Goal: Information Seeking & Learning: Learn about a topic

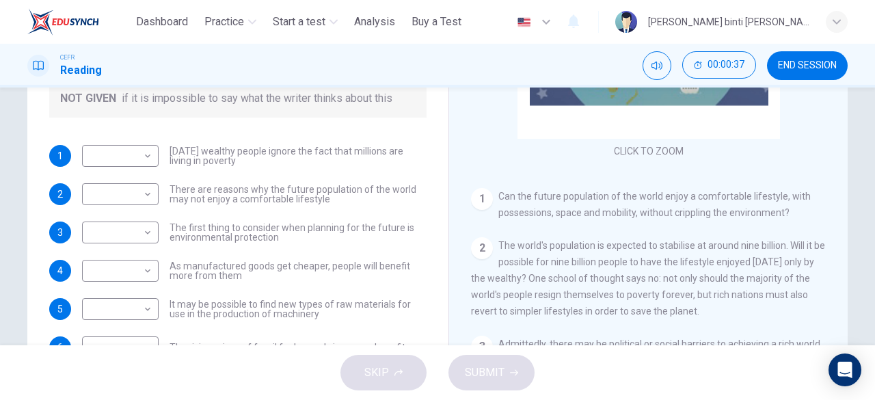
scroll to position [68, 0]
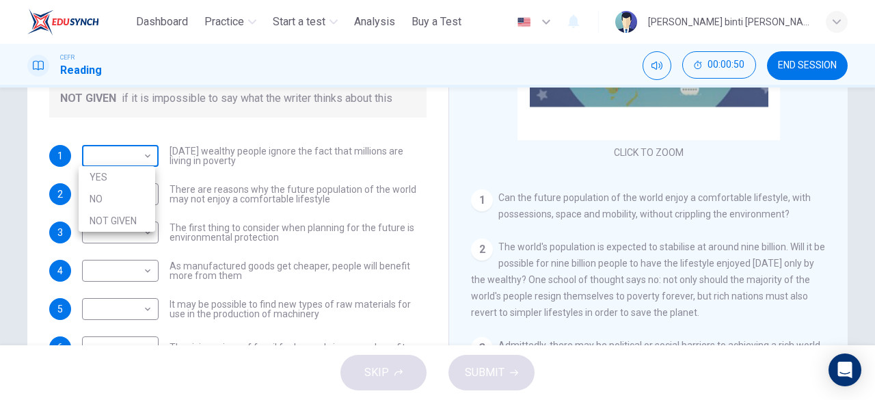
click at [128, 163] on body "This site uses cookies, as explained in our Privacy Policy . If you agree to th…" at bounding box center [437, 200] width 875 height 400
click at [144, 211] on li "NOT GIVEN" at bounding box center [117, 221] width 77 height 22
type input "*********"
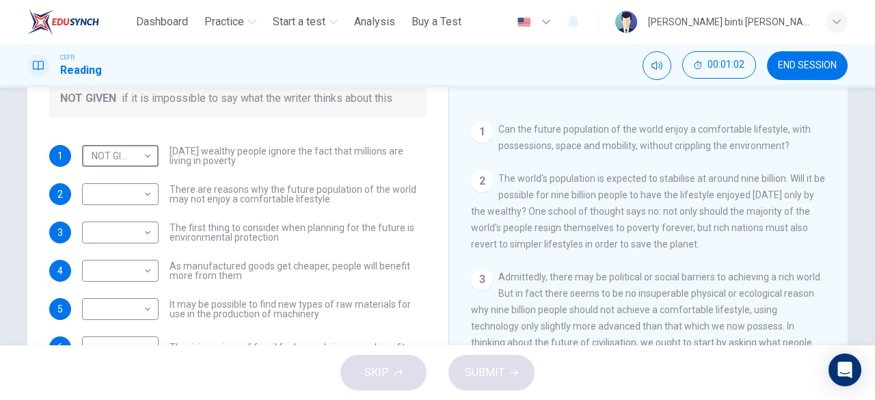
scroll to position [205, 0]
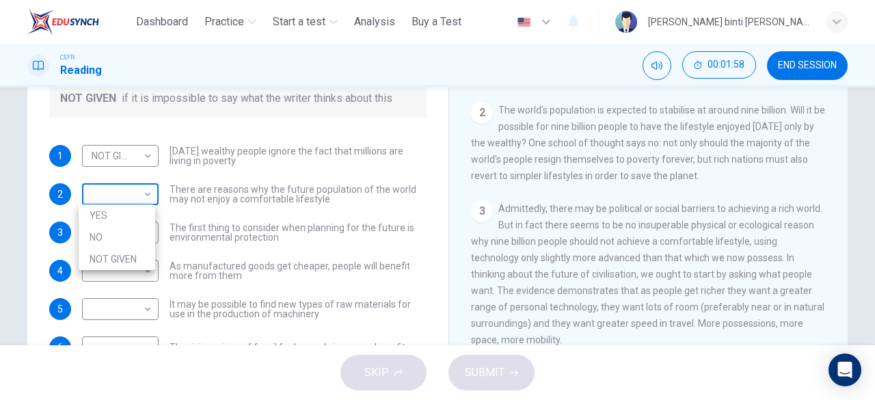
click at [109, 195] on body "This site uses cookies, as explained in our Privacy Policy . If you agree to th…" at bounding box center [437, 200] width 875 height 400
click at [120, 222] on li "YES" at bounding box center [117, 215] width 77 height 22
type input "***"
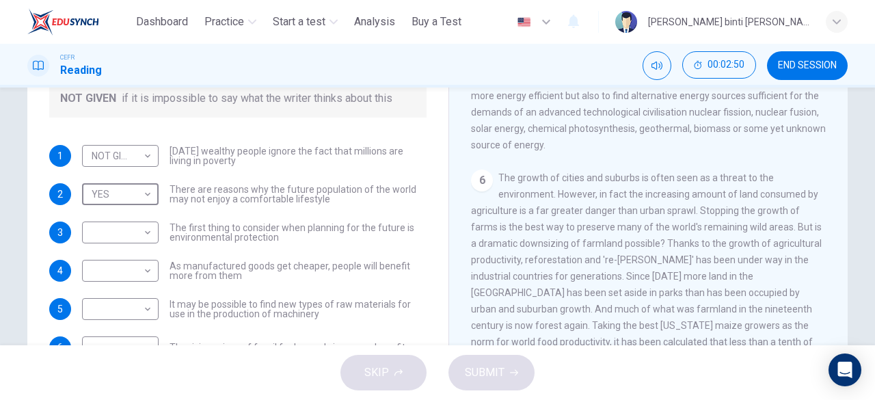
scroll to position [683, 0]
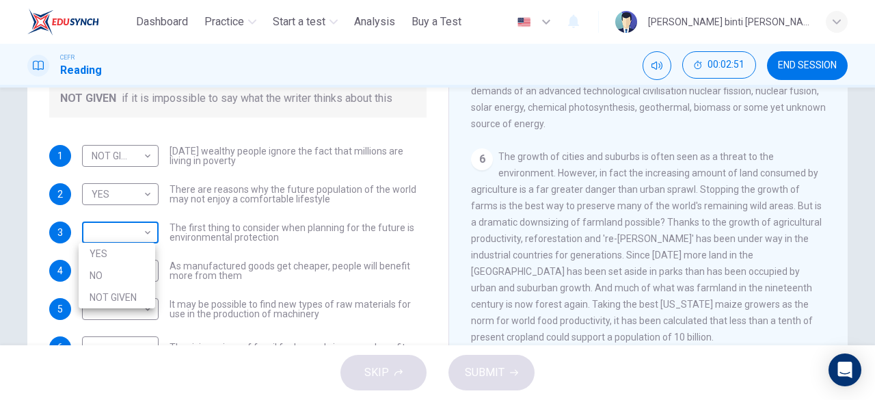
click at [124, 232] on body "This site uses cookies, as explained in our Privacy Policy . If you agree to th…" at bounding box center [437, 200] width 875 height 400
click at [127, 256] on li "YES" at bounding box center [117, 254] width 77 height 22
type input "***"
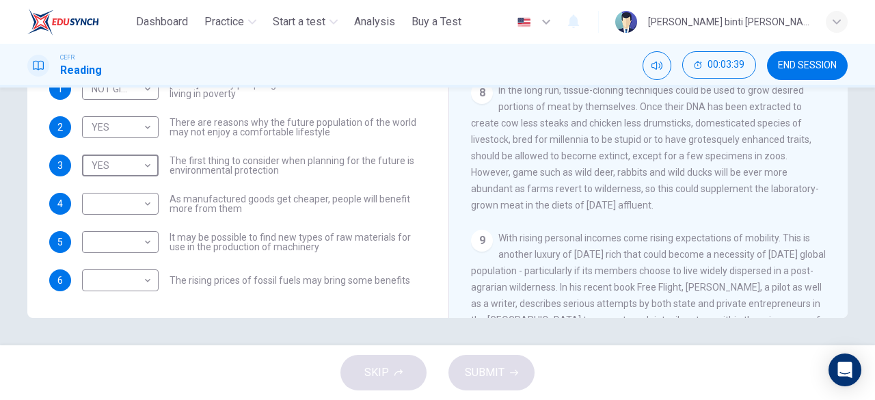
scroll to position [857, 0]
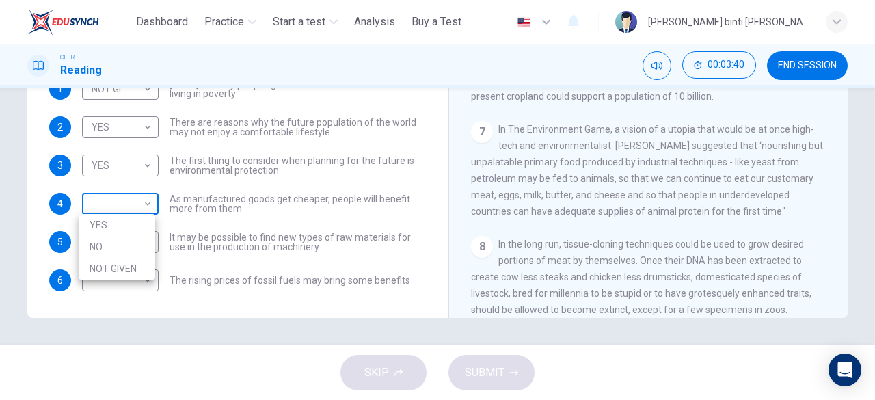
click at [143, 194] on body "This site uses cookies, as explained in our Privacy Policy . If you agree to th…" at bounding box center [437, 200] width 875 height 400
click at [141, 232] on li "YES" at bounding box center [117, 225] width 77 height 22
type input "***"
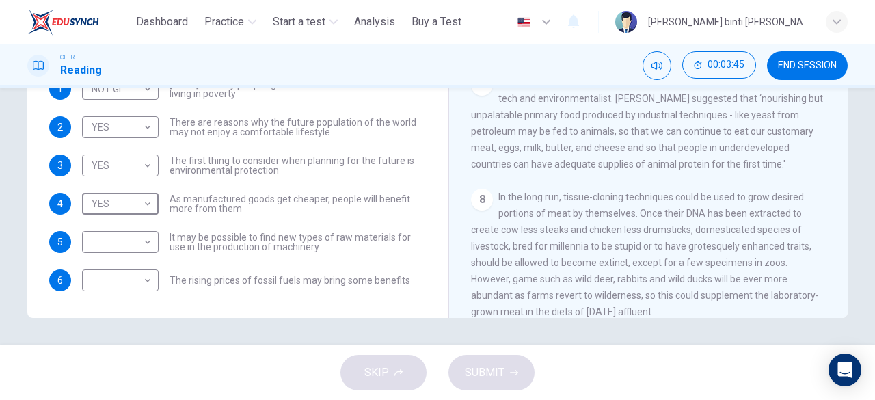
scroll to position [925, 0]
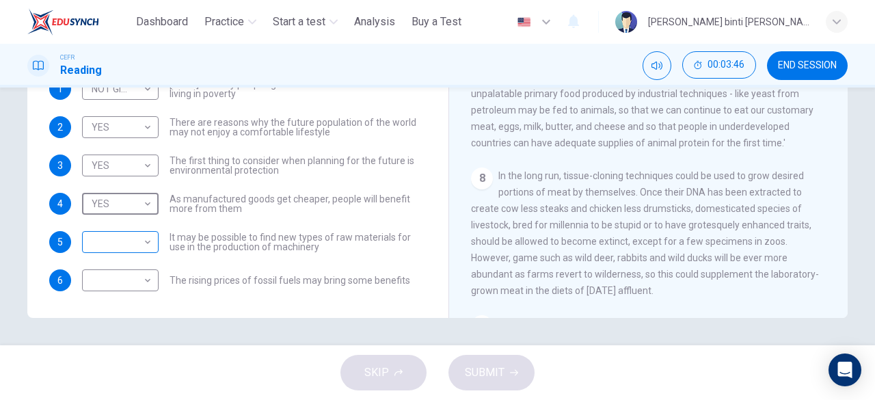
click at [97, 241] on body "This site uses cookies, as explained in our Privacy Policy . If you agree to th…" at bounding box center [437, 200] width 875 height 400
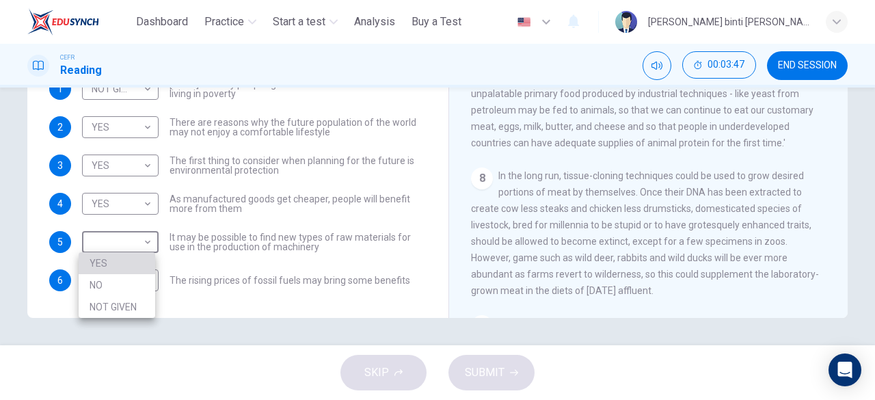
click at [115, 260] on li "YES" at bounding box center [117, 263] width 77 height 22
type input "***"
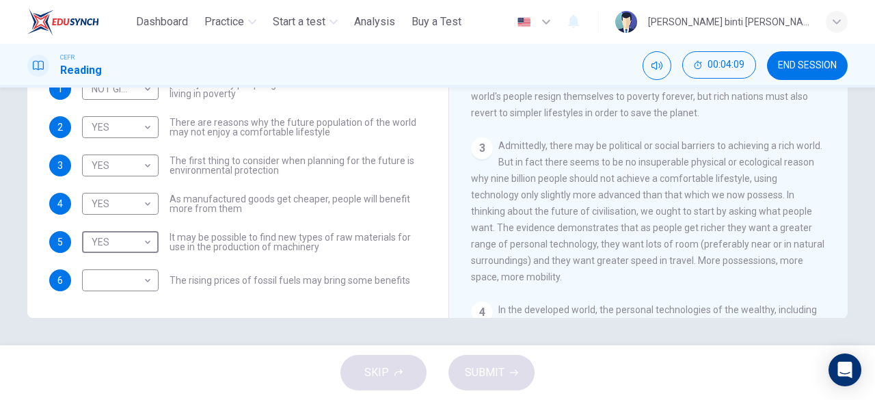
scroll to position [174, 0]
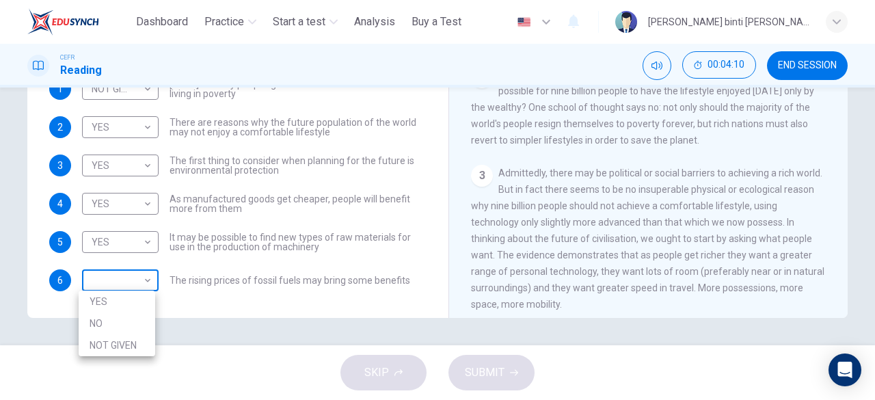
click at [128, 286] on body "This site uses cookies, as explained in our Privacy Policy . If you agree to th…" at bounding box center [437, 200] width 875 height 400
click at [141, 330] on li "NO" at bounding box center [117, 323] width 77 height 22
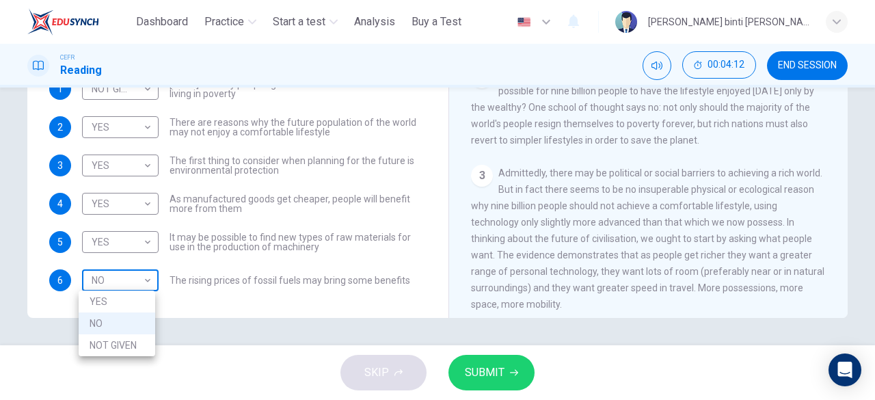
click at [148, 278] on body "This site uses cookies, as explained in our Privacy Policy . If you agree to th…" at bounding box center [437, 200] width 875 height 400
click at [144, 337] on li "NOT GIVEN" at bounding box center [117, 345] width 77 height 22
type input "*********"
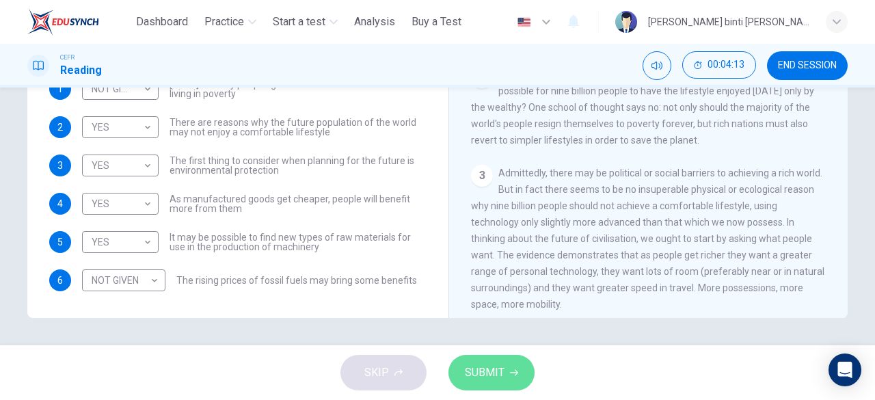
click at [466, 379] on span "SUBMIT" at bounding box center [485, 372] width 40 height 19
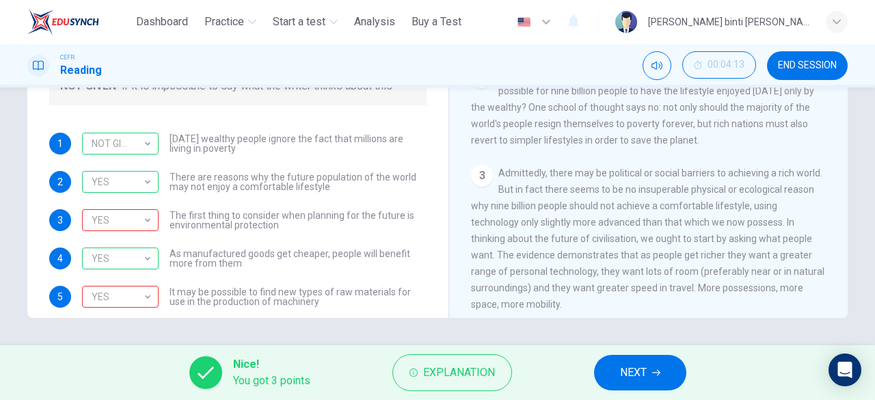
scroll to position [55, 0]
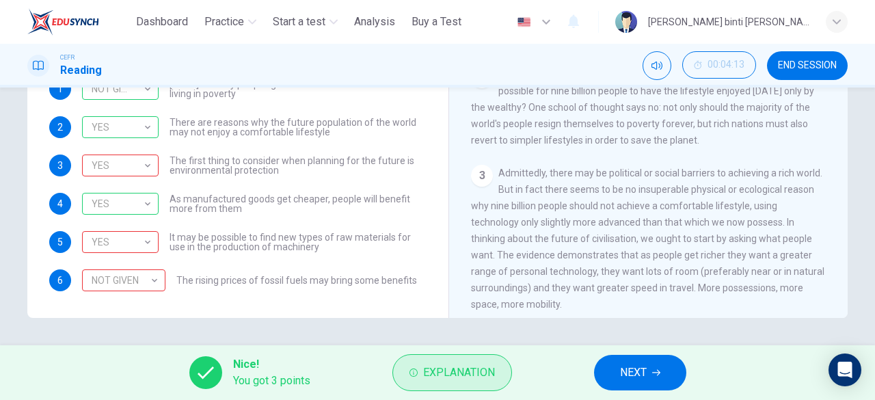
click at [436, 366] on span "Explanation" at bounding box center [459, 372] width 72 height 19
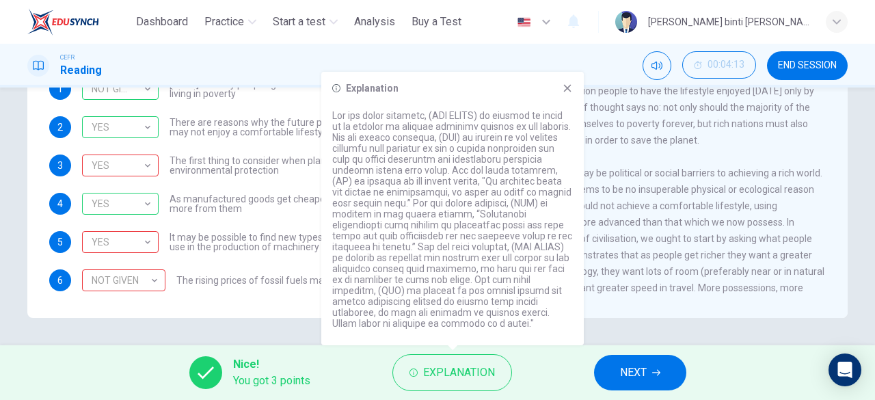
click at [612, 372] on button "NEXT" at bounding box center [640, 373] width 92 height 36
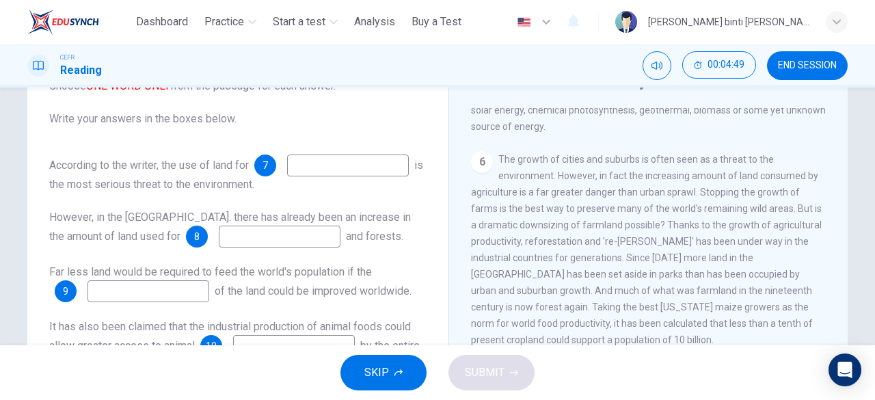
scroll to position [820, 0]
click at [287, 176] on input at bounding box center [348, 165] width 122 height 22
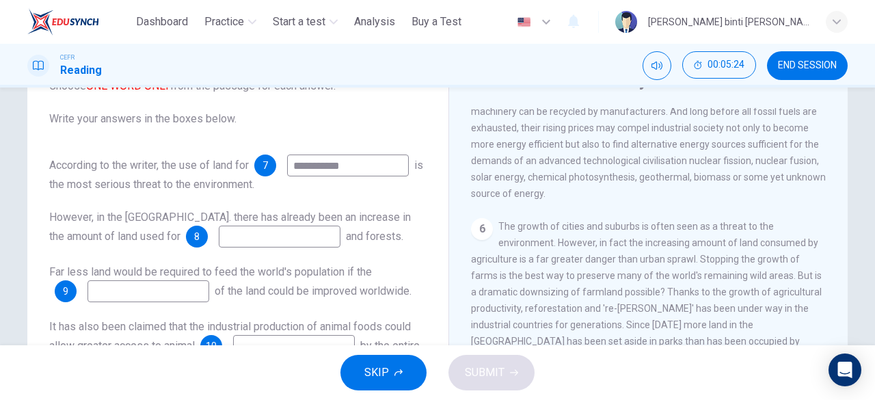
drag, startPoint x: 146, startPoint y: 185, endPoint x: 52, endPoint y: 195, distance: 94.8
click at [52, 193] on div "**********" at bounding box center [237, 173] width 377 height 38
type input "*"
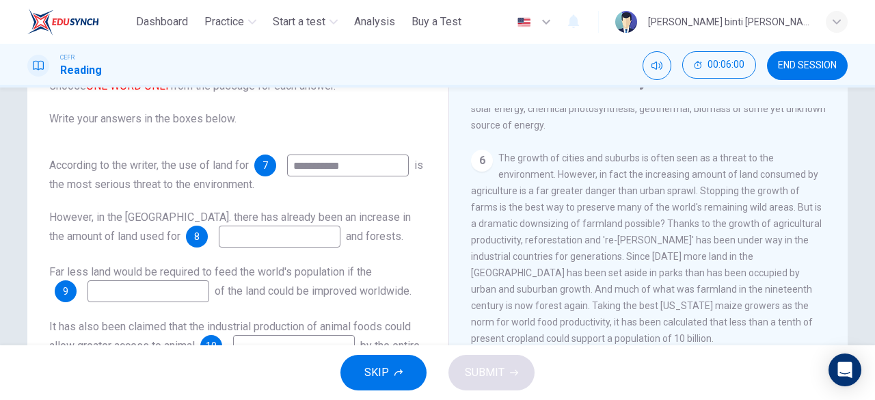
scroll to position [888, 0]
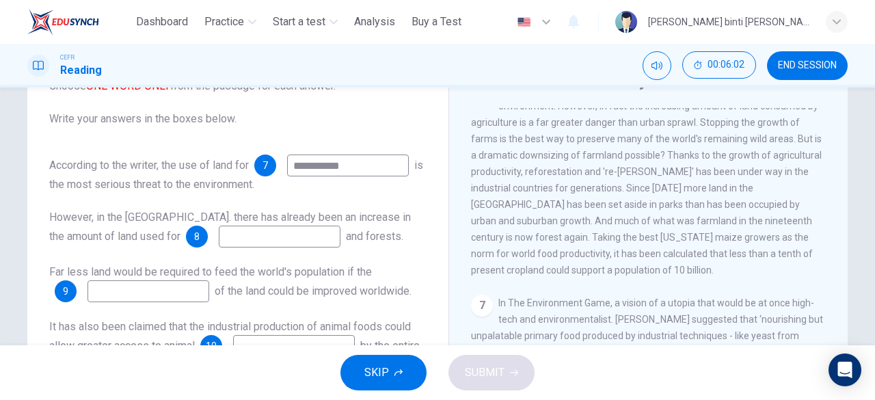
type input "**********"
click at [220, 247] on input at bounding box center [280, 237] width 122 height 22
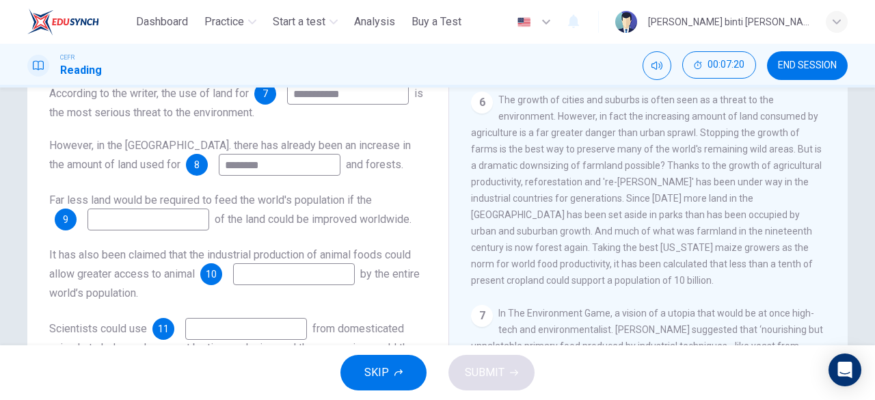
scroll to position [789, 0]
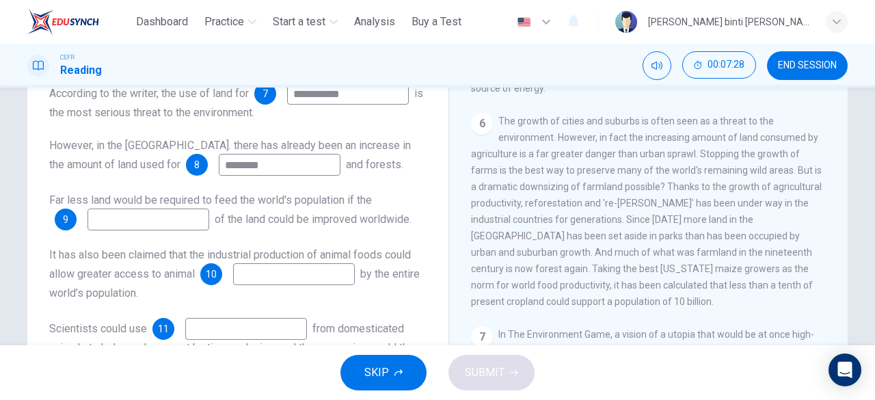
type input "********"
click at [187, 208] on input at bounding box center [148, 219] width 122 height 22
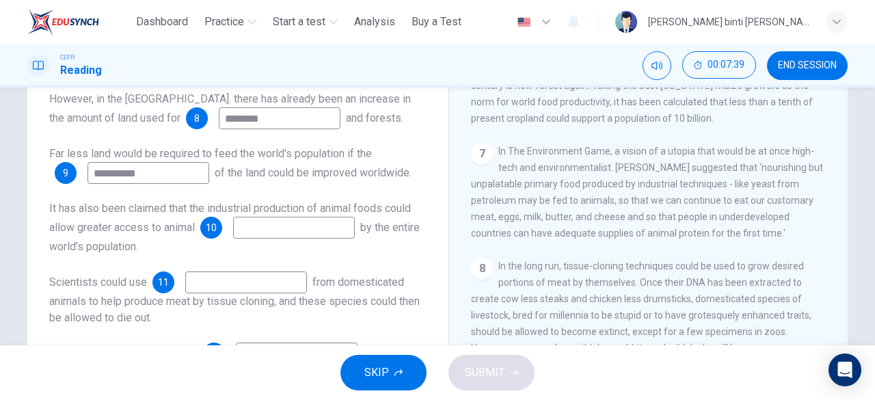
scroll to position [204, 0]
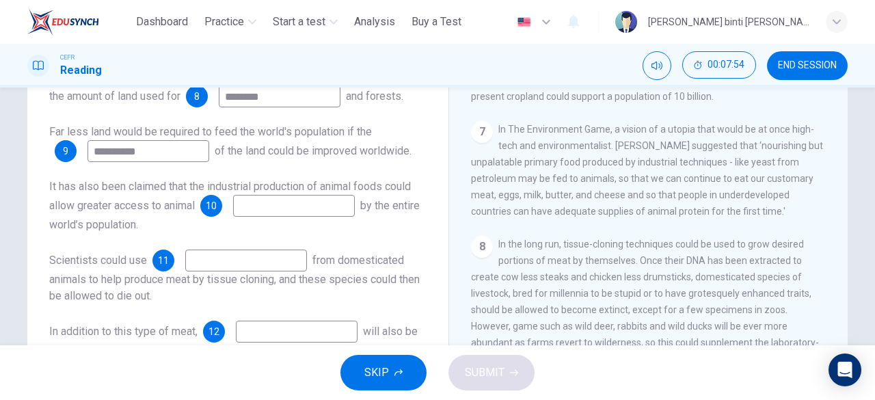
type input "**********"
click at [353, 192] on span "It has also been claimed that the industrial production of animal foods could a…" at bounding box center [230, 196] width 362 height 32
click at [354, 197] on input at bounding box center [294, 206] width 122 height 22
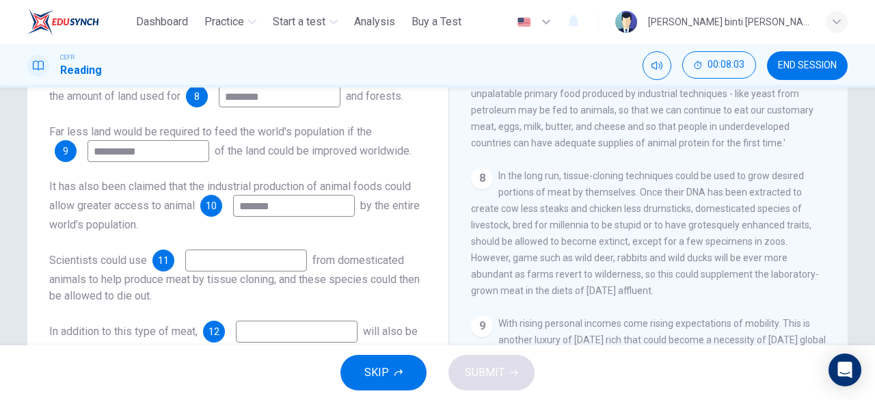
type input "*******"
click at [289, 253] on input at bounding box center [246, 260] width 122 height 22
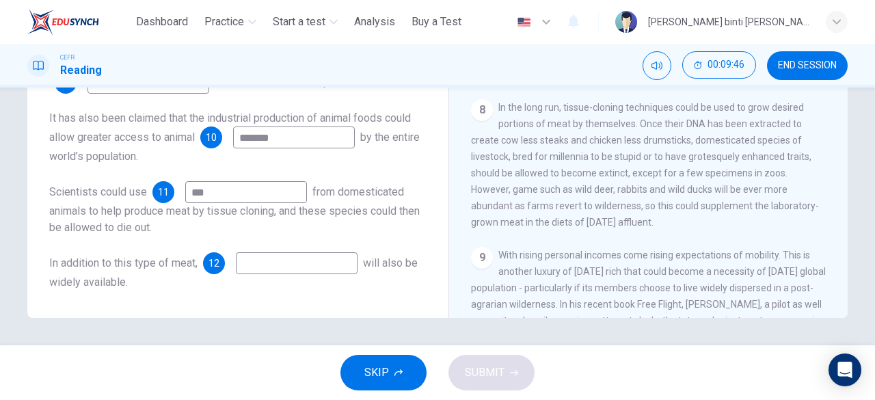
type input "***"
click at [294, 253] on input at bounding box center [297, 263] width 122 height 22
type input "*"
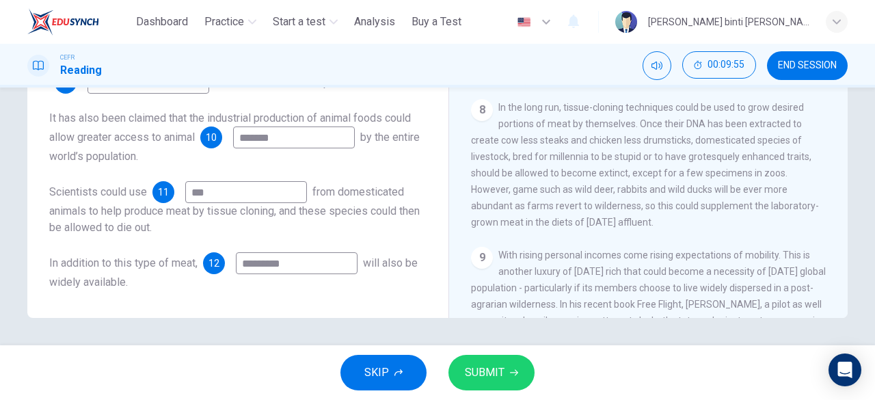
type input "*********"
click at [478, 371] on span "SUBMIT" at bounding box center [485, 372] width 40 height 19
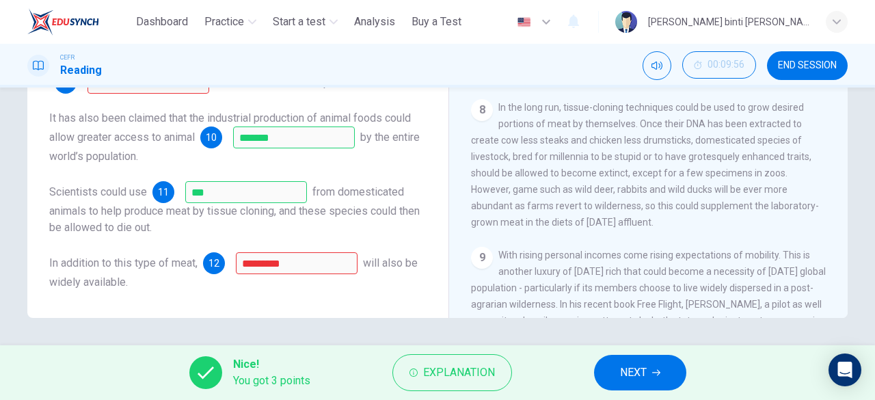
scroll to position [0, 0]
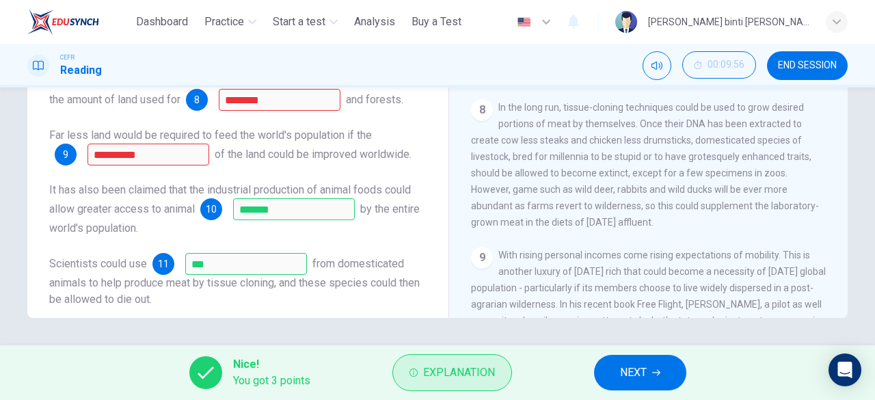
click at [448, 368] on span "Explanation" at bounding box center [459, 372] width 72 height 19
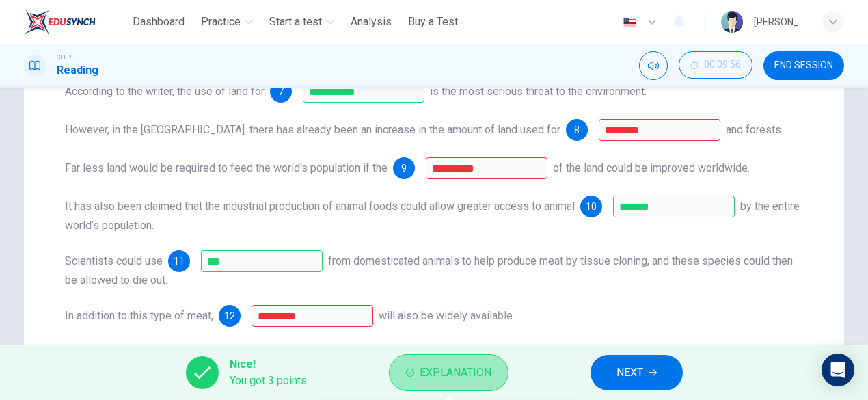
click at [454, 377] on span "Explanation" at bounding box center [456, 372] width 72 height 19
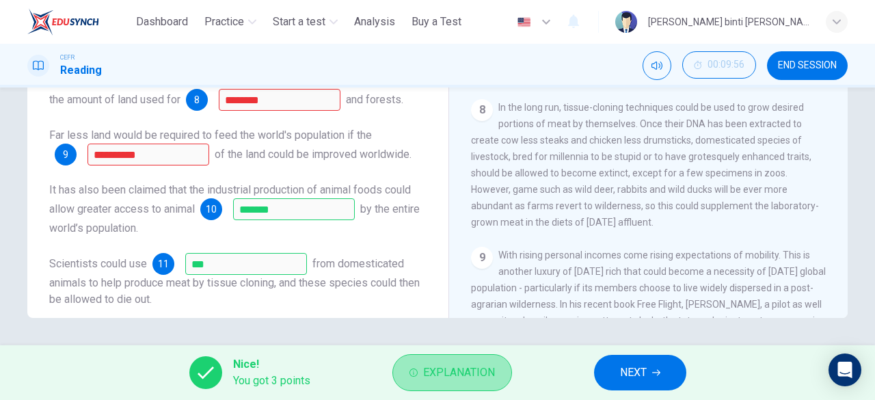
click at [445, 370] on span "Explanation" at bounding box center [459, 372] width 72 height 19
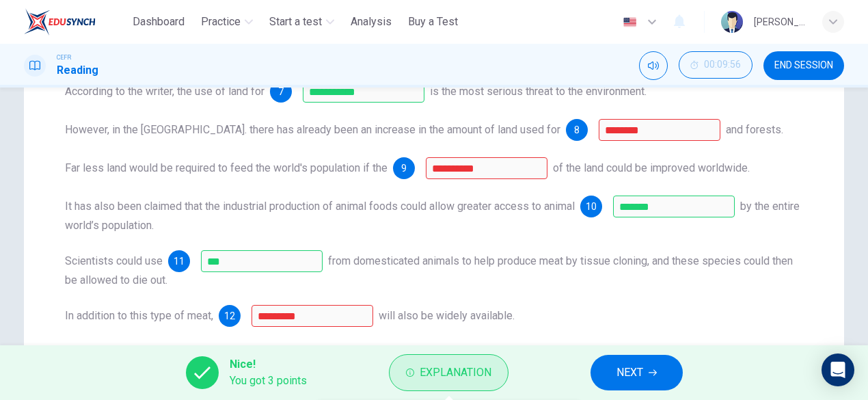
click at [445, 370] on span "Explanation" at bounding box center [456, 372] width 72 height 19
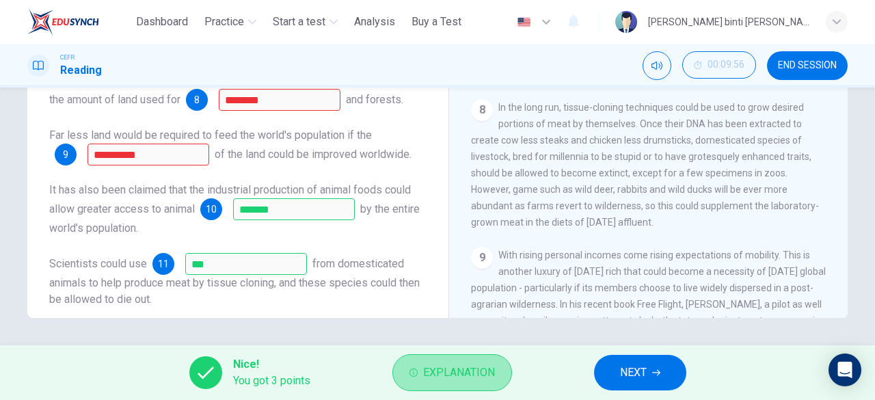
click at [445, 370] on span "Explanation" at bounding box center [459, 372] width 72 height 19
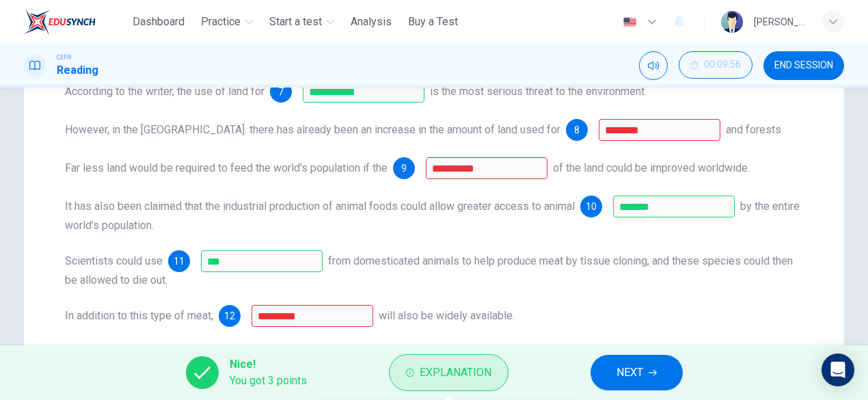
click at [411, 370] on icon "button" at bounding box center [410, 372] width 8 height 8
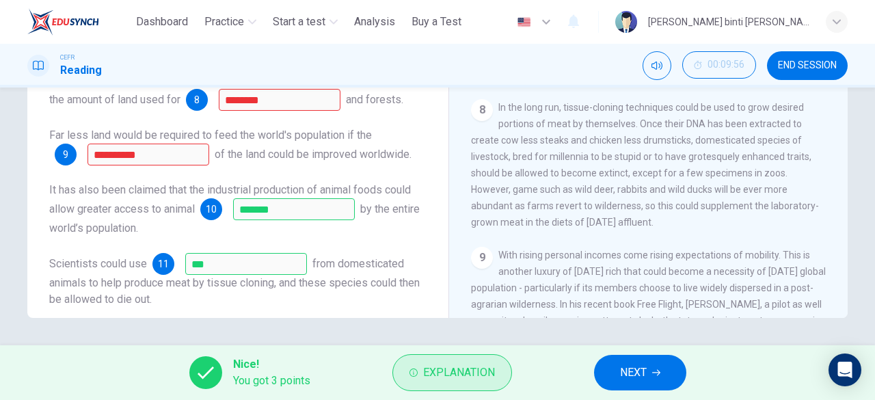
click at [411, 370] on icon "button" at bounding box center [413, 372] width 8 height 8
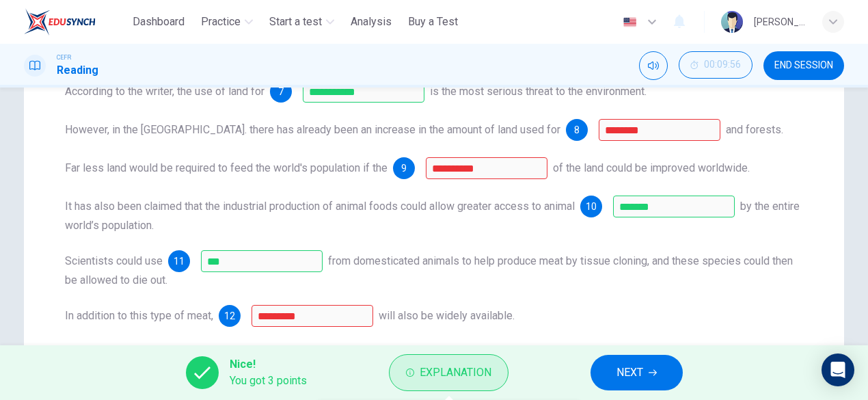
click at [411, 370] on icon "button" at bounding box center [410, 372] width 8 height 8
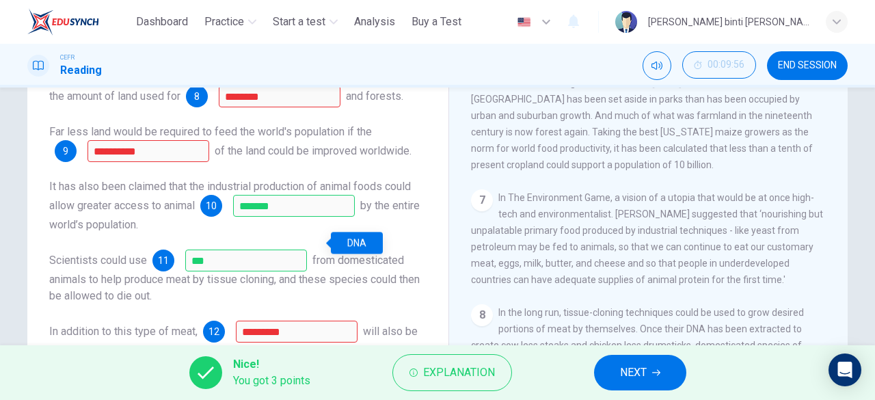
scroll to position [272, 0]
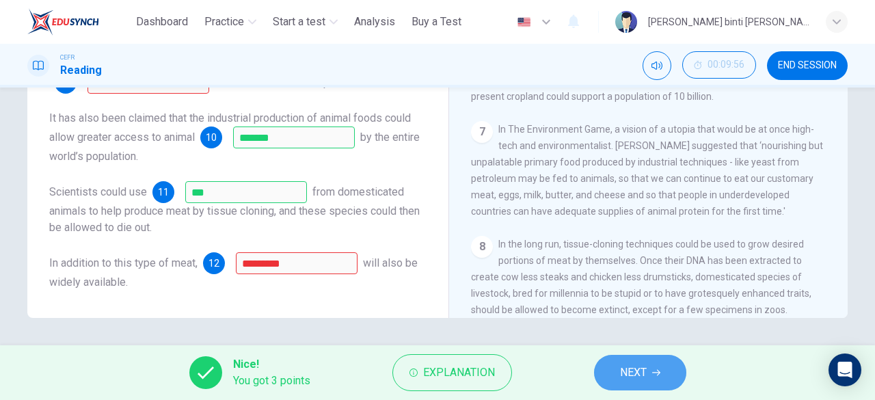
click at [635, 368] on span "NEXT" at bounding box center [633, 372] width 27 height 19
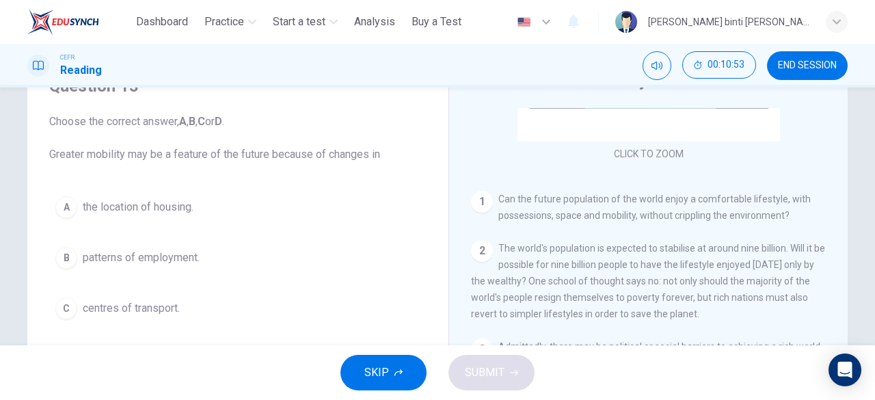
scroll to position [135, 0]
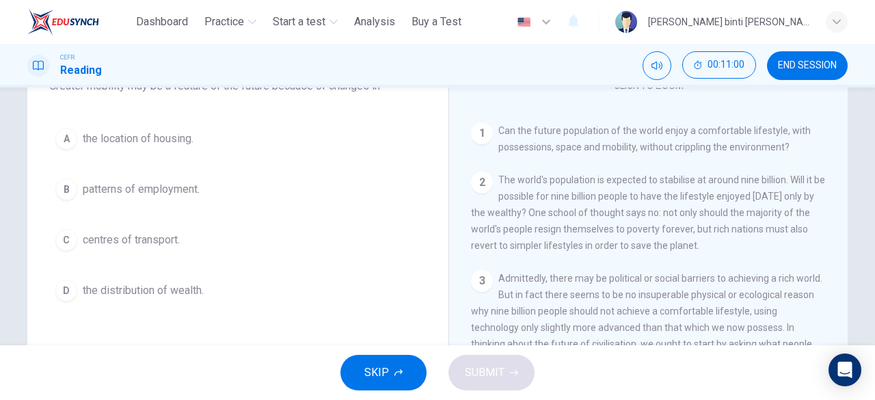
click at [113, 288] on span "the distribution of wealth." at bounding box center [143, 290] width 121 height 16
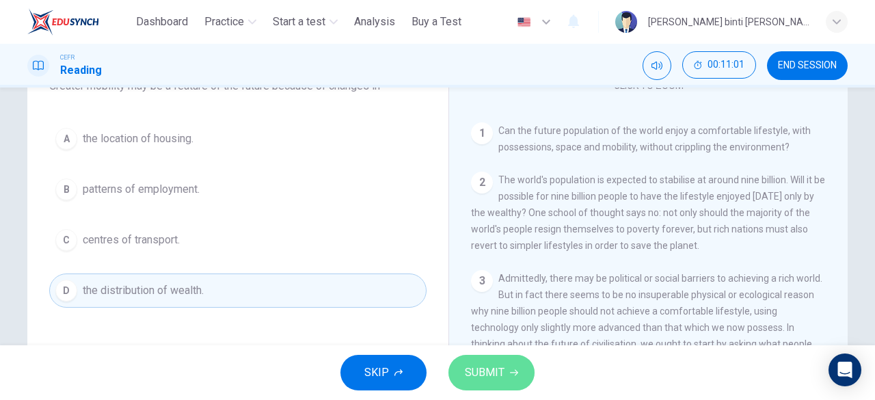
click at [483, 377] on span "SUBMIT" at bounding box center [485, 372] width 40 height 19
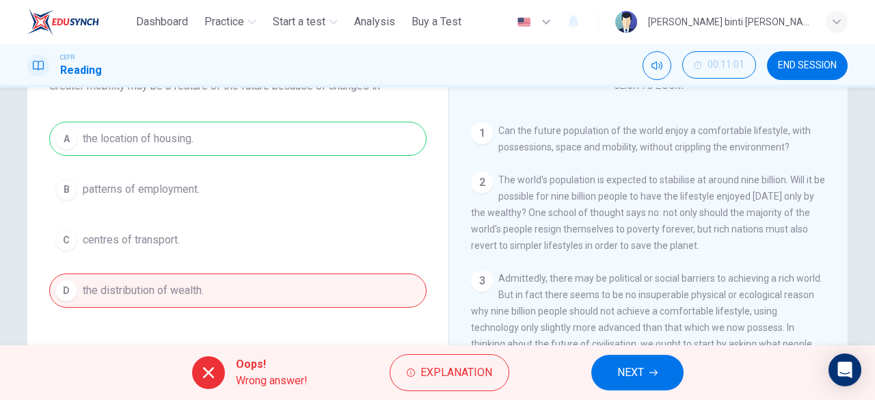
click at [612, 368] on button "NEXT" at bounding box center [637, 373] width 92 height 36
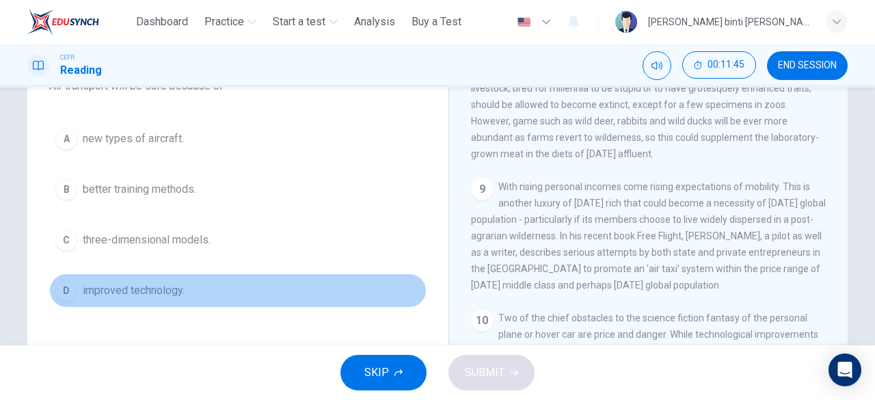
click at [159, 286] on span "improved technology." at bounding box center [134, 290] width 102 height 16
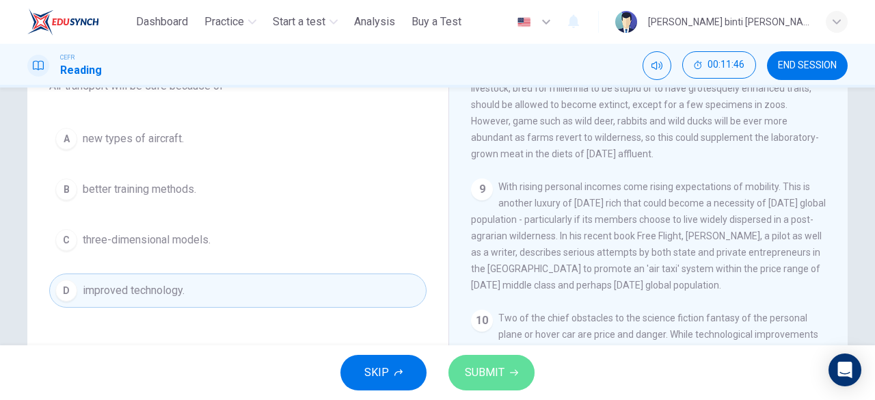
click at [507, 364] on button "SUBMIT" at bounding box center [491, 373] width 86 height 36
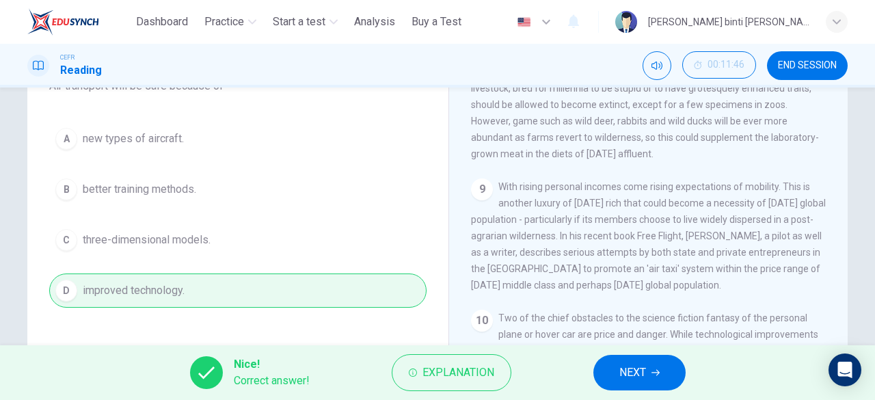
click at [611, 366] on button "NEXT" at bounding box center [639, 373] width 92 height 36
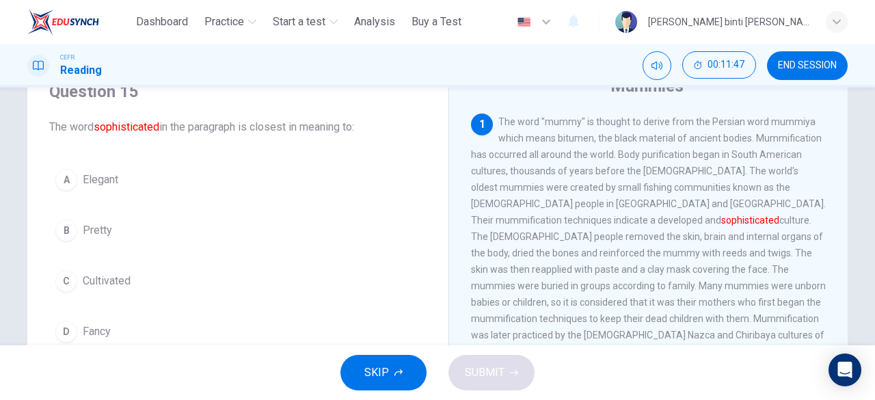
scroll to position [68, 0]
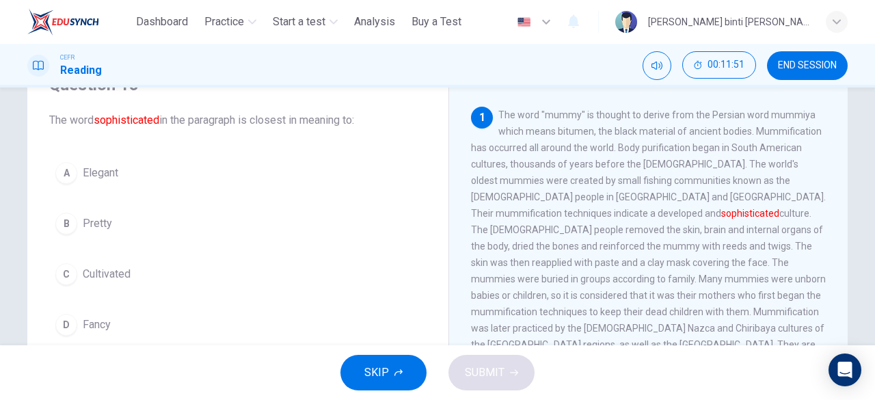
click at [125, 271] on span "Cultivated" at bounding box center [107, 274] width 48 height 16
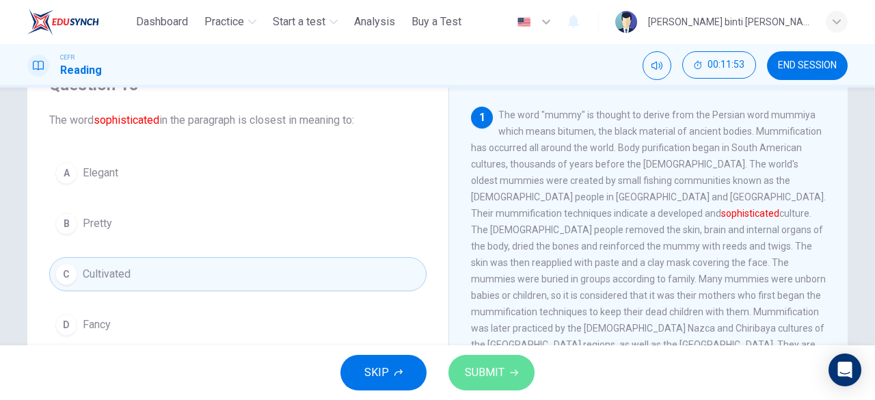
click at [480, 365] on span "SUBMIT" at bounding box center [485, 372] width 40 height 19
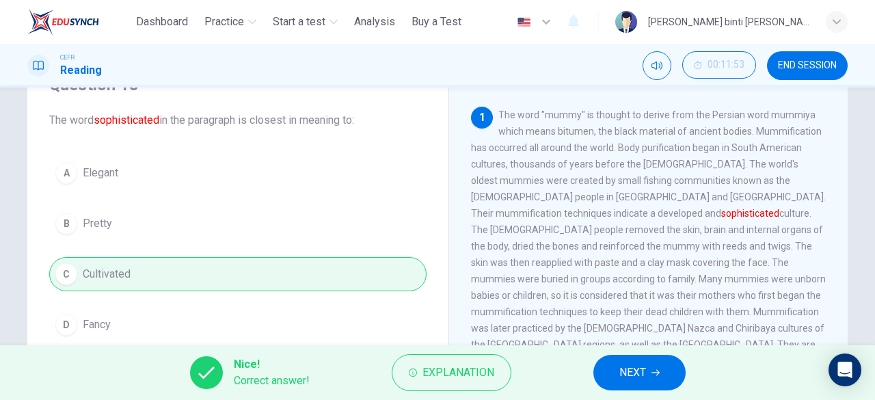
click at [603, 374] on button "NEXT" at bounding box center [639, 373] width 92 height 36
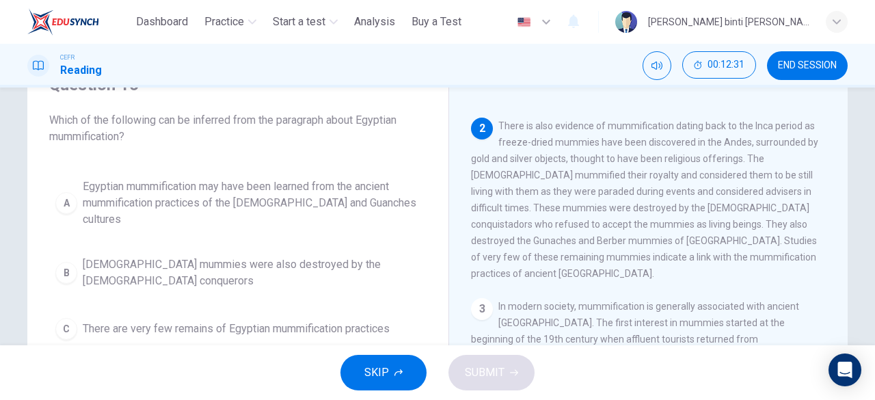
scroll to position [273, 0]
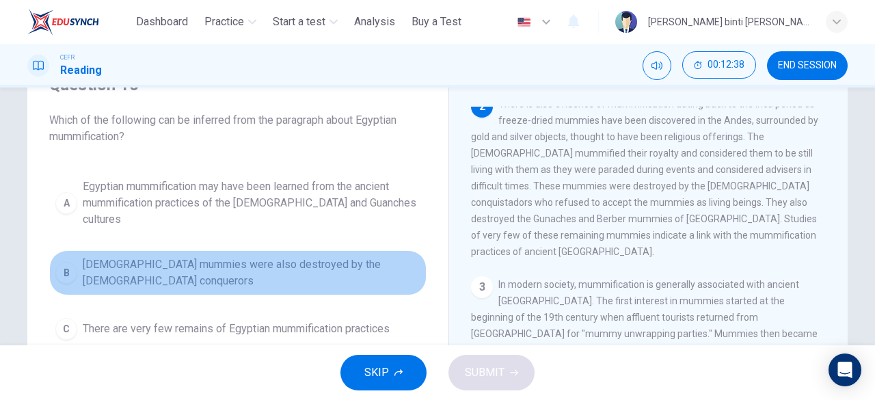
click at [339, 256] on span "Egyptian mummies were also destroyed by the Spanish conquerors" at bounding box center [252, 272] width 338 height 33
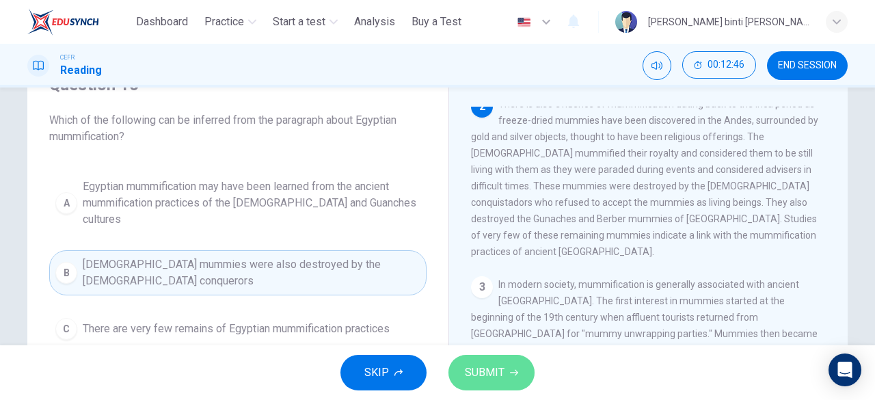
click at [513, 363] on button "SUBMIT" at bounding box center [491, 373] width 86 height 36
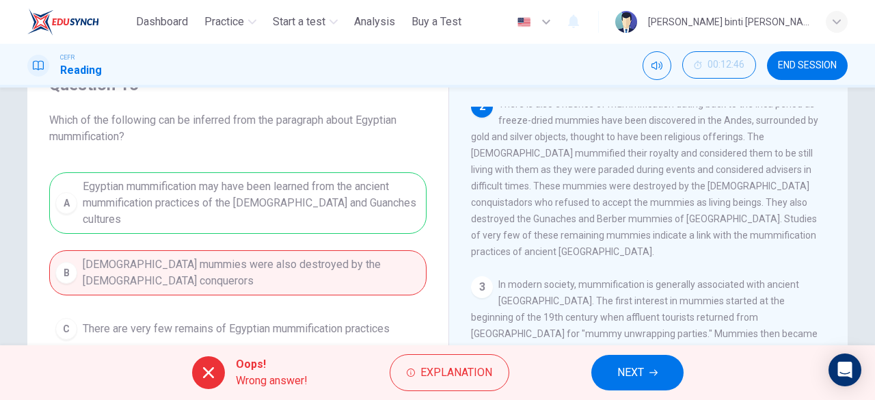
click at [651, 368] on icon "button" at bounding box center [653, 372] width 8 height 8
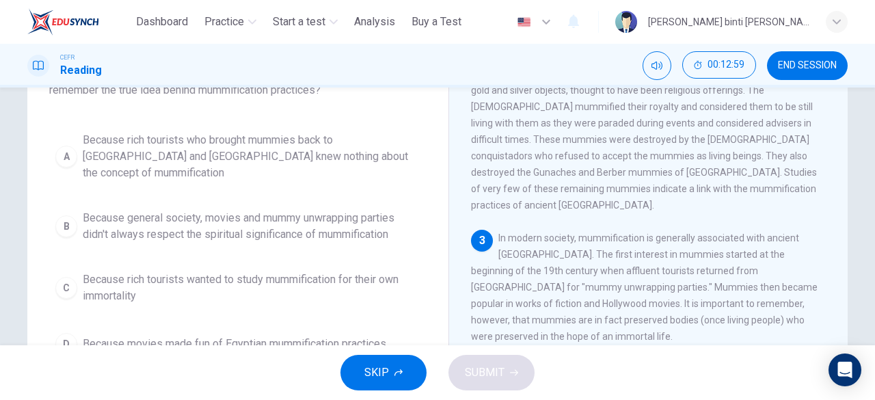
scroll to position [137, 0]
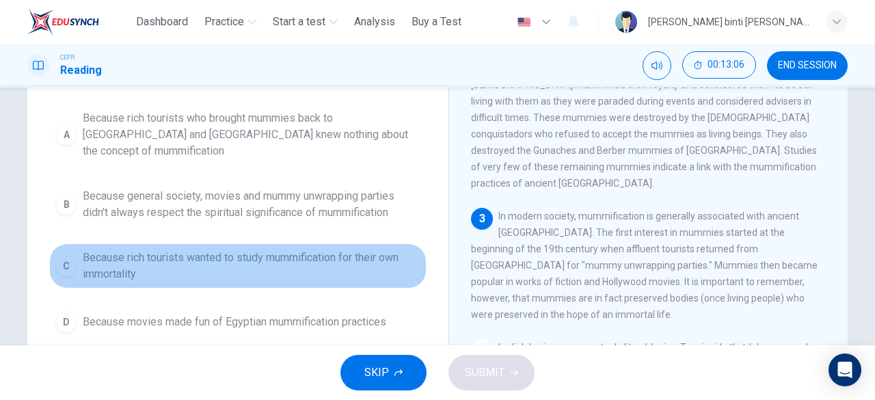
click at [330, 252] on span "Because rich tourists wanted to study mummification for their own immortality" at bounding box center [252, 265] width 338 height 33
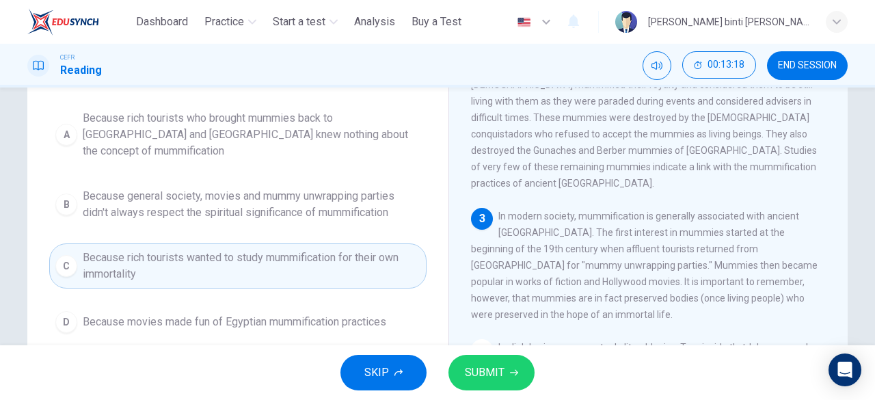
scroll to position [342, 0]
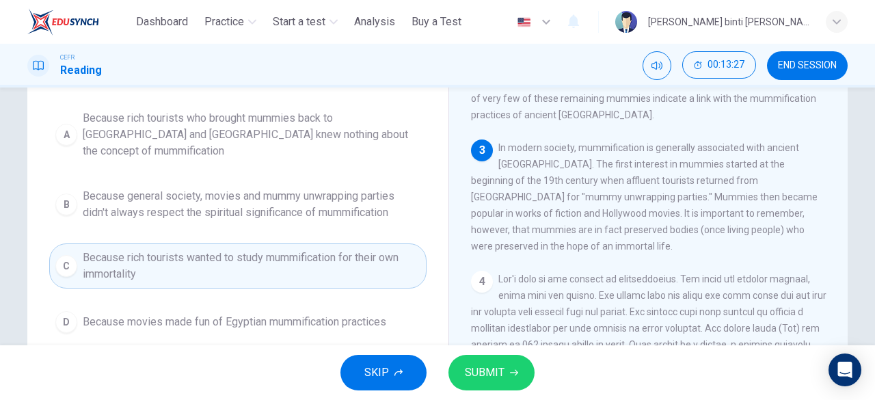
click at [359, 284] on div "A Because rich tourists who brought mummies back to Europe and America knew not…" at bounding box center [237, 221] width 377 height 235
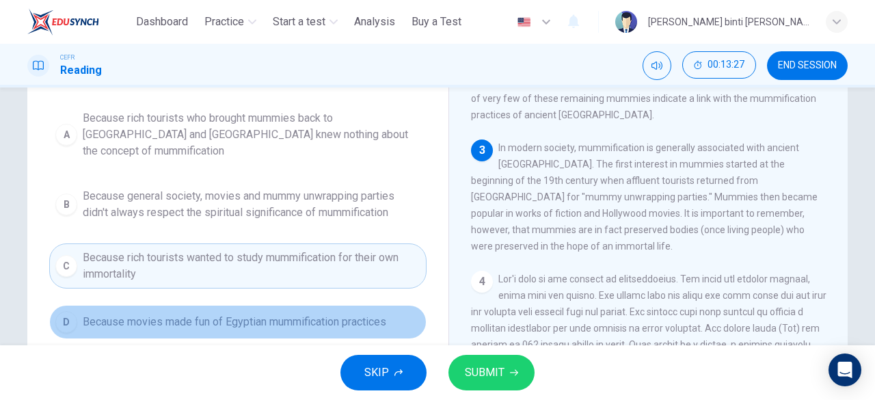
click at [365, 312] on button "D Because movies made fun of Egyptian mummification practices" at bounding box center [237, 322] width 377 height 34
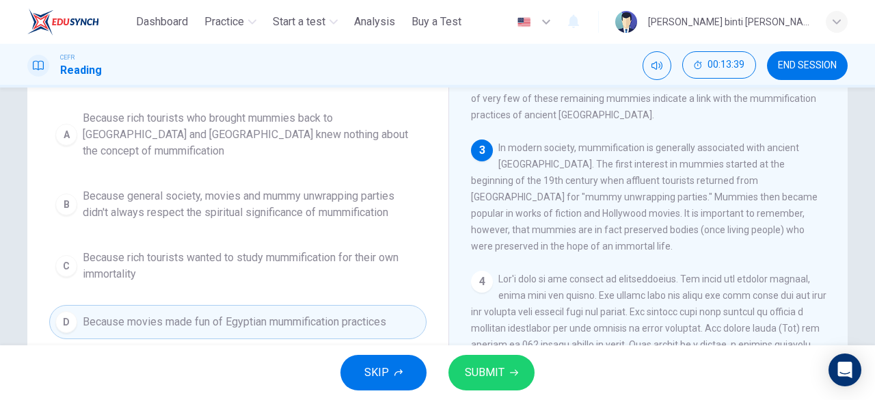
click at [370, 193] on span "Because general society, movies and mummy unwrapping parties didn't always resp…" at bounding box center [252, 204] width 338 height 33
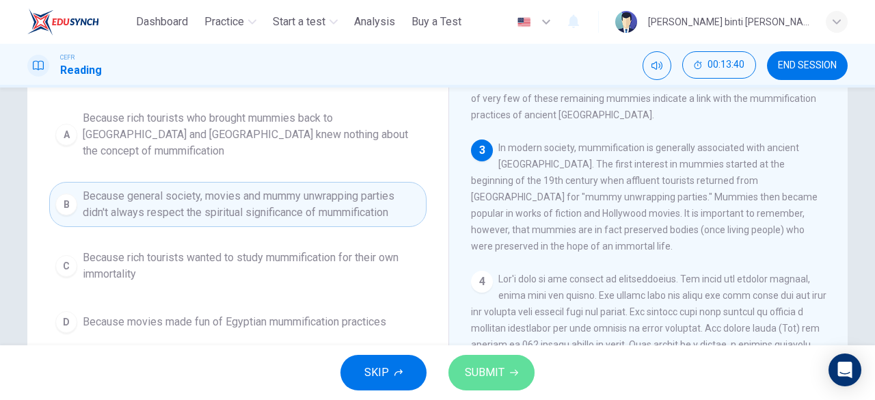
click at [504, 372] on button "SUBMIT" at bounding box center [491, 373] width 86 height 36
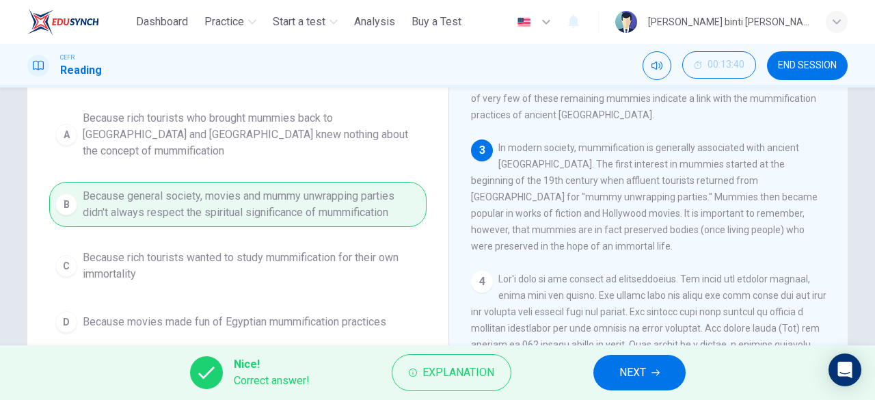
click at [617, 366] on button "NEXT" at bounding box center [639, 373] width 92 height 36
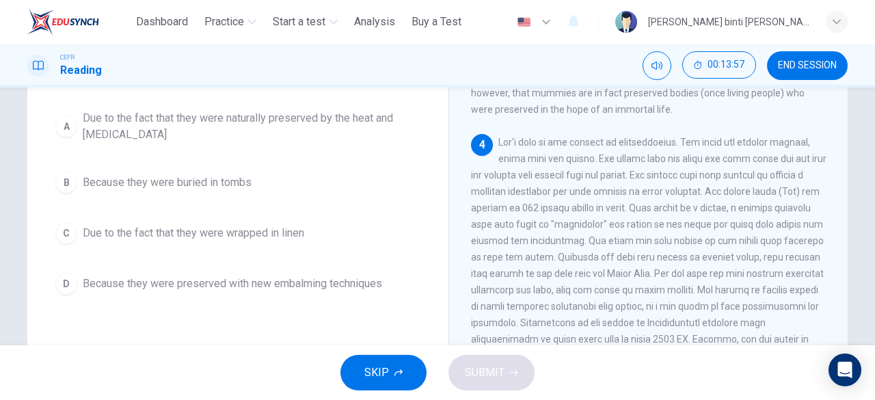
scroll to position [547, 0]
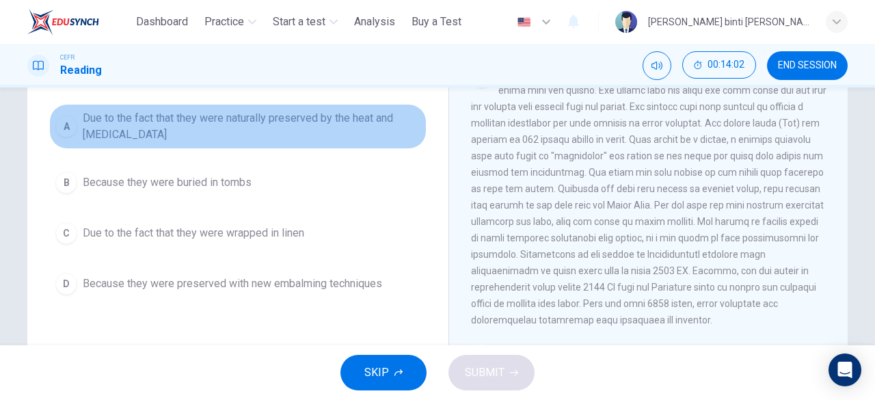
click at [366, 128] on span "Due to the fact that they were naturally preserved by the heat and dryness" at bounding box center [252, 126] width 338 height 33
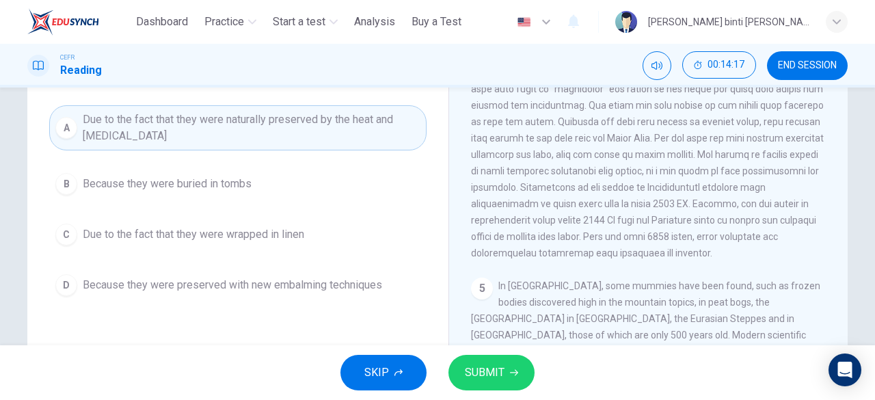
scroll to position [137, 0]
click at [509, 364] on button "SUBMIT" at bounding box center [491, 373] width 86 height 36
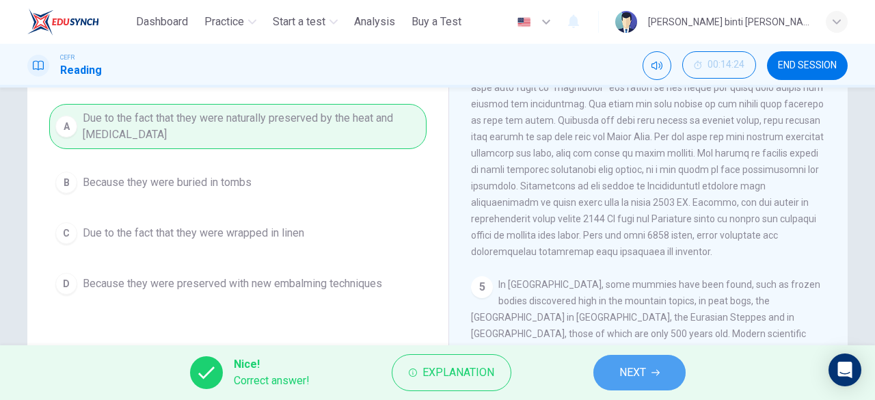
click at [616, 374] on button "NEXT" at bounding box center [639, 373] width 92 height 36
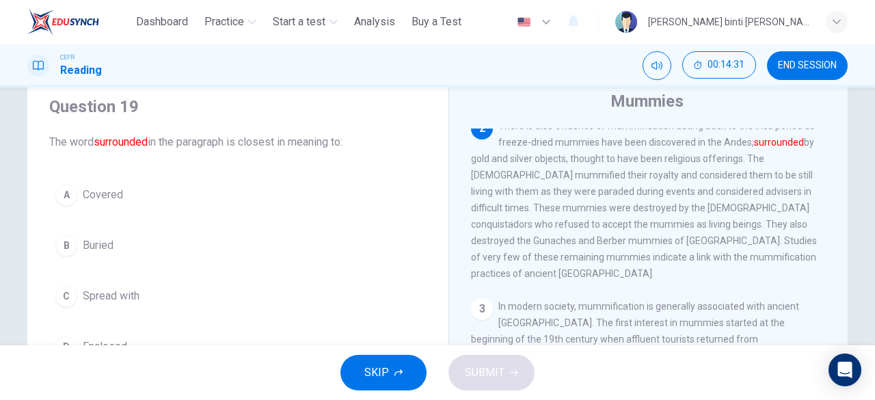
scroll to position [68, 0]
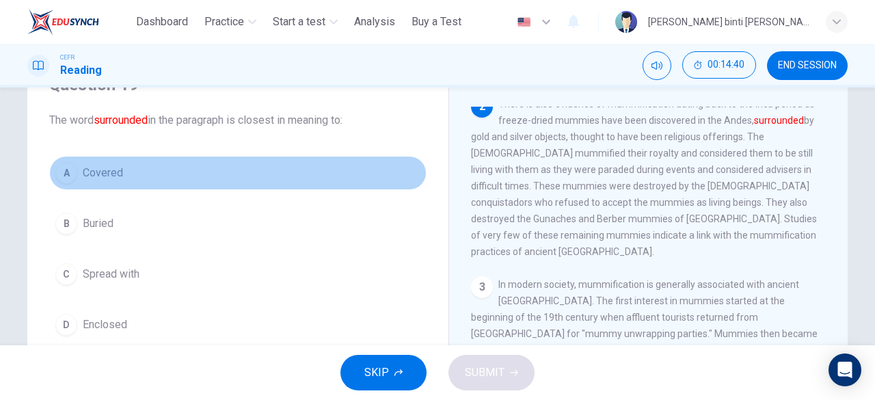
click at [112, 172] on span "Covered" at bounding box center [103, 173] width 40 height 16
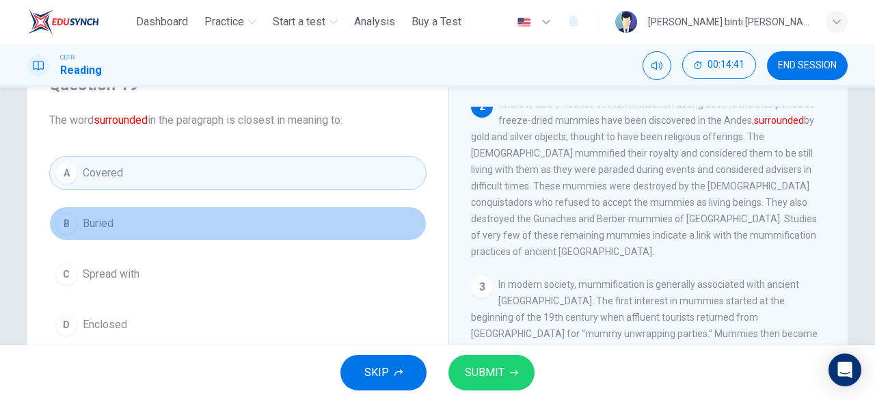
click at [156, 230] on button "B Buried" at bounding box center [237, 223] width 377 height 34
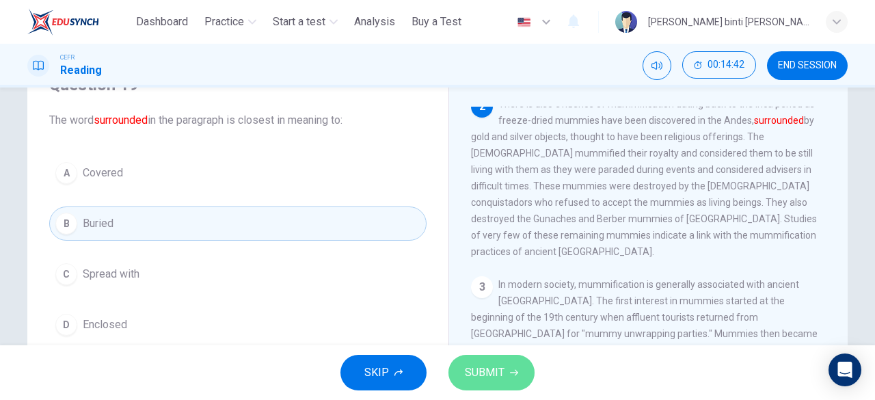
click at [480, 362] on button "SUBMIT" at bounding box center [491, 373] width 86 height 36
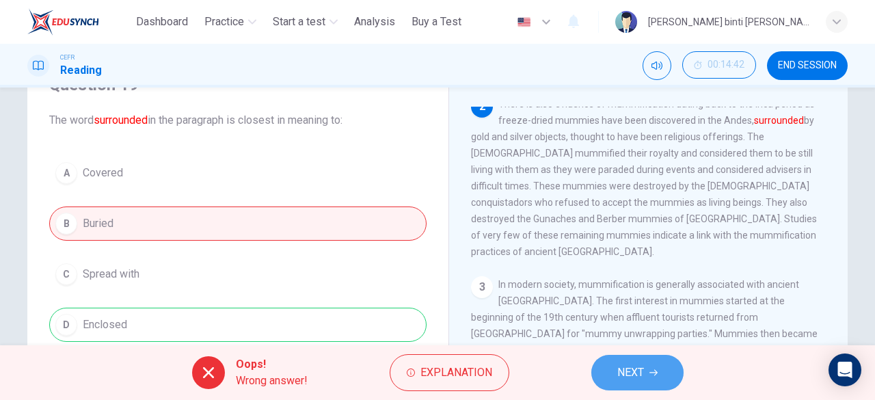
click at [623, 370] on span "NEXT" at bounding box center [630, 372] width 27 height 19
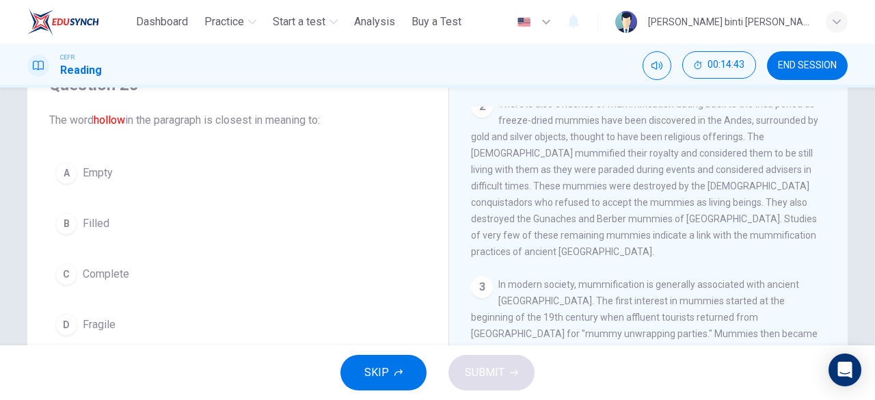
scroll to position [478, 0]
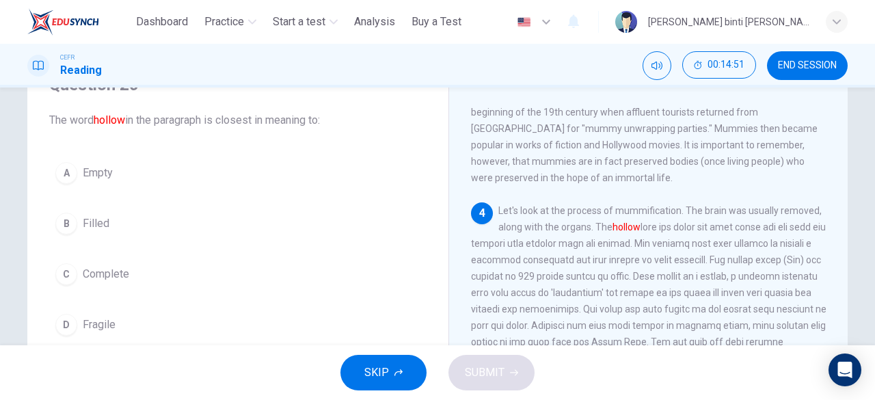
click at [99, 318] on span "Fragile" at bounding box center [99, 324] width 33 height 16
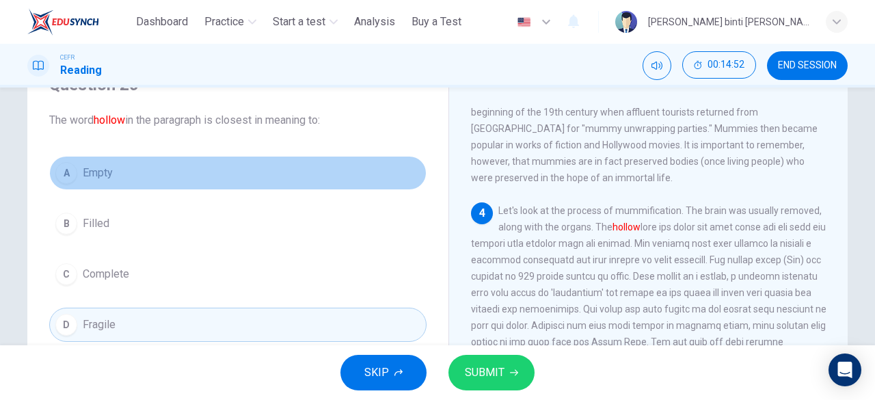
click at [109, 178] on span "Empty" at bounding box center [98, 173] width 30 height 16
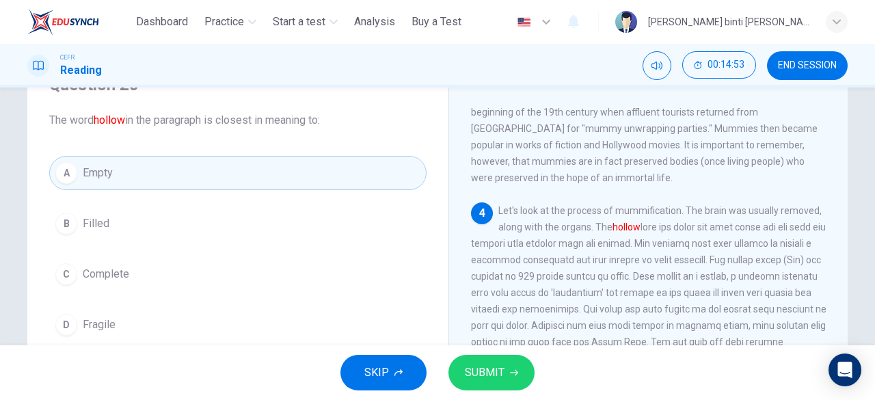
click at [478, 364] on span "SUBMIT" at bounding box center [485, 372] width 40 height 19
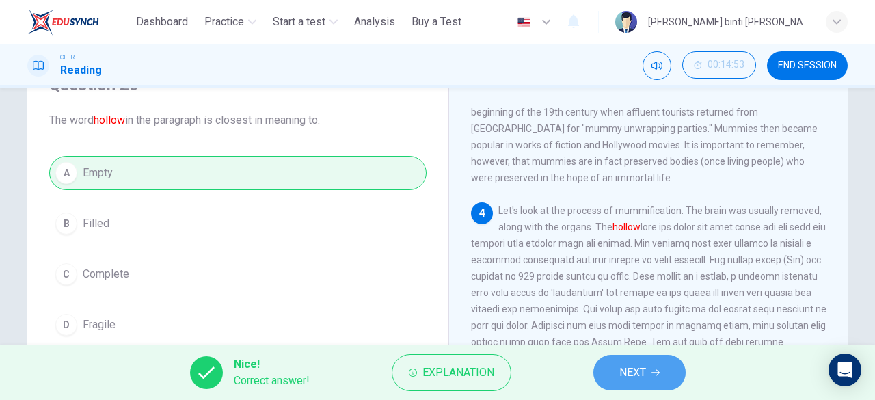
click at [626, 381] on span "NEXT" at bounding box center [632, 372] width 27 height 19
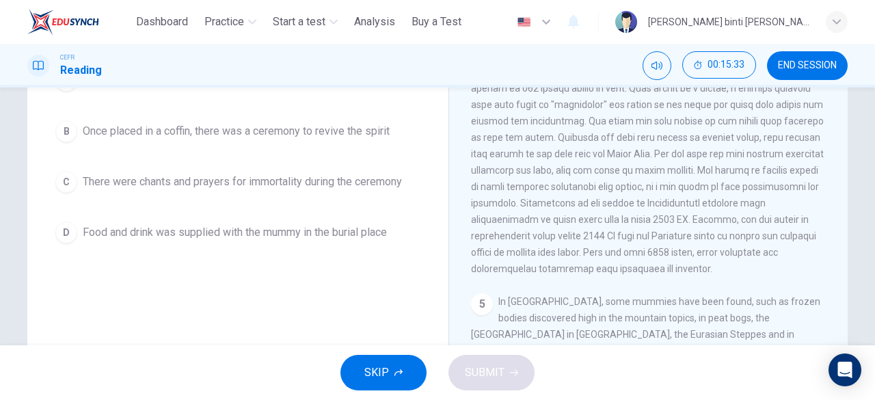
scroll to position [67, 0]
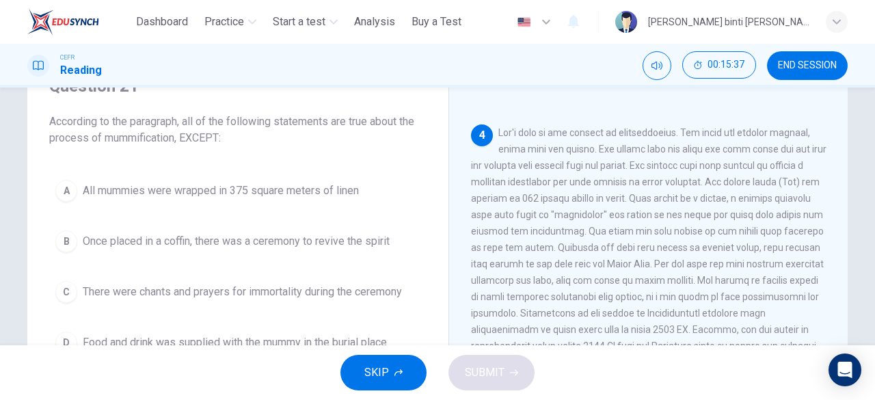
click at [318, 198] on span "All mummies were wrapped in 375 square meters of linen" at bounding box center [221, 190] width 276 height 16
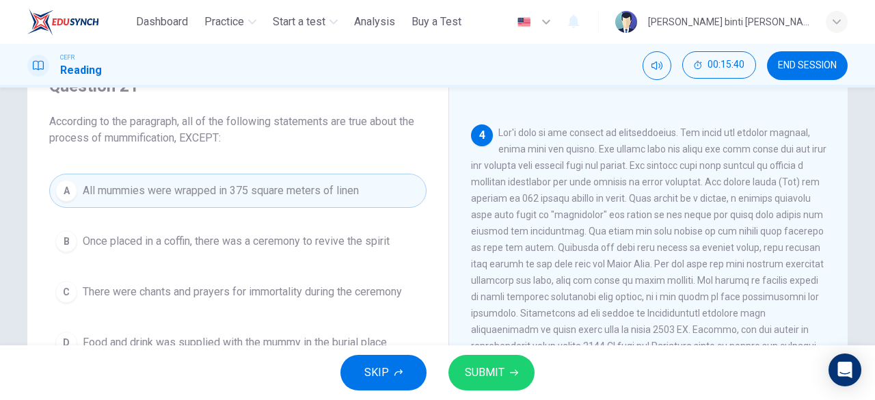
click at [504, 372] on button "SUBMIT" at bounding box center [491, 373] width 86 height 36
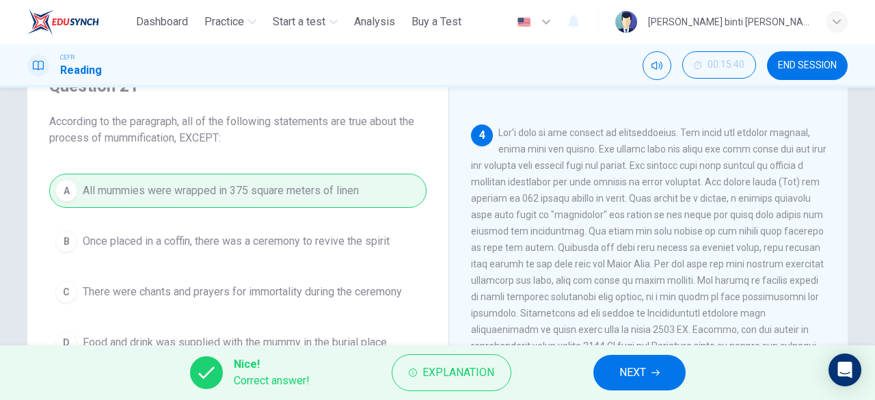
click at [610, 363] on button "NEXT" at bounding box center [639, 373] width 92 height 36
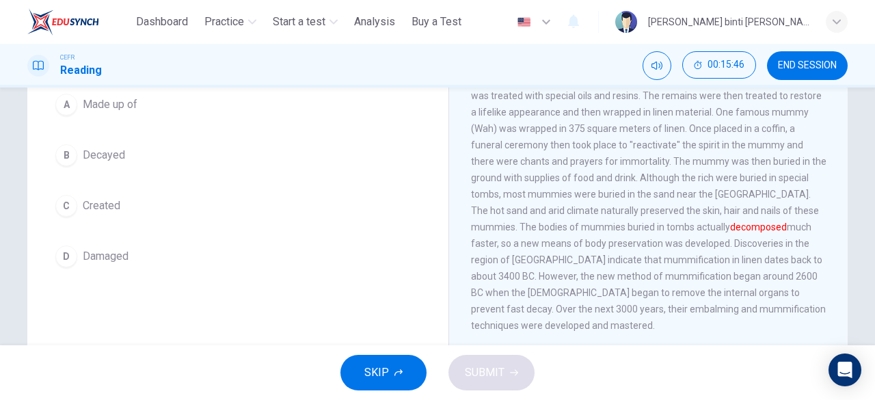
scroll to position [68, 0]
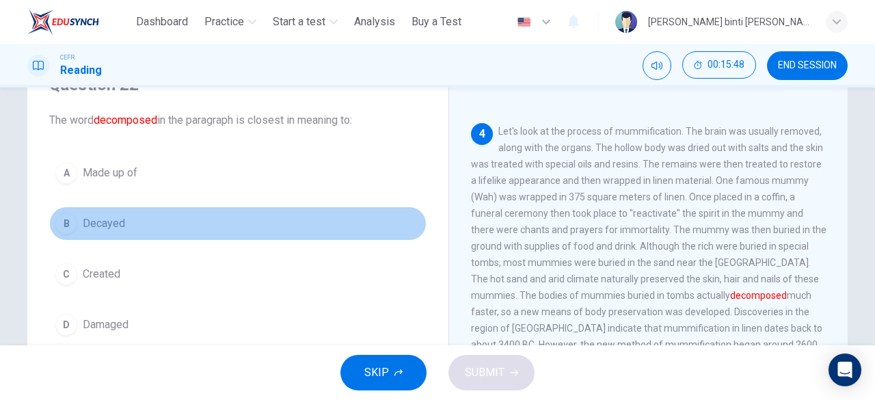
click at [112, 208] on button "B Decayed" at bounding box center [237, 223] width 377 height 34
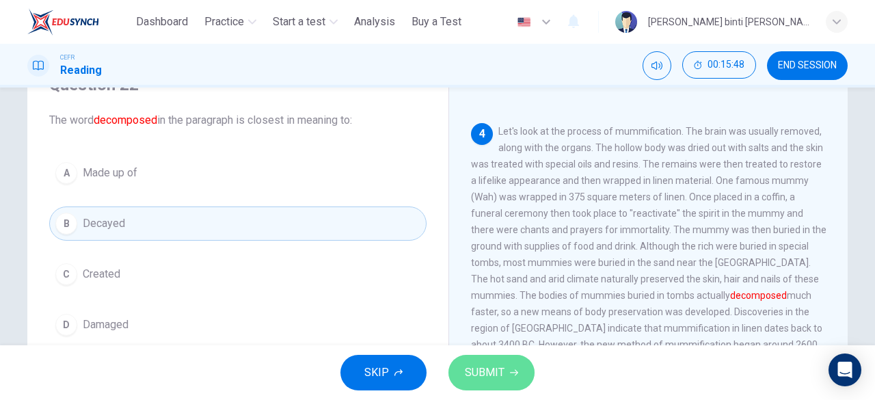
click at [483, 373] on span "SUBMIT" at bounding box center [485, 372] width 40 height 19
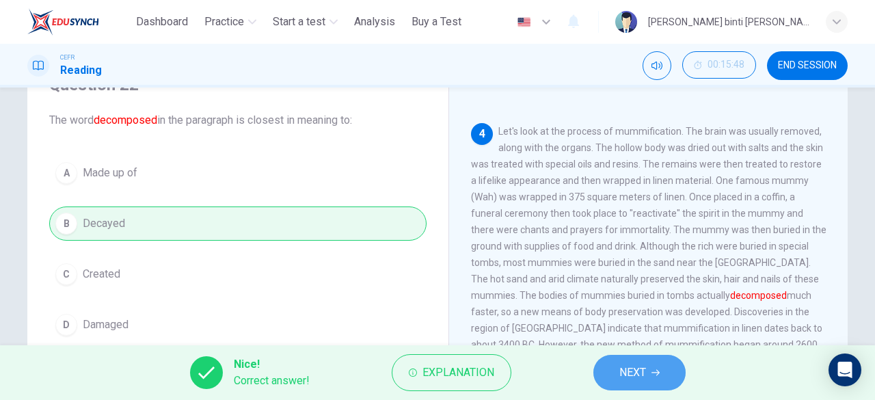
click at [642, 367] on span "NEXT" at bounding box center [632, 372] width 27 height 19
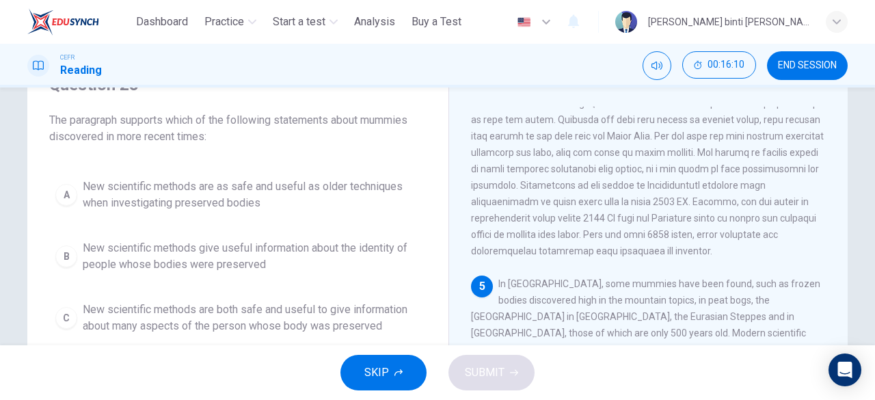
scroll to position [137, 0]
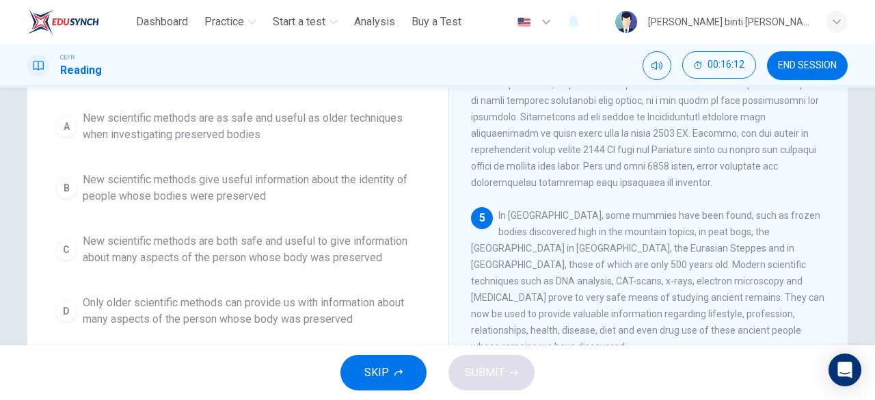
click at [339, 193] on span "New scientific methods give useful information about the identity of people who…" at bounding box center [252, 188] width 338 height 33
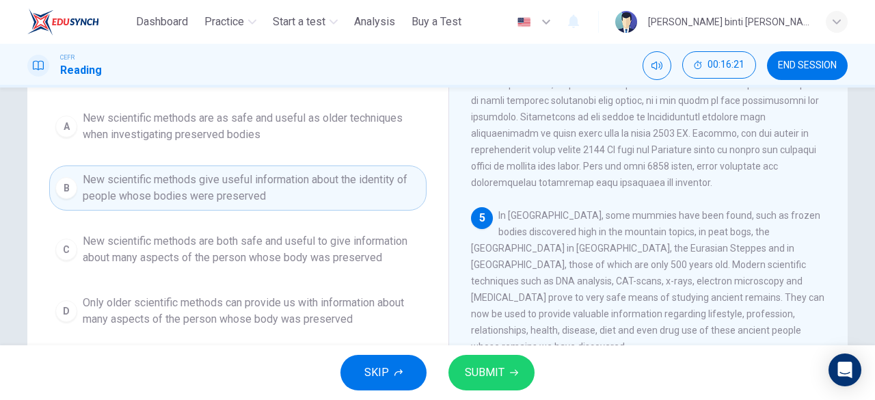
click at [385, 248] on span "New scientific methods are both safe and useful to give information about many …" at bounding box center [252, 249] width 338 height 33
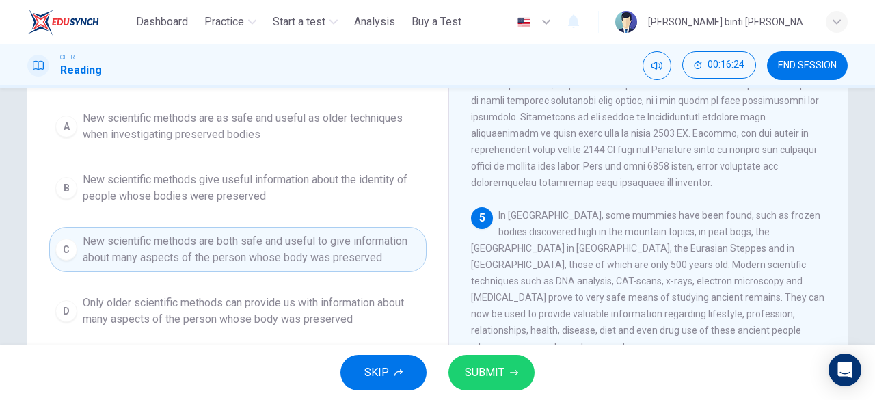
click at [489, 366] on span "SUBMIT" at bounding box center [485, 372] width 40 height 19
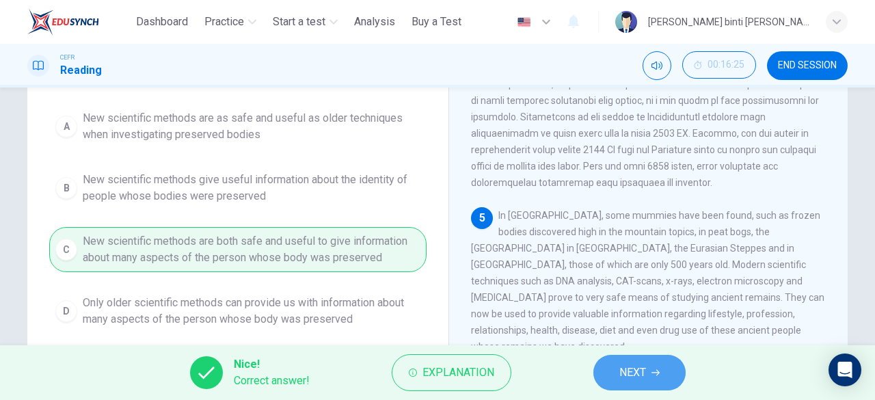
click at [609, 375] on button "NEXT" at bounding box center [639, 373] width 92 height 36
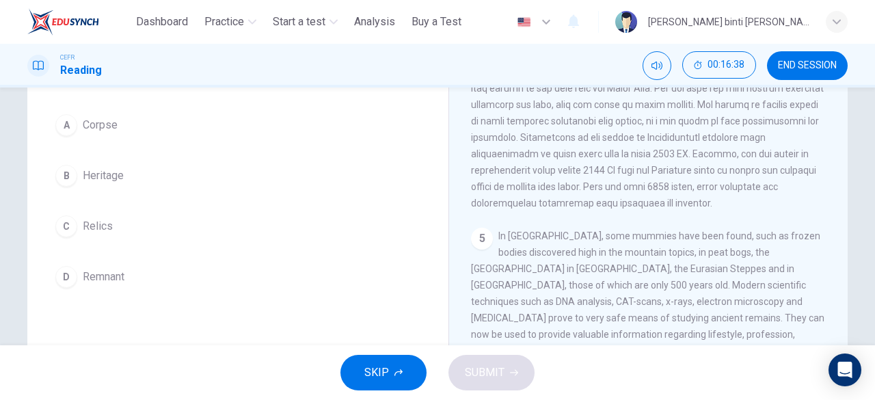
scroll to position [67, 0]
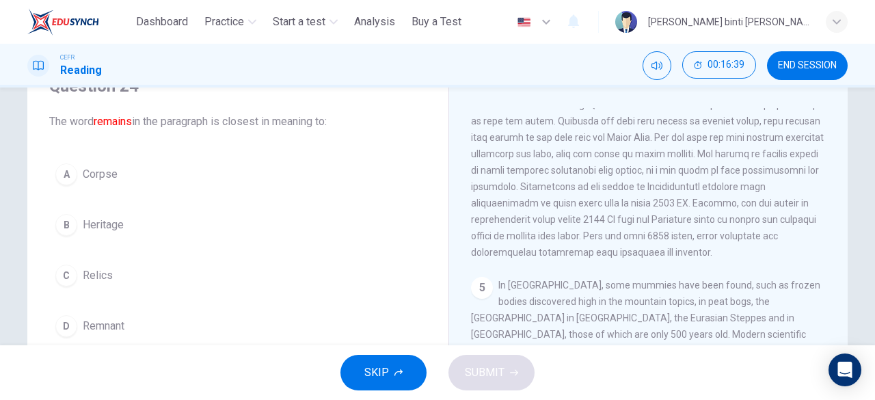
click at [127, 223] on button "B Heritage" at bounding box center [237, 225] width 377 height 34
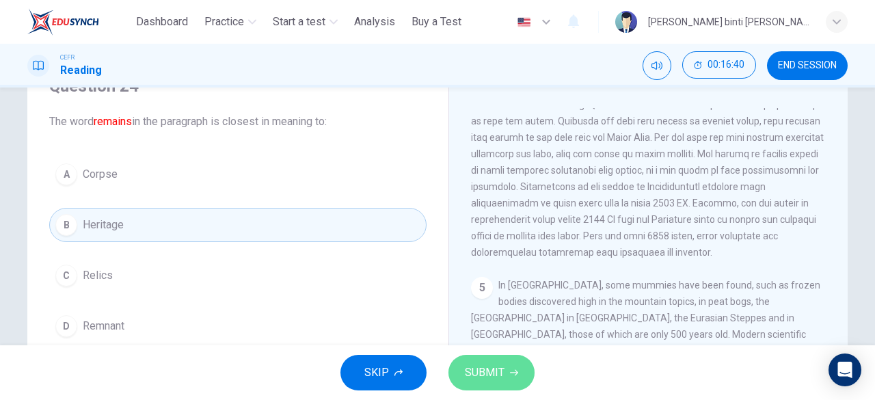
click at [468, 363] on span "SUBMIT" at bounding box center [485, 372] width 40 height 19
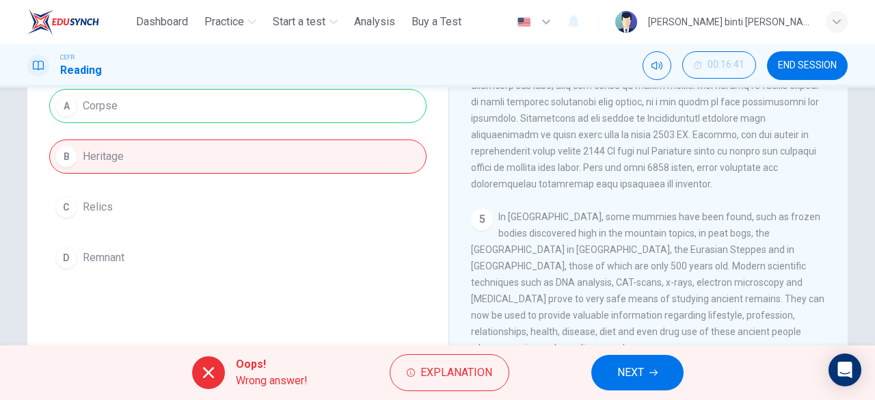
click at [643, 357] on button "NEXT" at bounding box center [637, 373] width 92 height 36
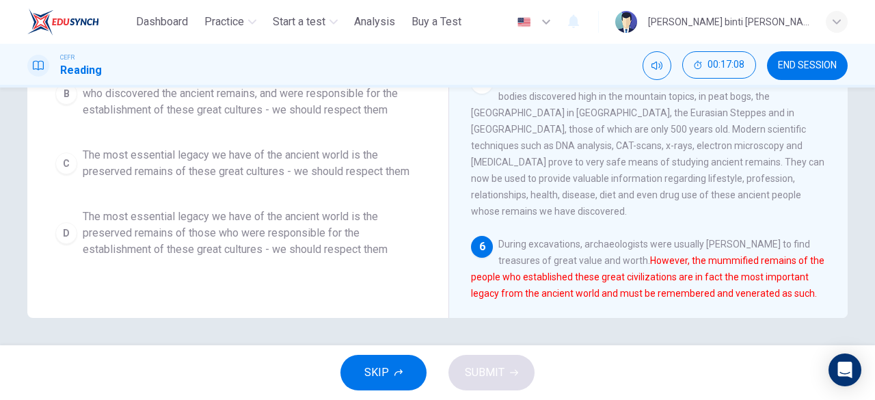
scroll to position [204, 0]
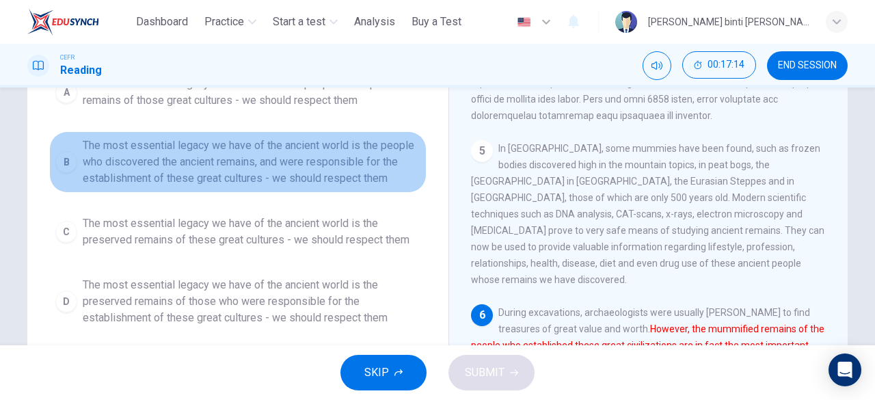
click at [380, 157] on span "The most essential legacy we have of the ancient world is the people who discov…" at bounding box center [252, 161] width 338 height 49
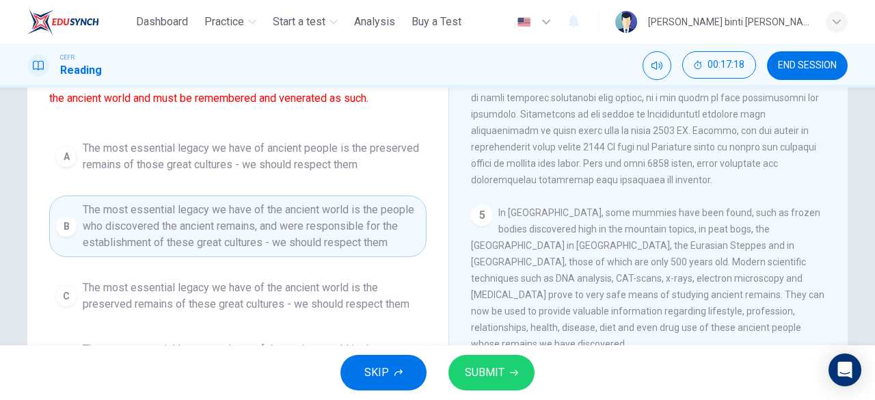
scroll to position [135, 0]
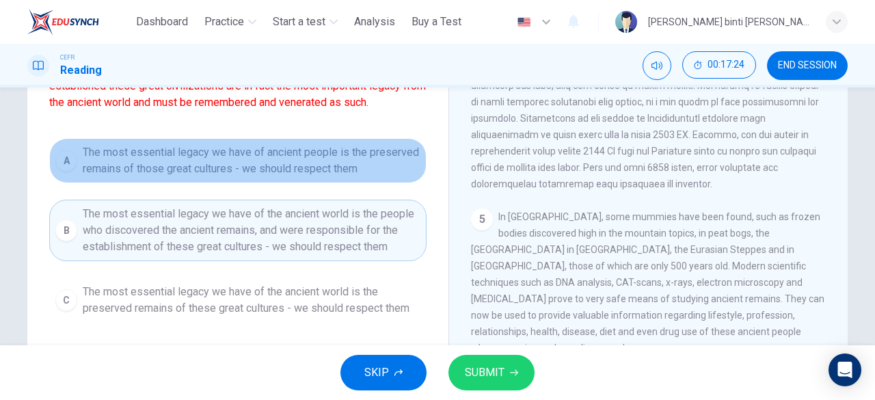
click at [364, 172] on span "The most essential legacy we have of ancient people is the preserved remains of…" at bounding box center [252, 160] width 338 height 33
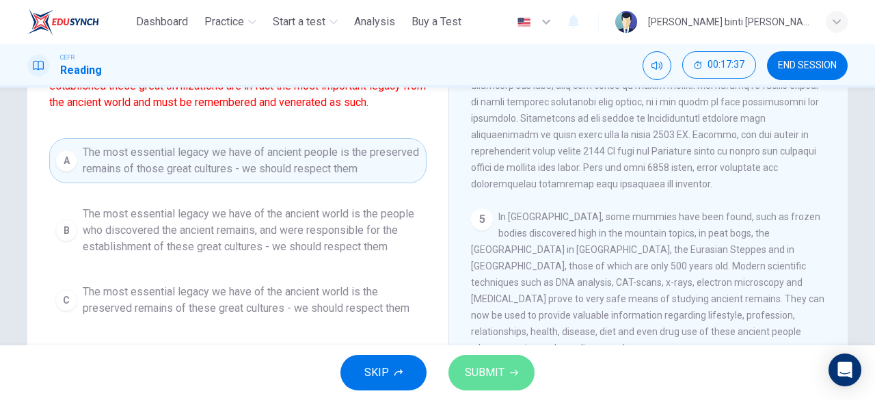
click at [502, 366] on span "SUBMIT" at bounding box center [485, 372] width 40 height 19
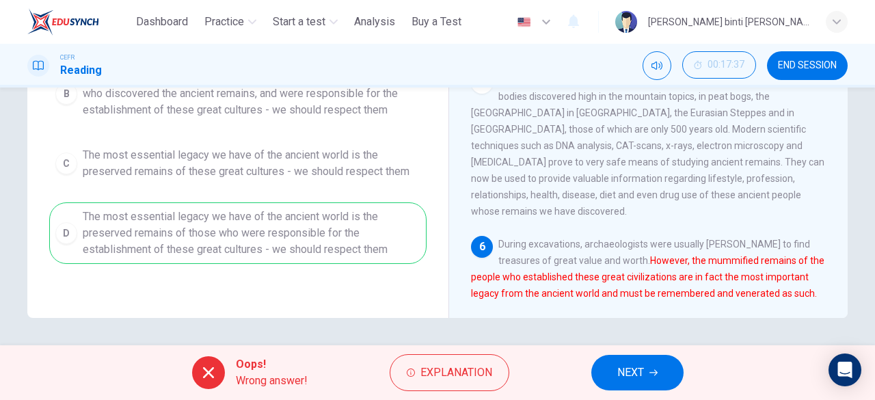
click at [642, 375] on span "NEXT" at bounding box center [630, 372] width 27 height 19
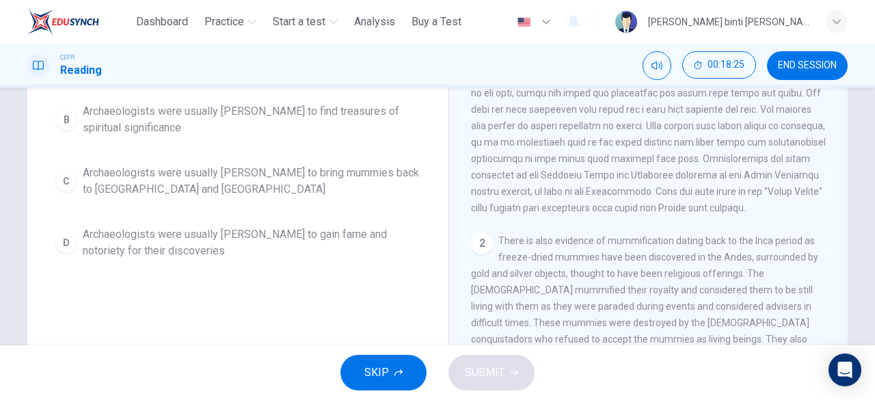
scroll to position [68, 0]
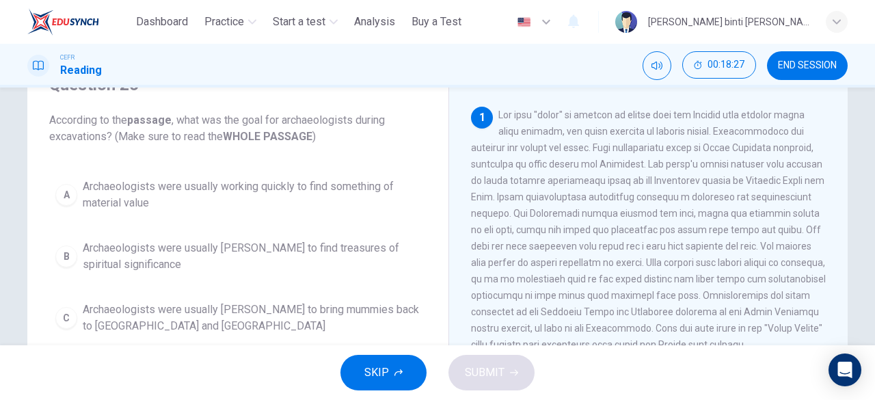
click at [366, 255] on span "Archaeologists were usually rushing to find treasures of spiritual significance" at bounding box center [252, 256] width 338 height 33
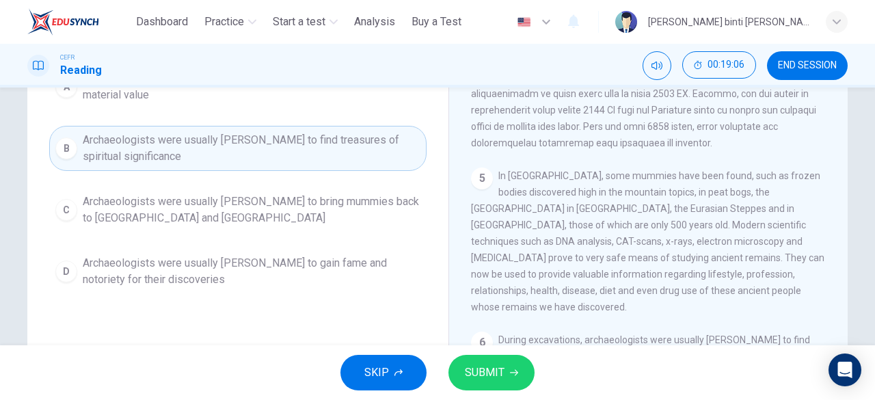
scroll to position [135, 0]
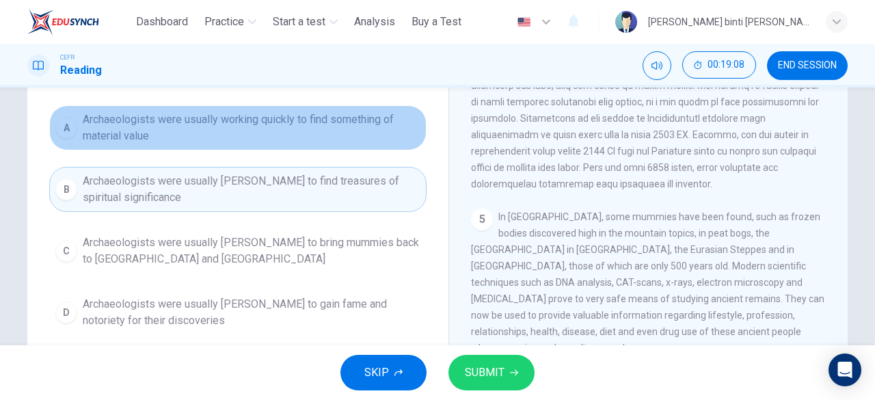
click at [367, 133] on span "Archaeologists were usually working quickly to find something of material value" at bounding box center [252, 127] width 338 height 33
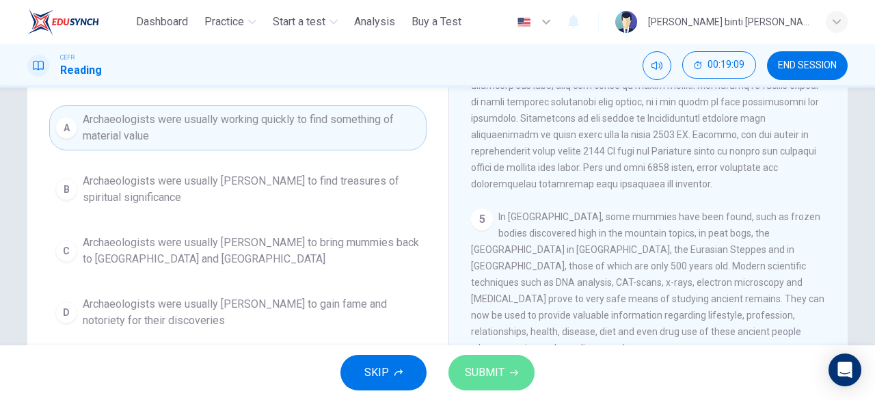
click at [495, 370] on span "SUBMIT" at bounding box center [485, 372] width 40 height 19
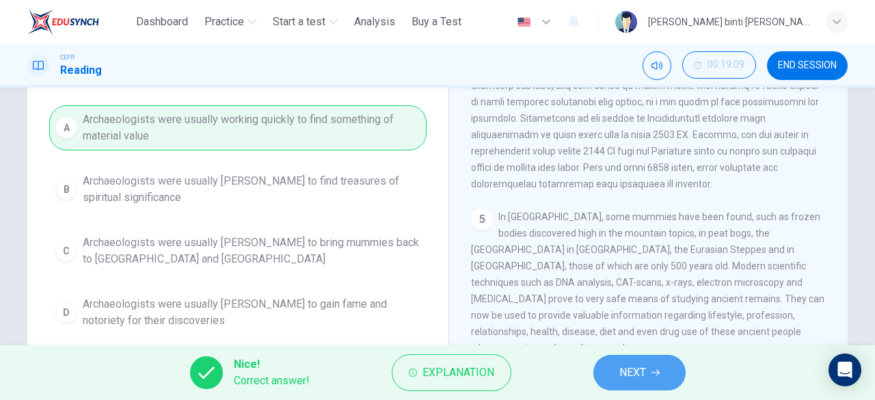
click at [622, 379] on span "NEXT" at bounding box center [632, 372] width 27 height 19
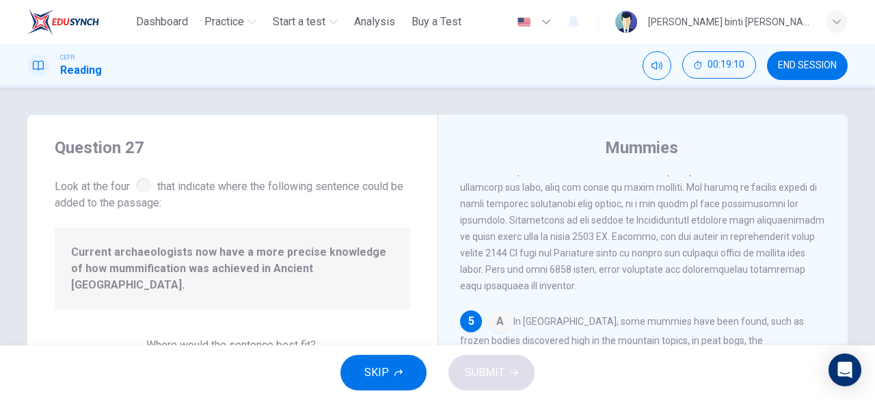
scroll to position [137, 0]
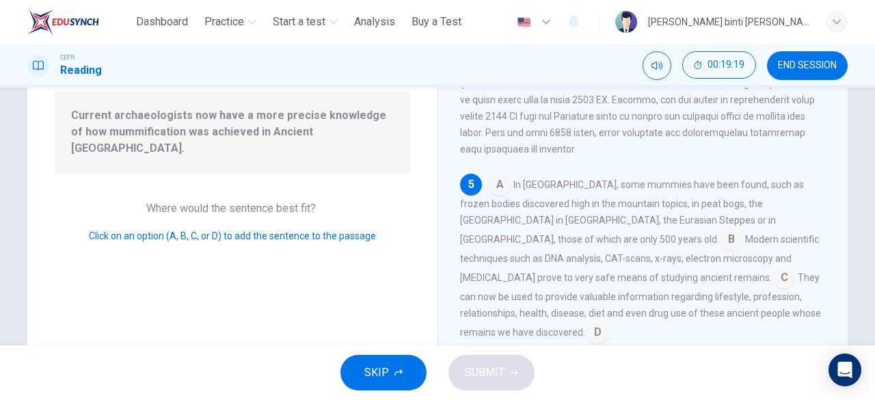
click at [720, 245] on input at bounding box center [731, 241] width 22 height 22
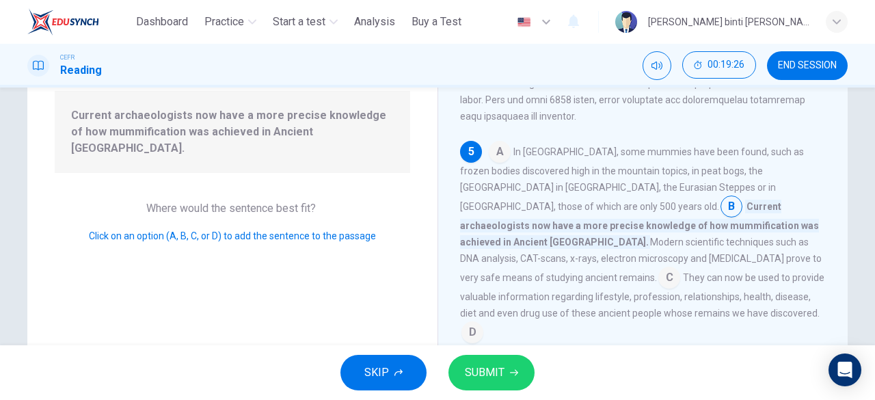
scroll to position [682, 0]
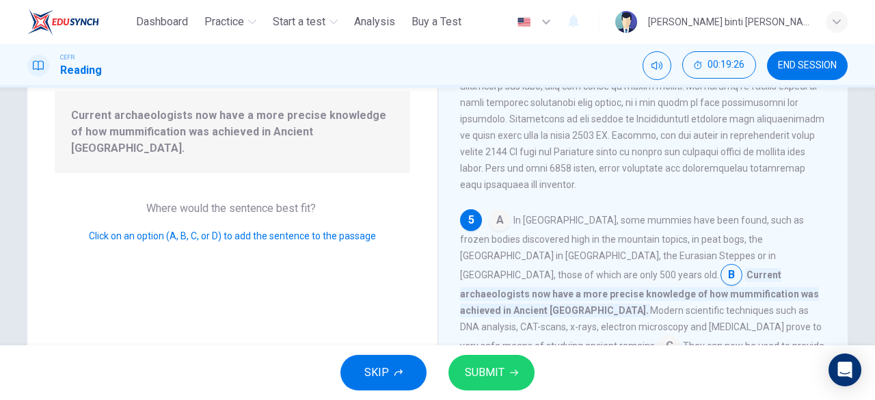
click at [498, 352] on div "SKIP SUBMIT" at bounding box center [437, 372] width 875 height 55
click at [510, 381] on button "SUBMIT" at bounding box center [491, 373] width 86 height 36
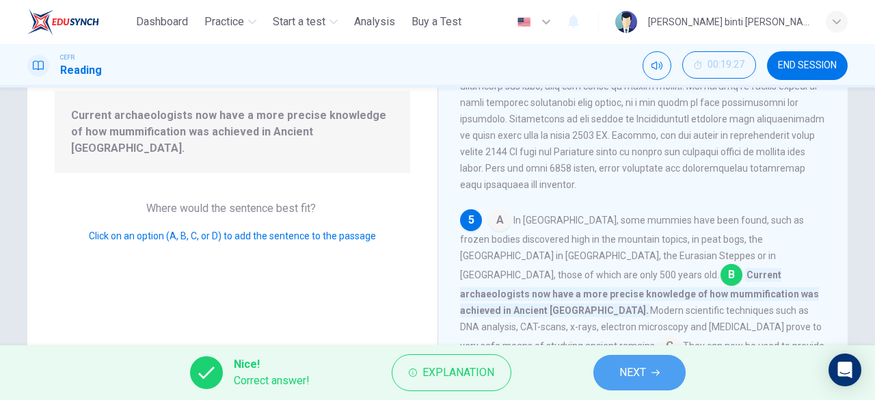
click at [674, 370] on button "NEXT" at bounding box center [639, 373] width 92 height 36
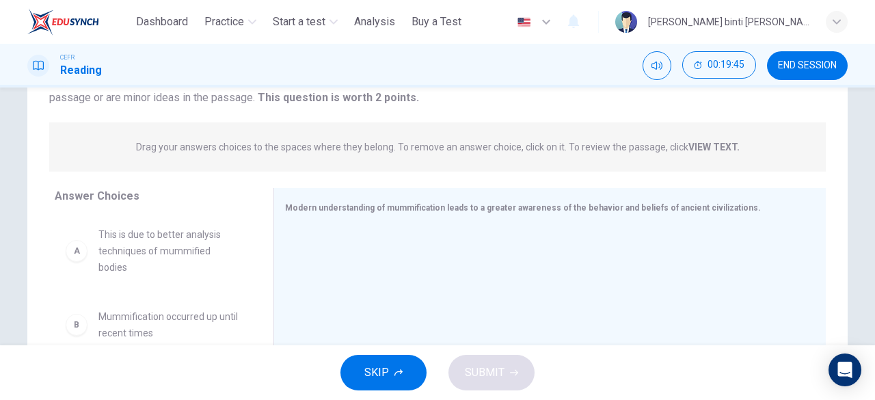
scroll to position [204, 0]
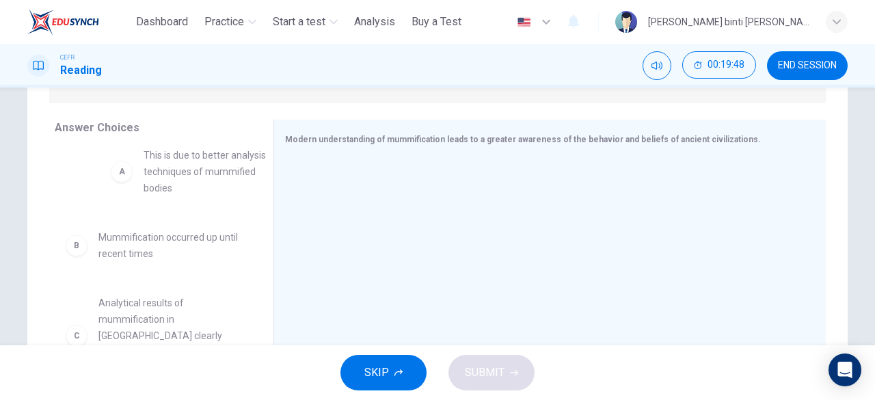
drag, startPoint x: 174, startPoint y: 190, endPoint x: 232, endPoint y: 177, distance: 60.2
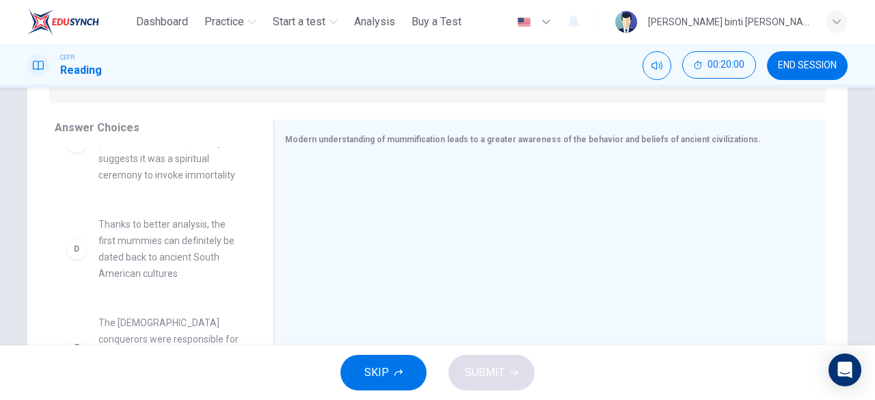
scroll to position [183, 0]
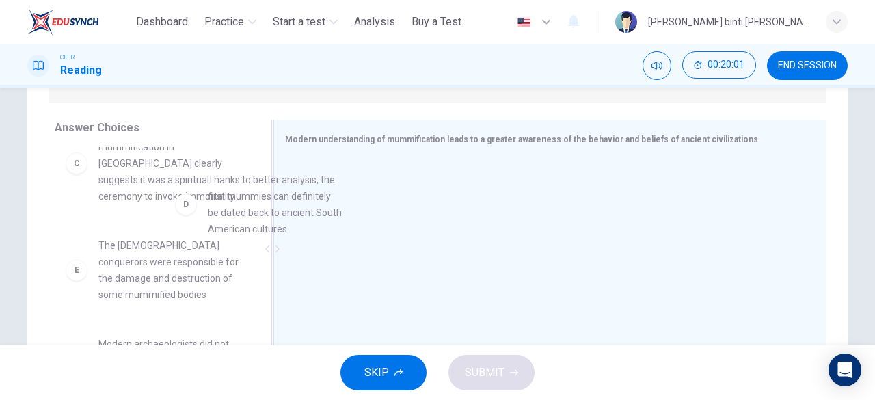
drag, startPoint x: 186, startPoint y: 260, endPoint x: 328, endPoint y: 181, distance: 162.4
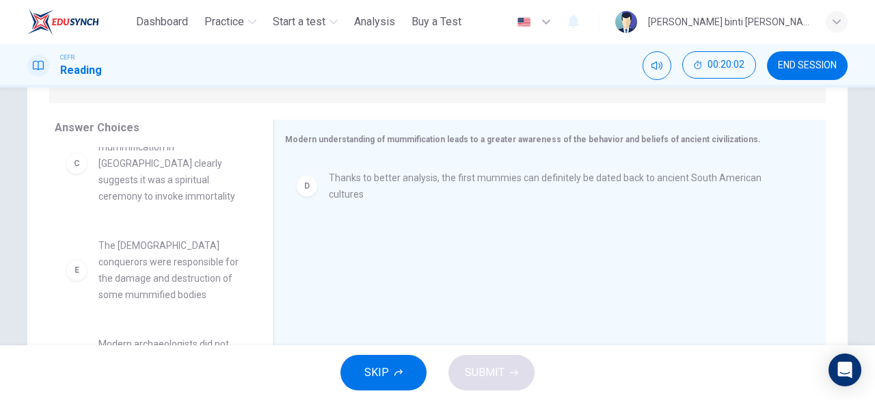
scroll to position [115, 0]
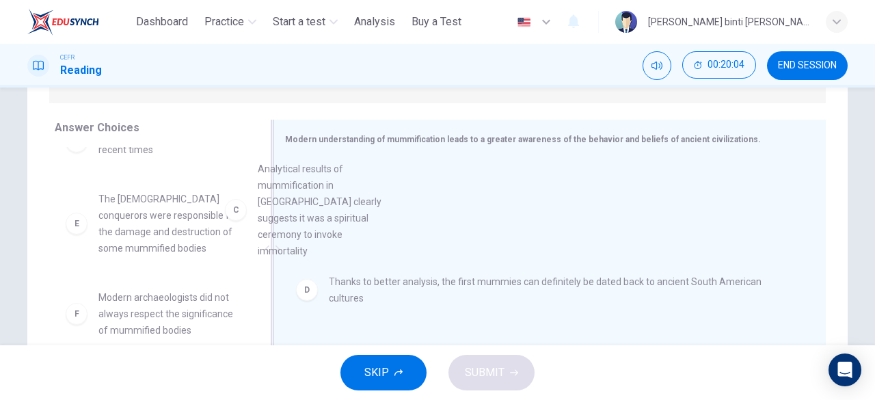
drag, startPoint x: 190, startPoint y: 239, endPoint x: 357, endPoint y: 206, distance: 170.0
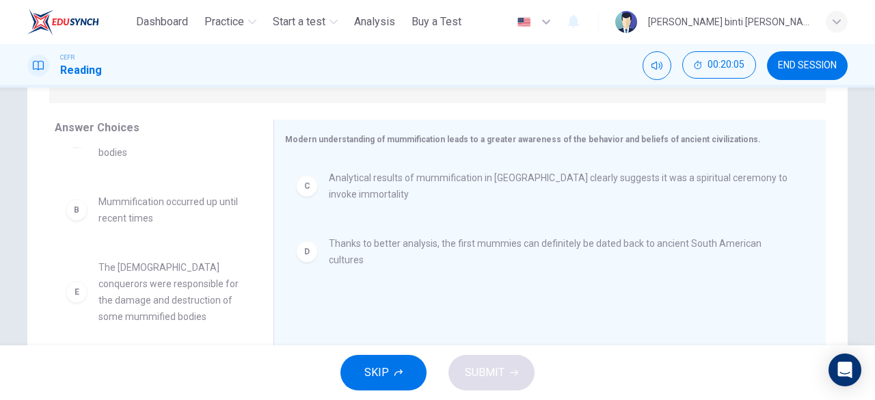
scroll to position [0, 0]
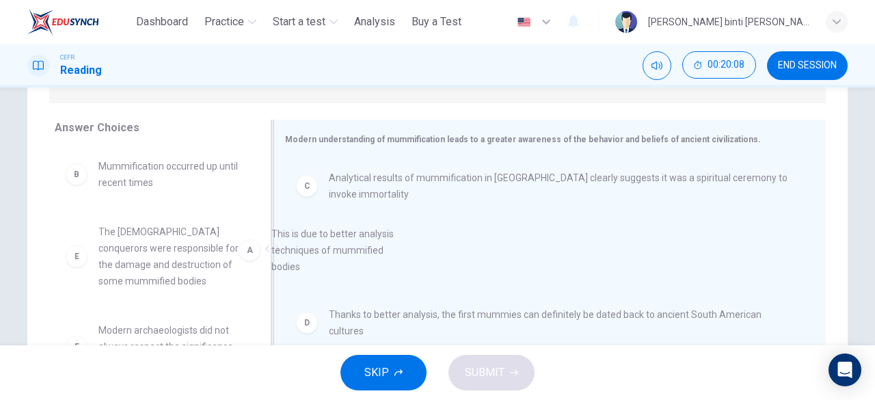
drag, startPoint x: 172, startPoint y: 202, endPoint x: 435, endPoint y: 312, distance: 284.6
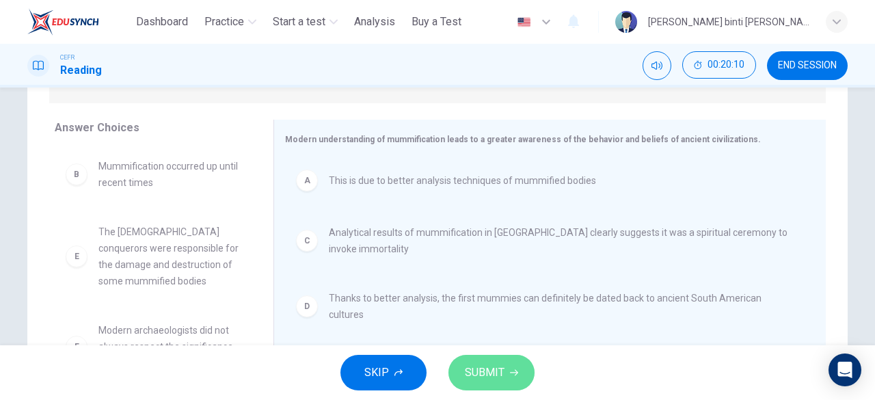
click at [473, 366] on span "SUBMIT" at bounding box center [485, 372] width 40 height 19
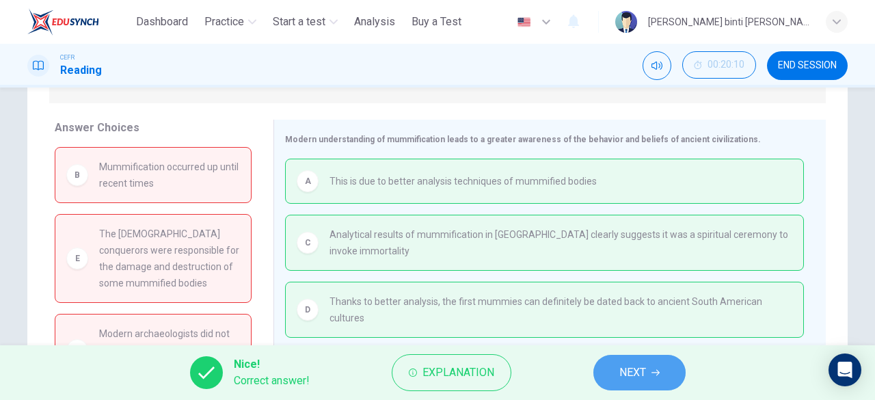
click at [619, 376] on span "NEXT" at bounding box center [632, 372] width 27 height 19
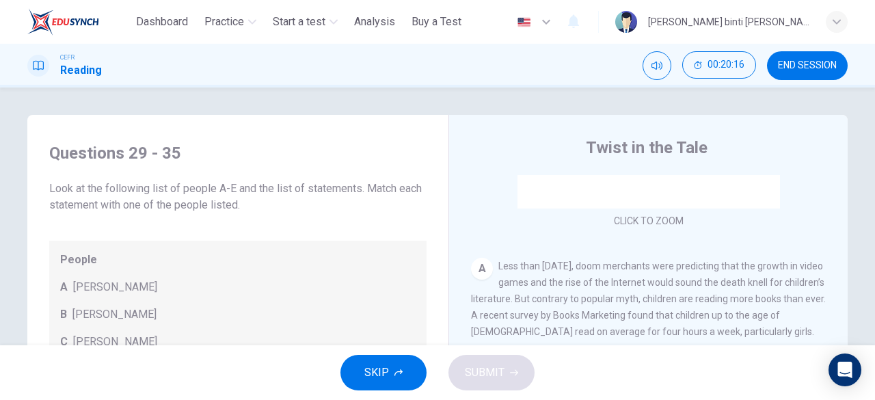
click at [796, 66] on span "END SESSION" at bounding box center [807, 65] width 59 height 11
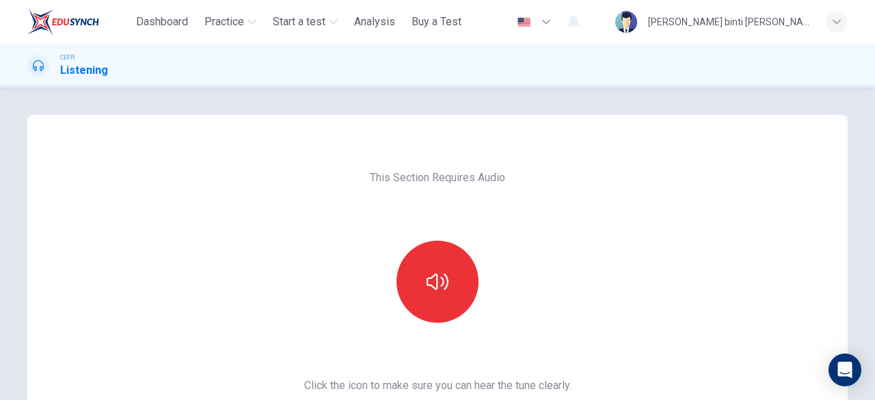
scroll to position [137, 0]
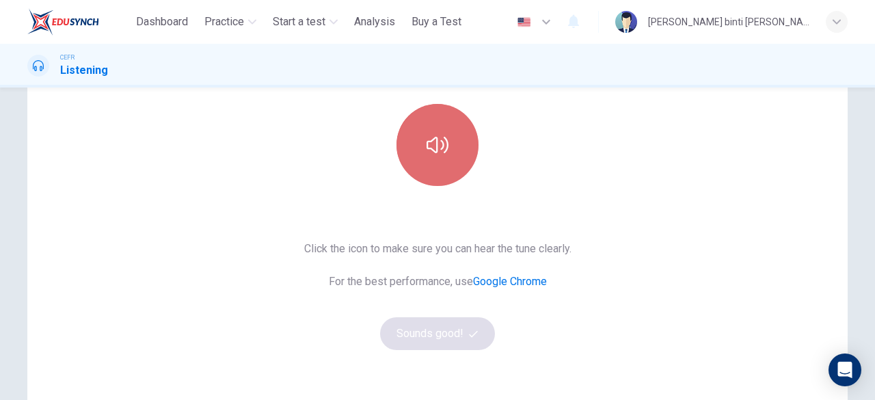
click at [426, 162] on button "button" at bounding box center [437, 145] width 82 height 82
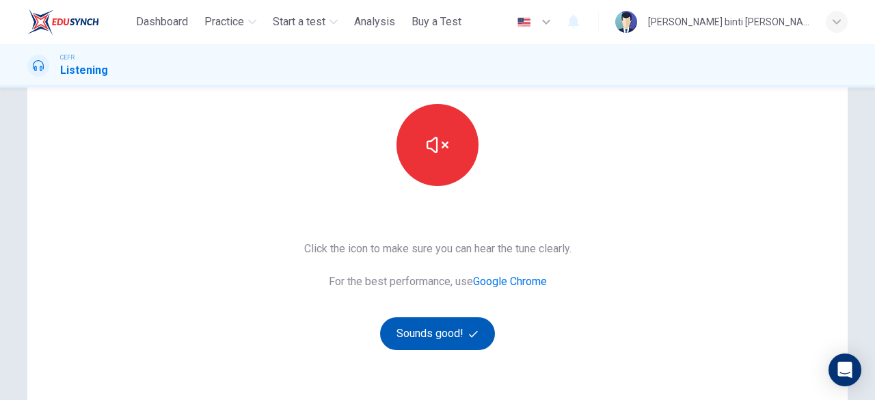
click at [422, 331] on button "Sounds good!" at bounding box center [437, 333] width 115 height 33
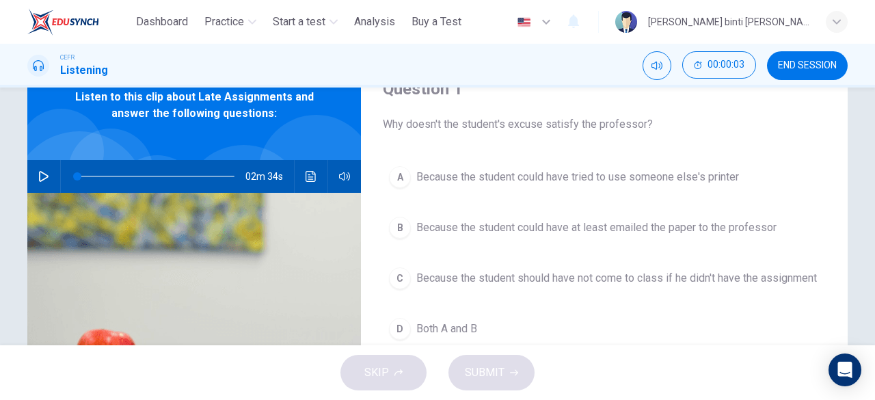
scroll to position [0, 0]
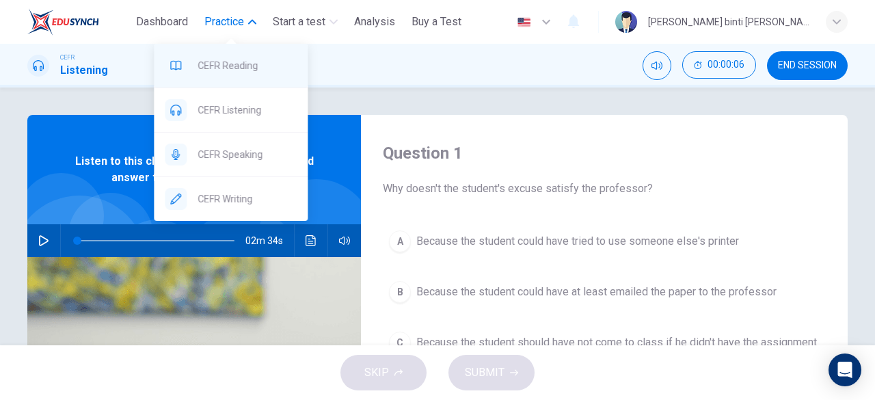
click at [238, 62] on span "CEFR Reading" at bounding box center [247, 65] width 99 height 16
click at [223, 21] on span "Practice" at bounding box center [224, 22] width 40 height 16
click at [232, 56] on div "CEFR Reading" at bounding box center [231, 66] width 154 height 44
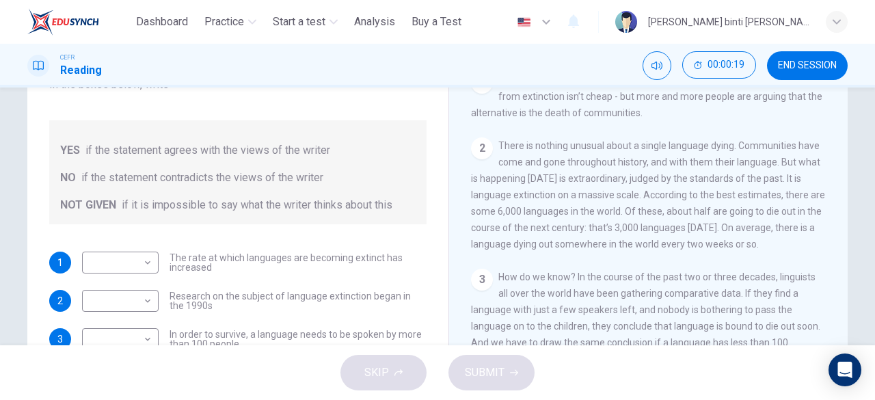
scroll to position [273, 0]
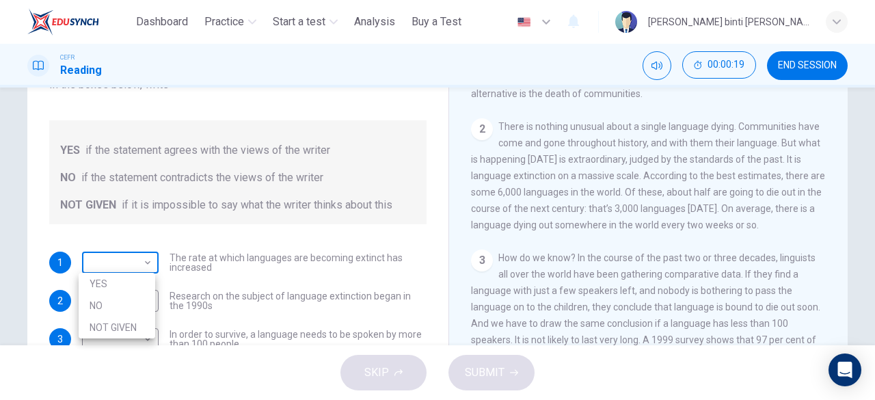
click at [126, 256] on body "This site uses cookies, as explained in our Privacy Policy . If you agree to th…" at bounding box center [437, 200] width 875 height 400
click at [119, 289] on li "YES" at bounding box center [117, 284] width 77 height 22
type input "***"
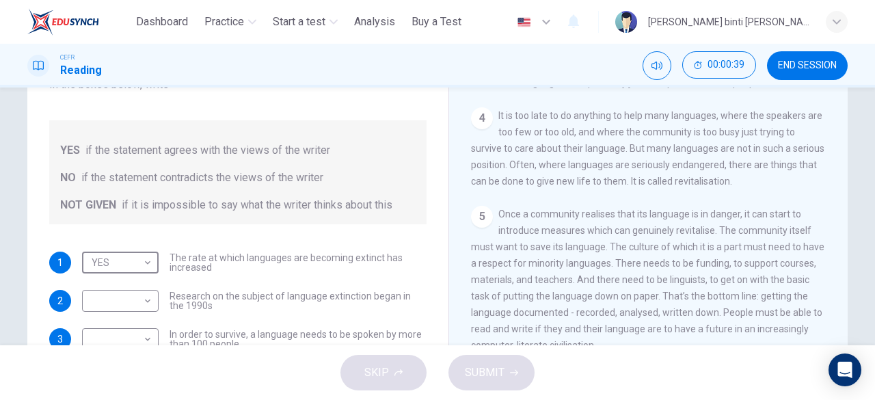
scroll to position [615, 0]
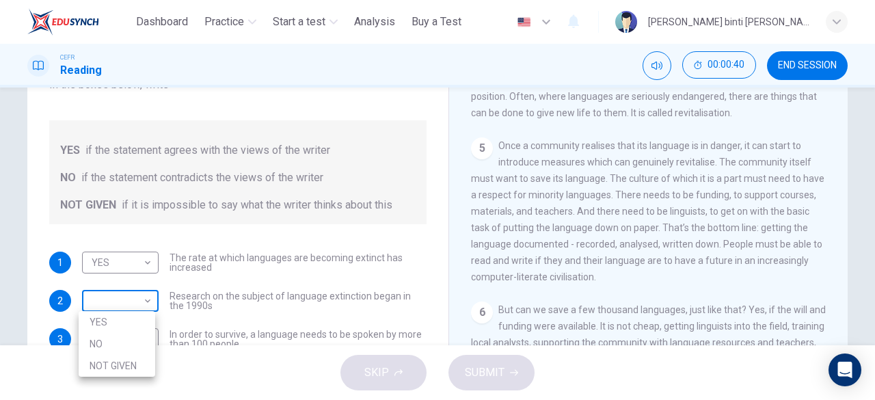
click at [127, 293] on body "This site uses cookies, as explained in our Privacy Policy . If you agree to th…" at bounding box center [437, 200] width 875 height 400
click at [140, 357] on li "NOT GIVEN" at bounding box center [117, 366] width 77 height 22
type input "*********"
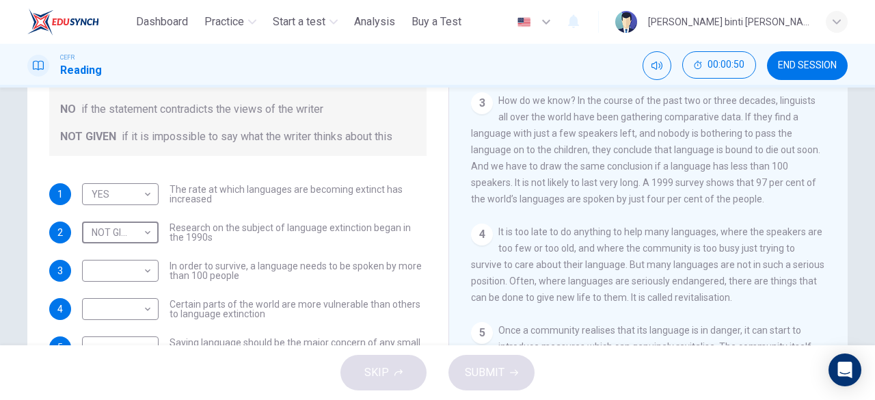
scroll to position [342, 0]
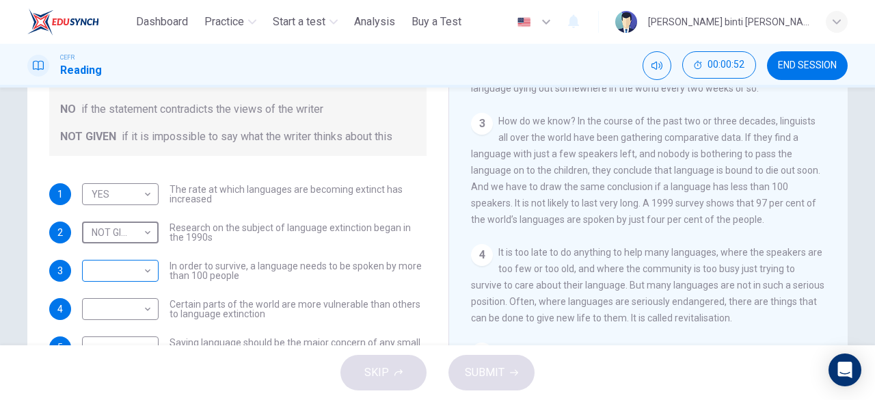
click at [106, 274] on body "This site uses cookies, as explained in our Privacy Policy . If you agree to th…" at bounding box center [437, 200] width 875 height 400
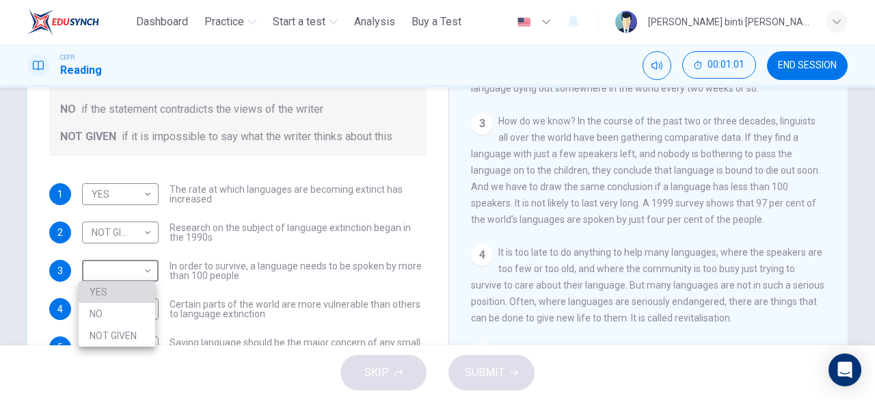
click at [122, 295] on li "YES" at bounding box center [117, 292] width 77 height 22
type input "***"
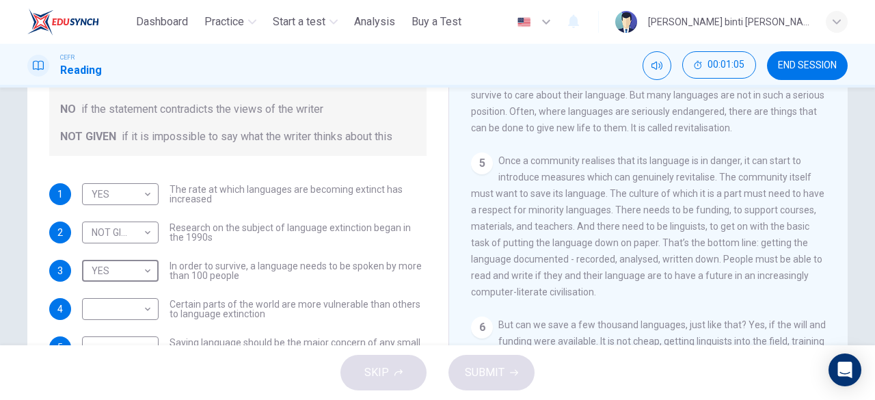
scroll to position [683, 0]
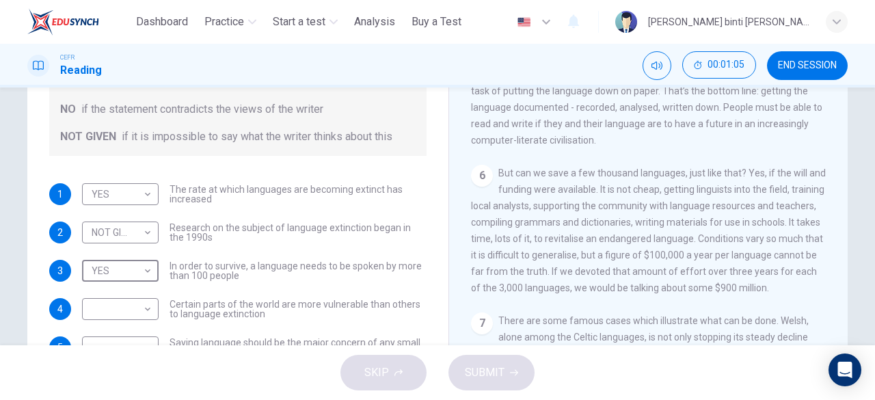
click at [801, 83] on div "CEFR Reading 00:01:05 END SESSION" at bounding box center [437, 66] width 875 height 44
click at [801, 77] on button "END SESSION" at bounding box center [807, 65] width 81 height 29
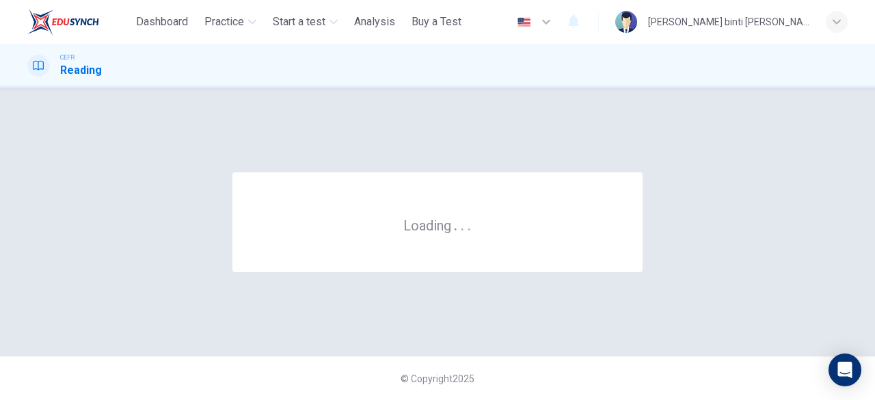
scroll to position [0, 0]
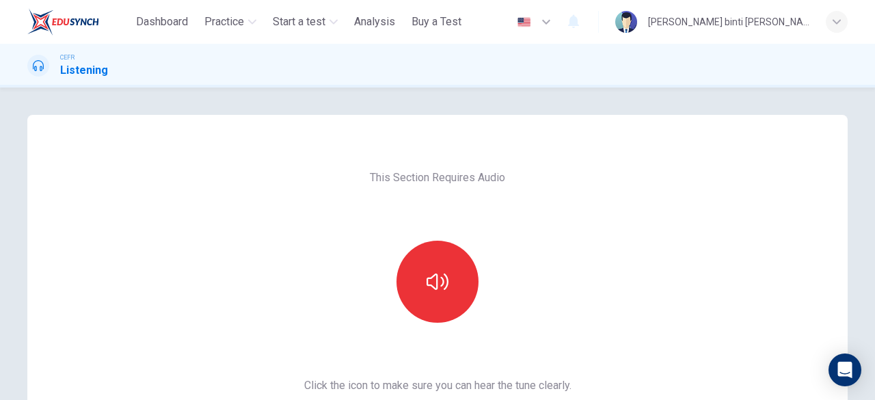
scroll to position [137, 0]
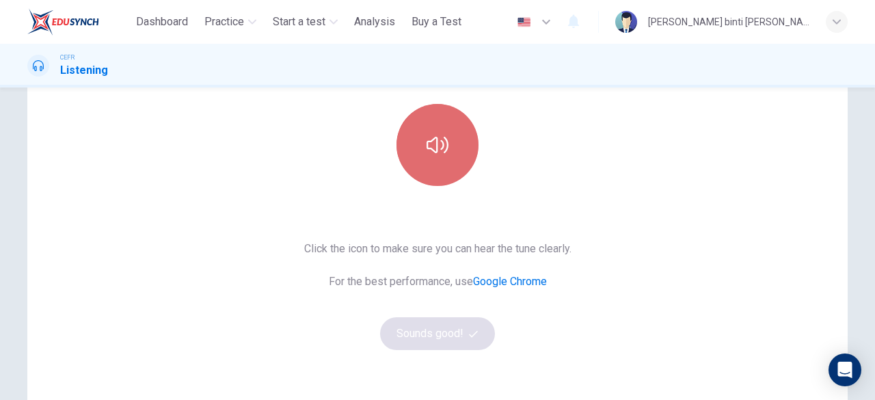
click at [444, 152] on icon "button" at bounding box center [437, 145] width 22 height 22
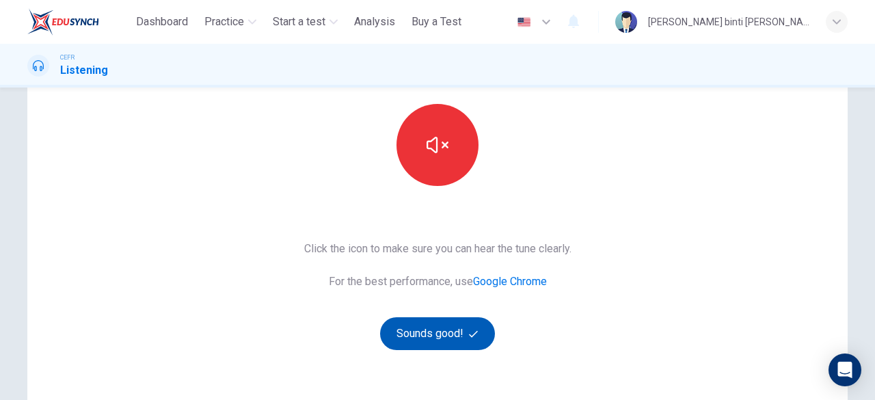
click at [476, 341] on button "Sounds good!" at bounding box center [437, 333] width 115 height 33
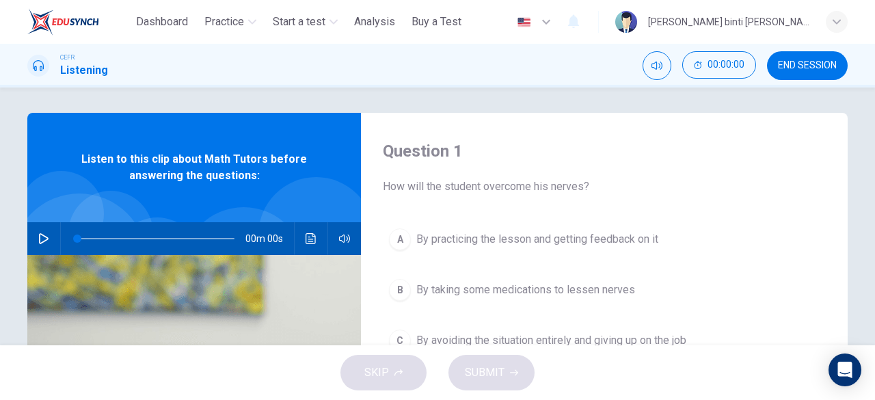
scroll to position [0, 0]
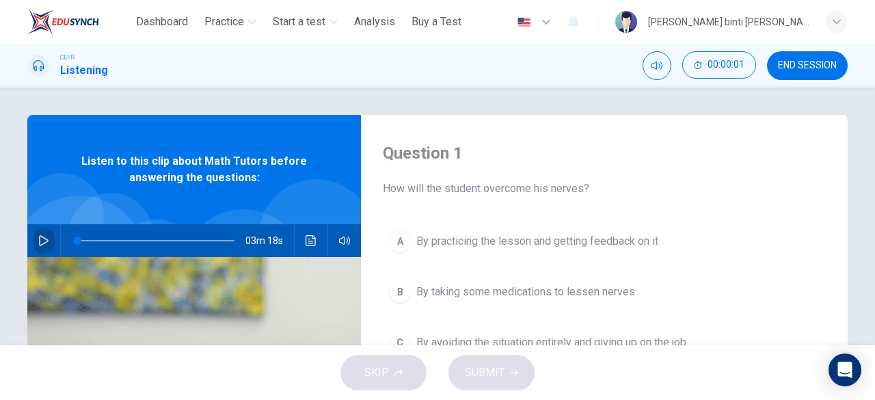
click at [33, 237] on button "button" at bounding box center [44, 240] width 22 height 33
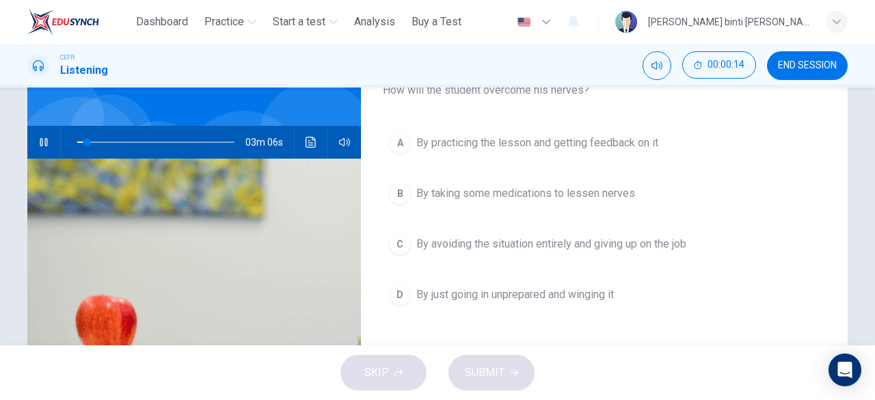
scroll to position [68, 0]
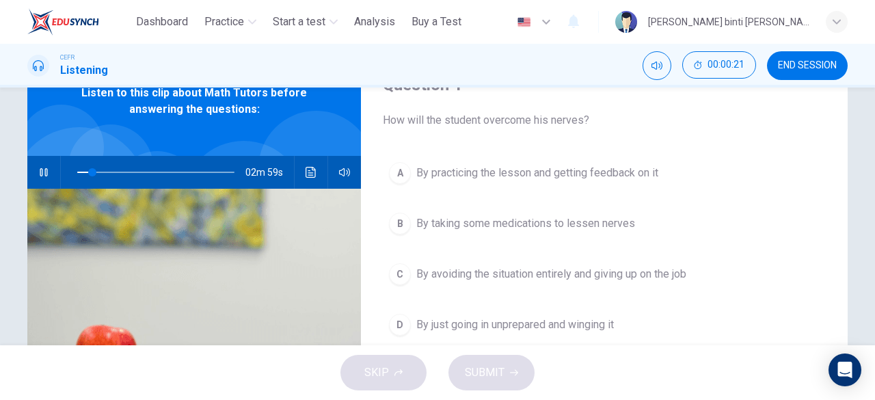
click at [545, 152] on div "Question 1 How will the student overcome his nerves? A By practicing the lesson…" at bounding box center [604, 283] width 487 height 475
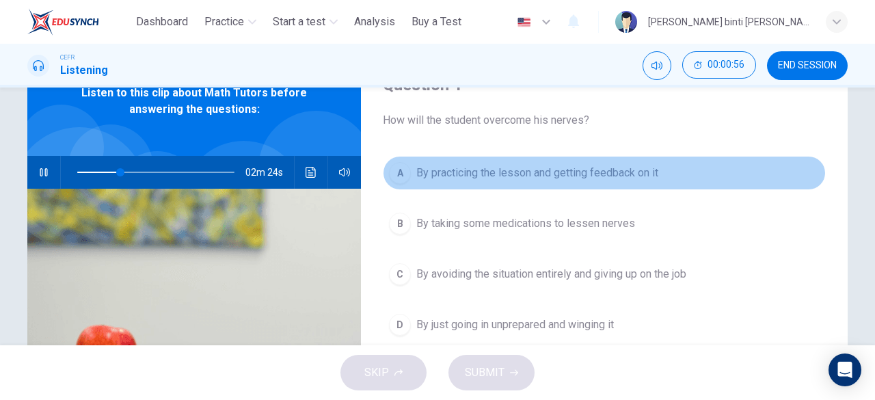
click at [622, 165] on span "By practicing the lesson and getting feedback on it" at bounding box center [537, 173] width 242 height 16
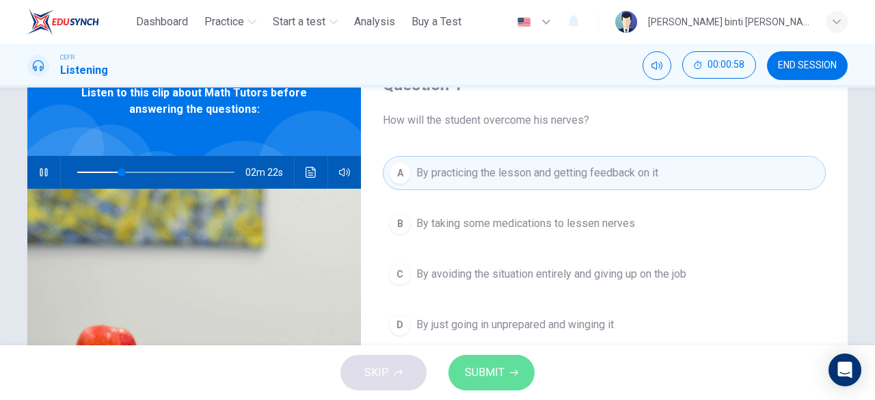
click at [518, 360] on button "SUBMIT" at bounding box center [491, 373] width 86 height 36
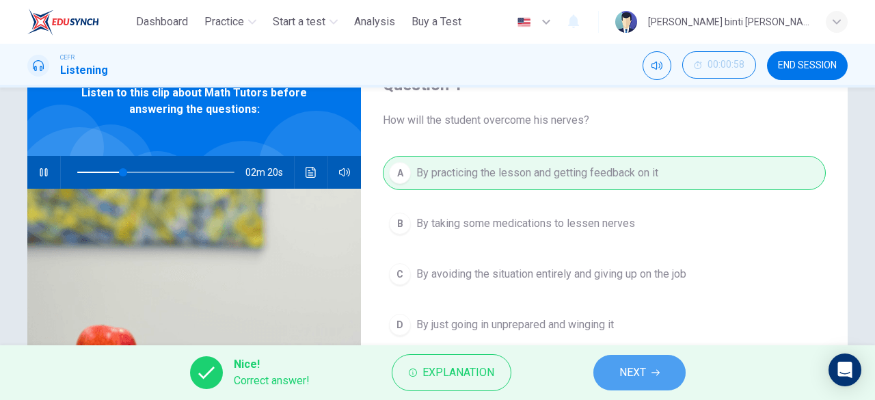
click at [618, 374] on button "NEXT" at bounding box center [639, 373] width 92 height 36
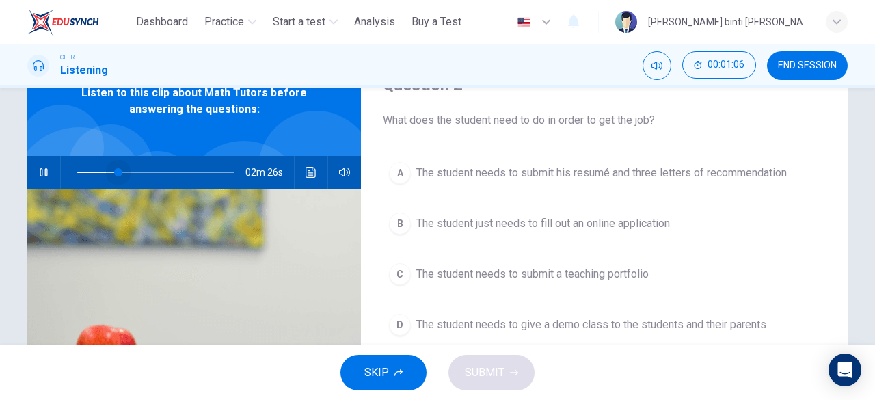
drag, startPoint x: 124, startPoint y: 176, endPoint x: 114, endPoint y: 174, distance: 10.3
click at [114, 174] on span at bounding box center [118, 172] width 8 height 8
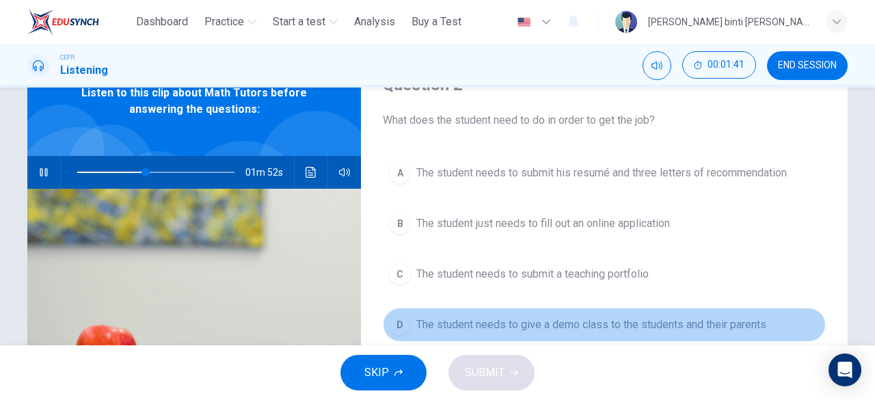
click at [724, 321] on span "The student needs to give a demo class to the students and their parents" at bounding box center [591, 324] width 350 height 16
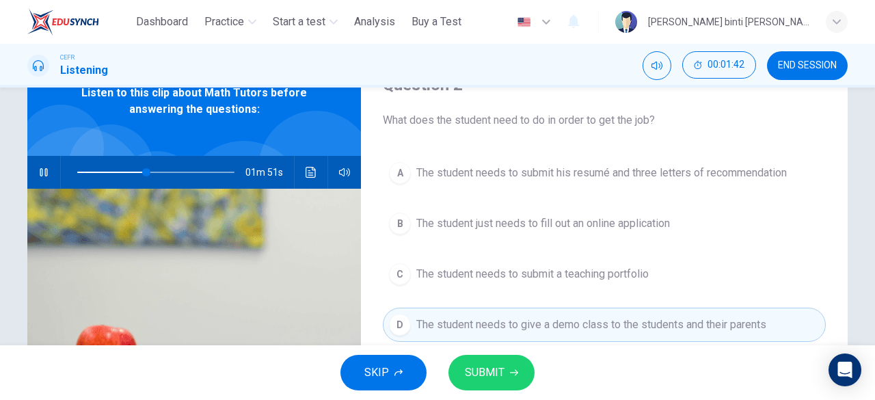
click at [513, 372] on icon "button" at bounding box center [514, 372] width 8 height 8
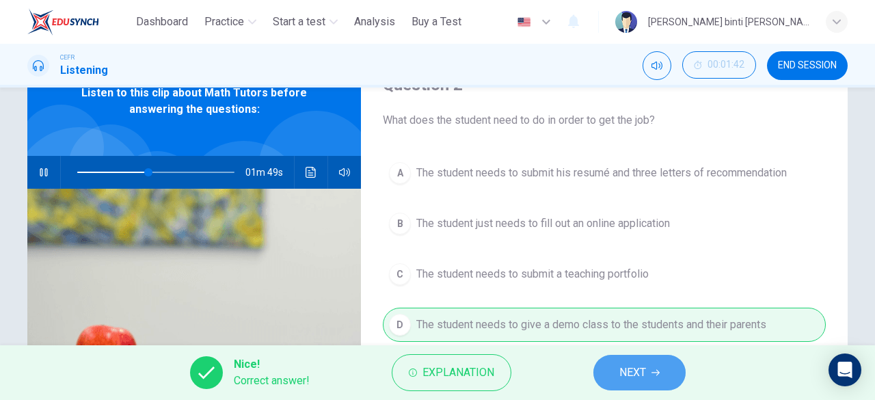
click at [627, 386] on button "NEXT" at bounding box center [639, 373] width 92 height 36
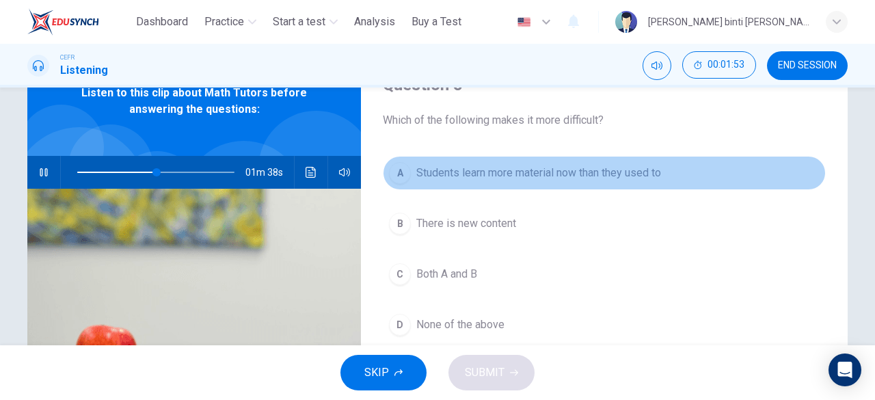
click at [562, 176] on span "Students learn more material now than they used to" at bounding box center [538, 173] width 245 height 16
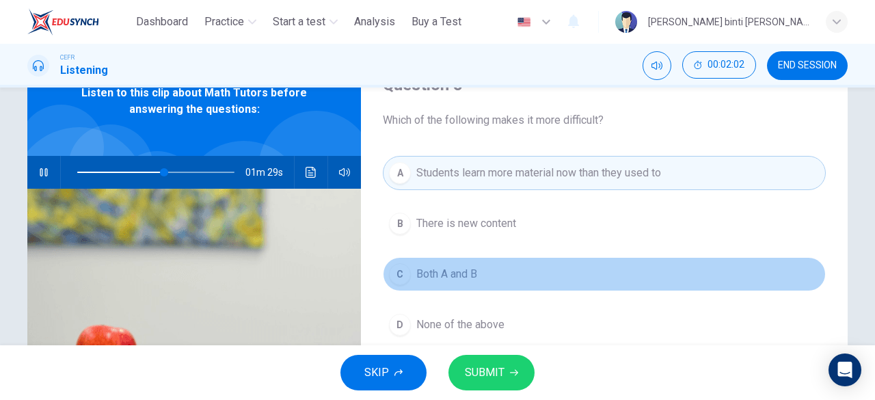
click at [534, 280] on button "C Both A and B" at bounding box center [604, 274] width 443 height 34
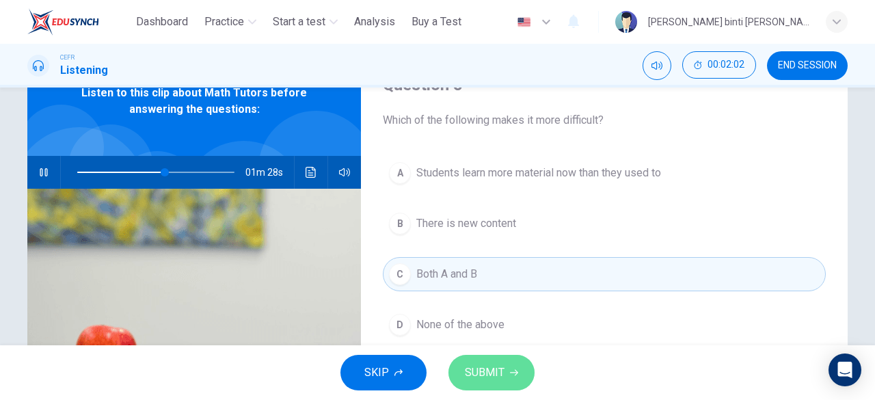
click at [510, 362] on button "SUBMIT" at bounding box center [491, 373] width 86 height 36
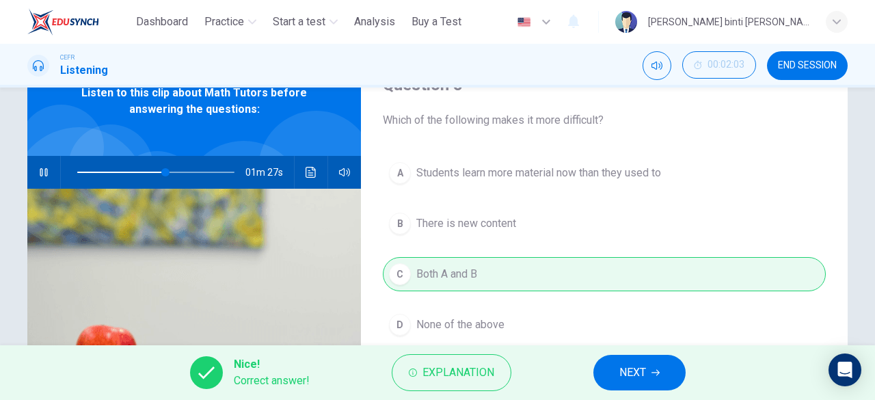
click at [637, 361] on button "NEXT" at bounding box center [639, 373] width 92 height 36
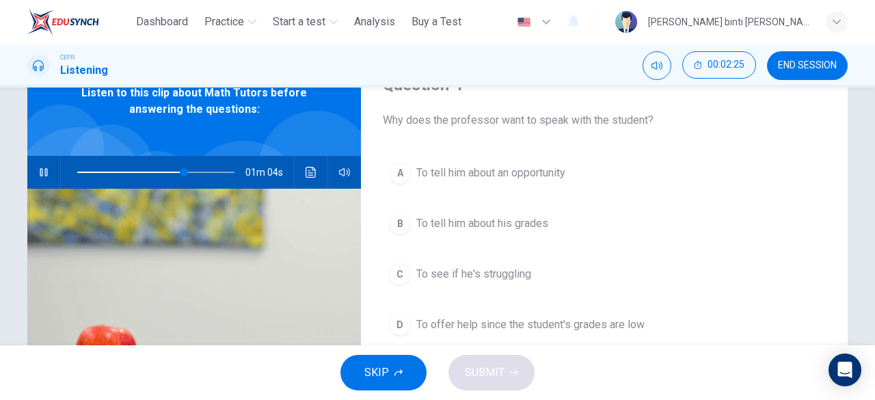
click at [500, 275] on span "To see if he's struggling" at bounding box center [473, 274] width 115 height 16
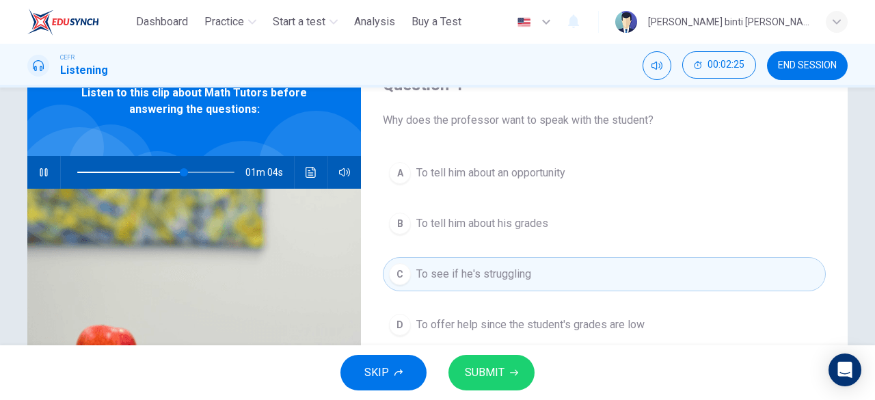
click at [517, 372] on icon "button" at bounding box center [514, 372] width 8 height 8
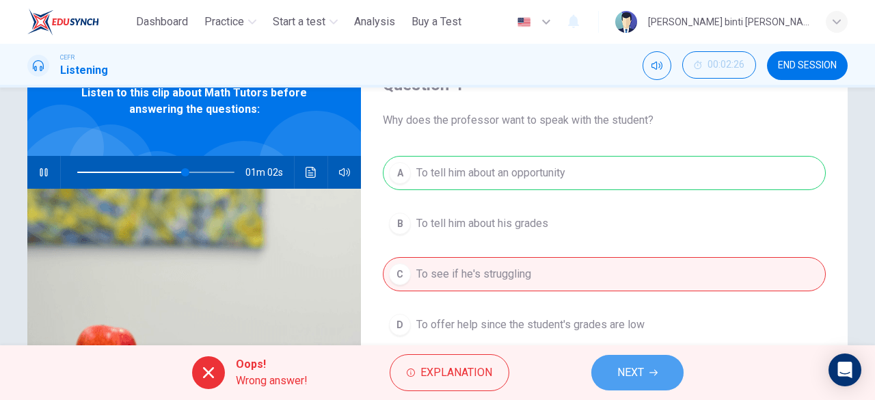
click at [607, 370] on button "NEXT" at bounding box center [637, 373] width 92 height 36
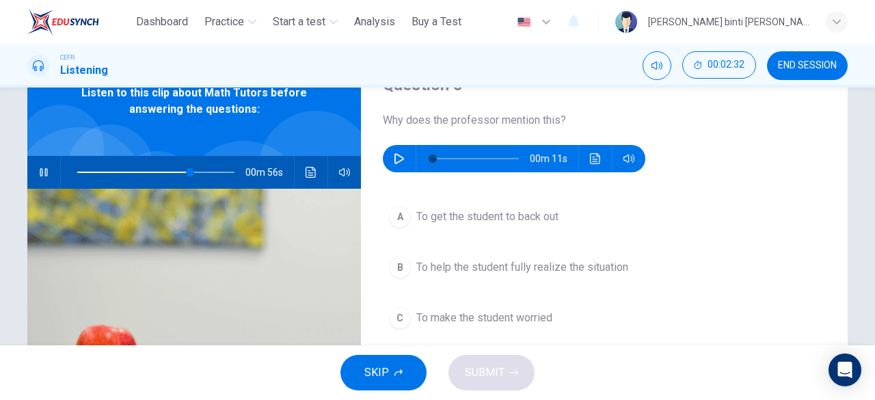
click at [48, 171] on button "button" at bounding box center [44, 172] width 22 height 33
type input "**"
click at [395, 162] on icon "button" at bounding box center [399, 158] width 10 height 11
type input "**"
click at [605, 266] on span "To help the student fully realize the situation" at bounding box center [522, 267] width 212 height 16
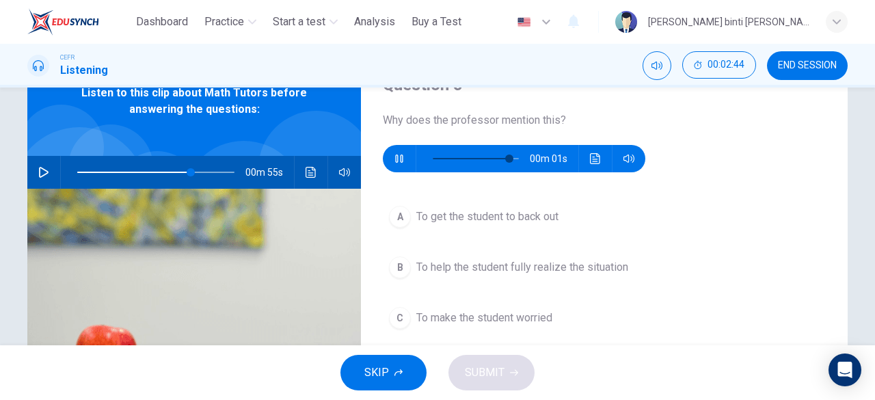
type input "**"
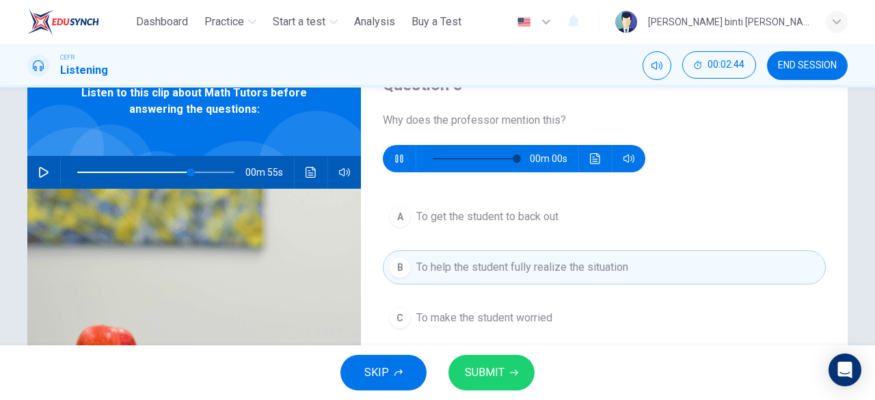
type input "*"
click at [498, 367] on span "SUBMIT" at bounding box center [485, 372] width 40 height 19
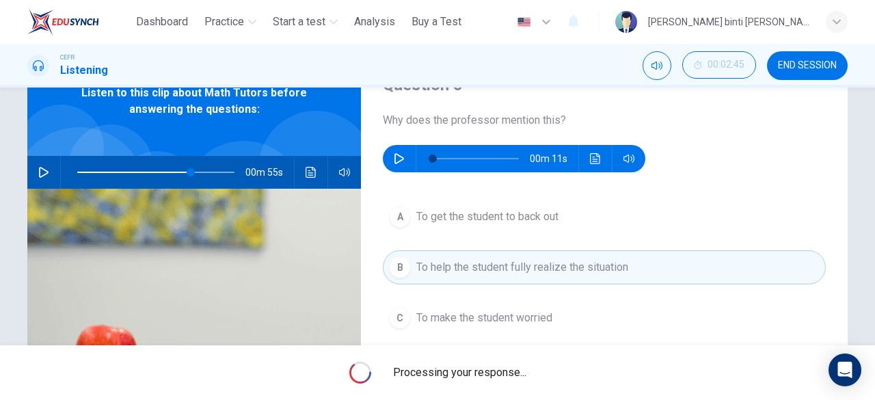
type input "**"
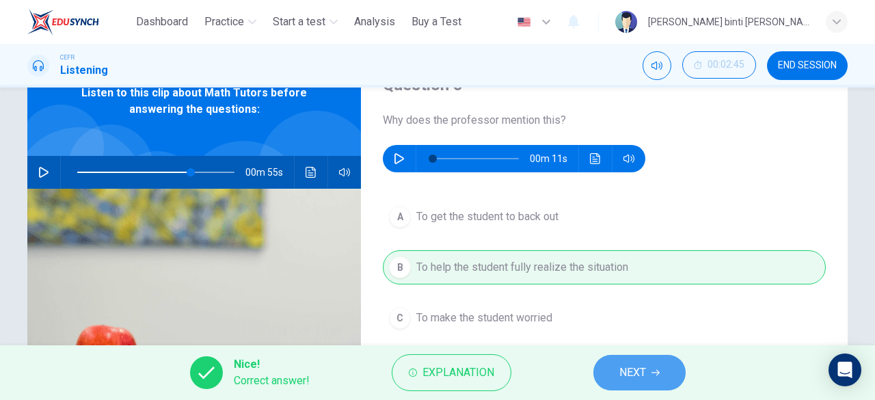
click at [596, 374] on button "NEXT" at bounding box center [639, 373] width 92 height 36
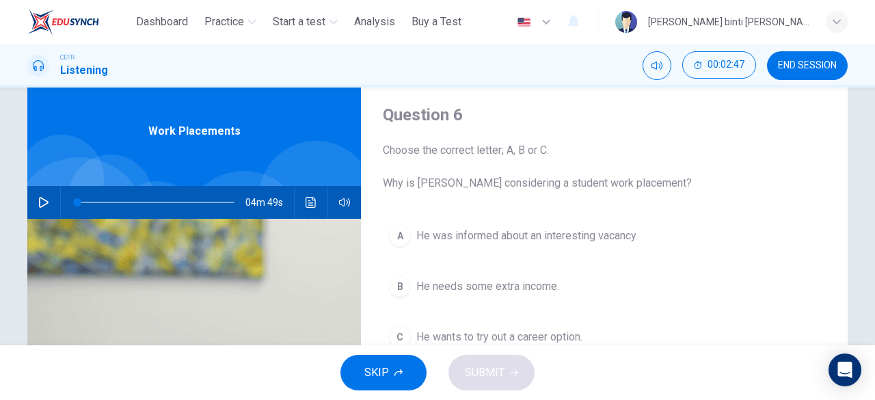
scroll to position [0, 0]
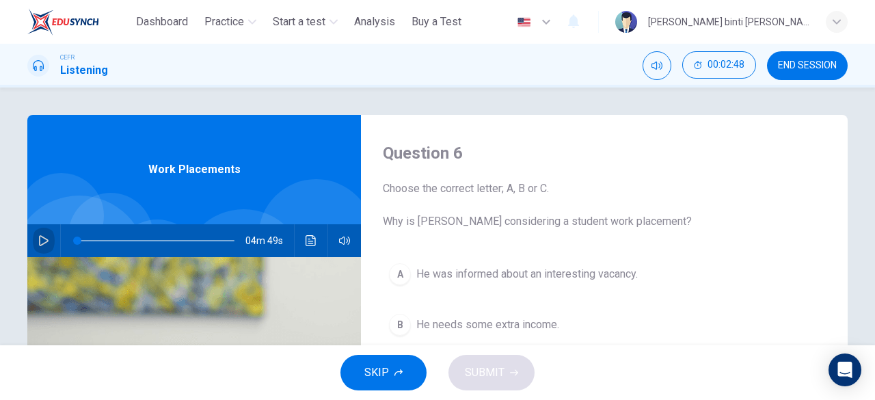
click at [38, 243] on icon "button" at bounding box center [43, 240] width 11 height 11
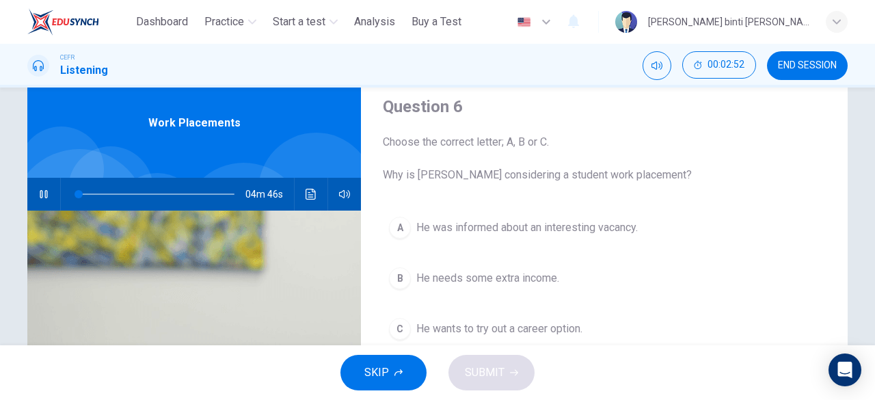
scroll to position [68, 0]
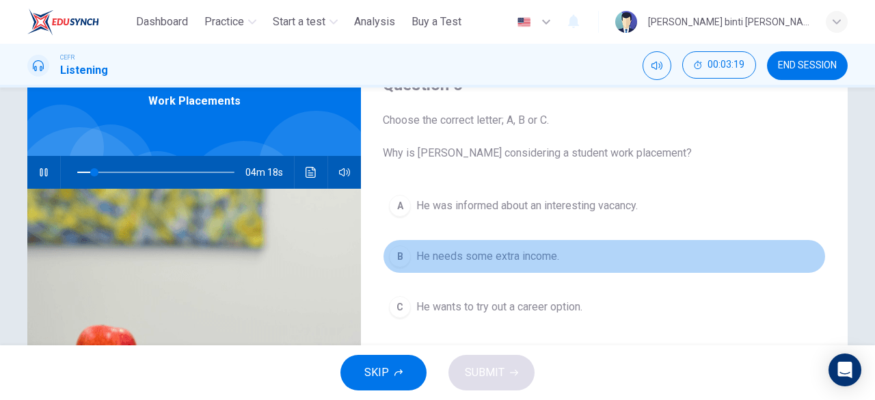
click at [535, 258] on span "He needs some extra income." at bounding box center [487, 256] width 143 height 16
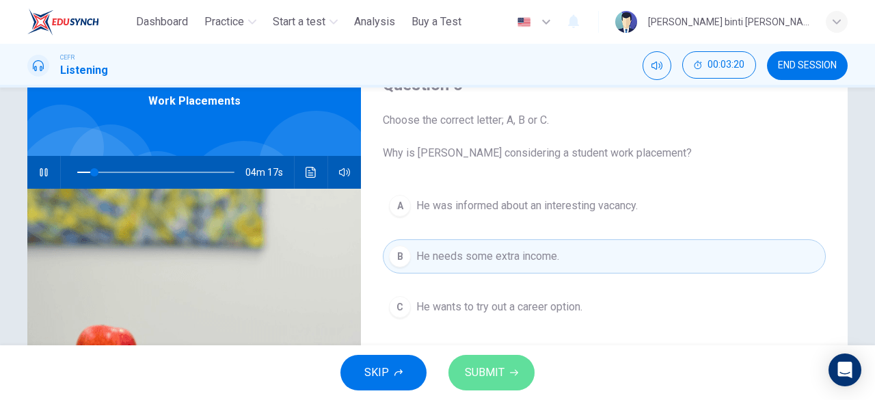
click at [516, 377] on icon "button" at bounding box center [514, 372] width 8 height 8
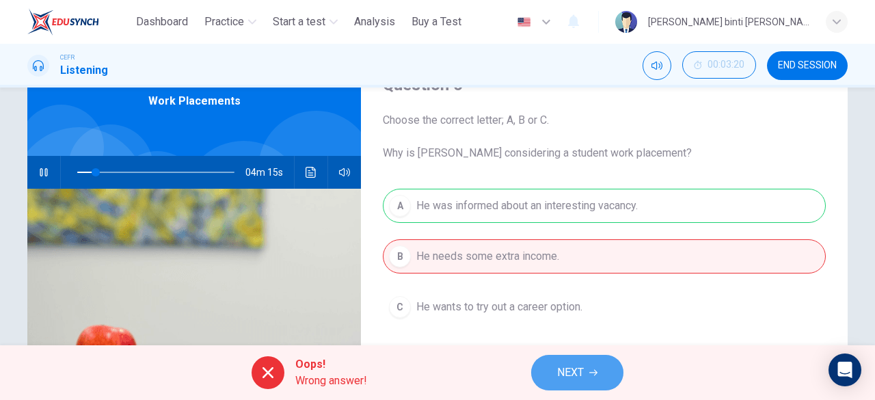
click at [559, 368] on span "NEXT" at bounding box center [570, 372] width 27 height 19
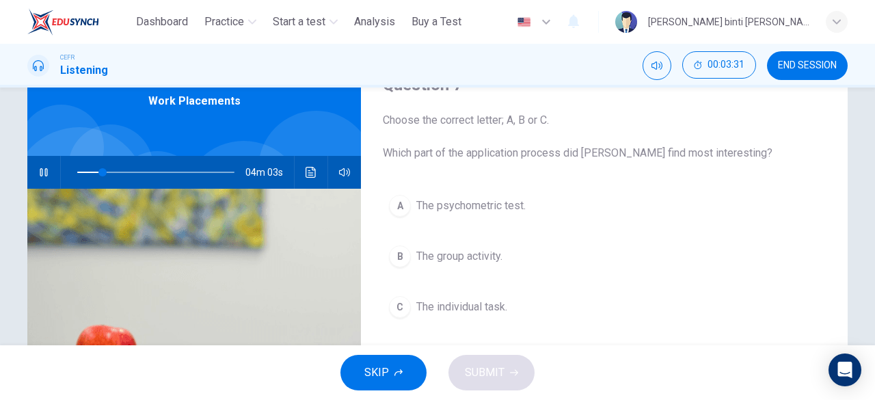
click at [467, 191] on button "A The psychometric test." at bounding box center [604, 206] width 443 height 34
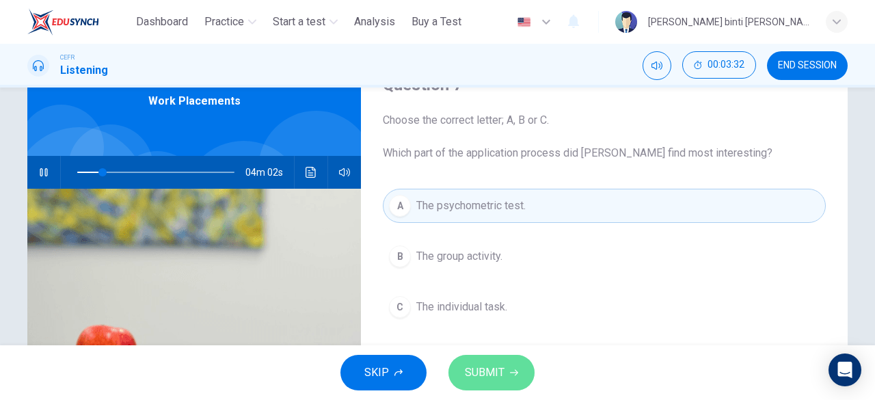
click at [518, 359] on button "SUBMIT" at bounding box center [491, 373] width 86 height 36
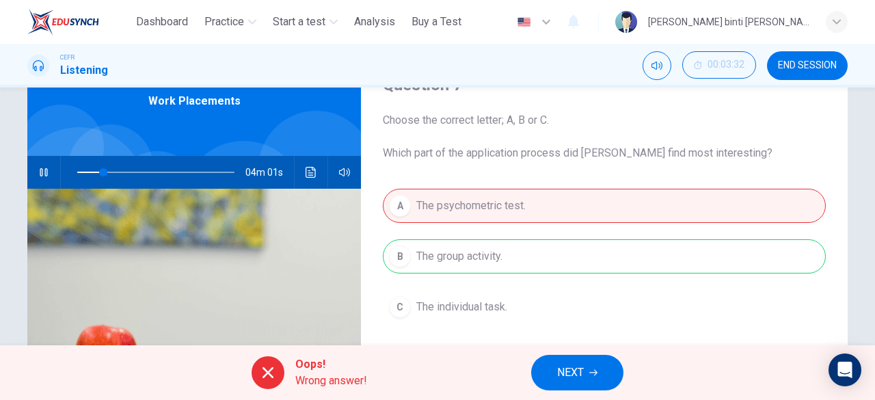
click at [575, 363] on span "NEXT" at bounding box center [570, 372] width 27 height 19
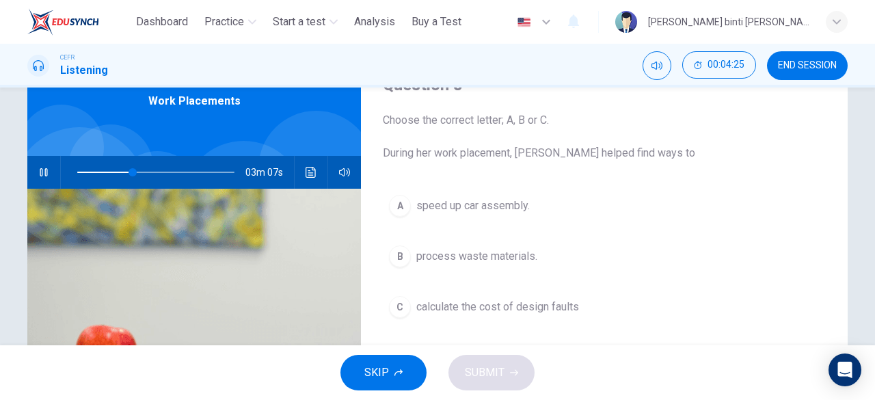
click at [536, 255] on button "B process waste materials." at bounding box center [604, 256] width 443 height 34
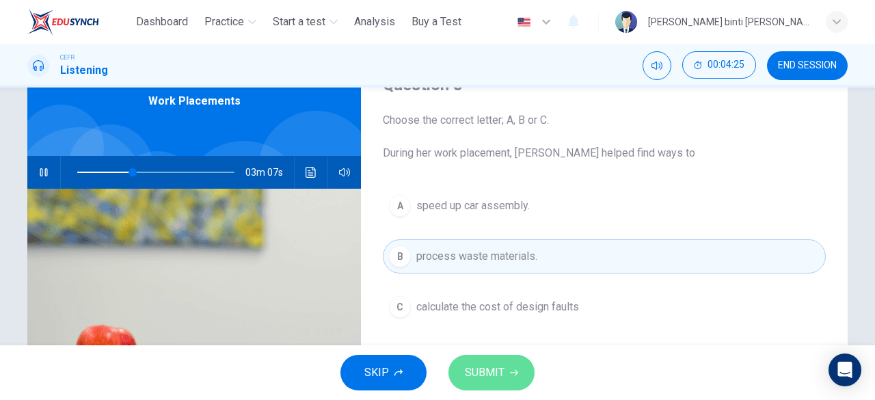
click at [515, 368] on button "SUBMIT" at bounding box center [491, 373] width 86 height 36
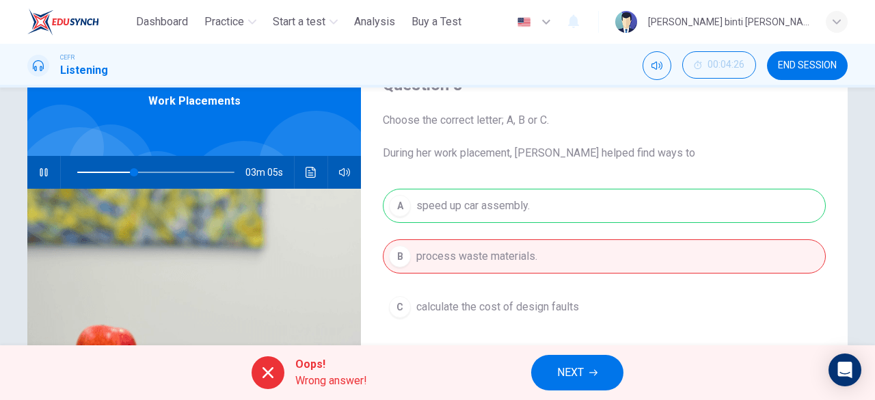
click at [588, 370] on button "NEXT" at bounding box center [577, 373] width 92 height 36
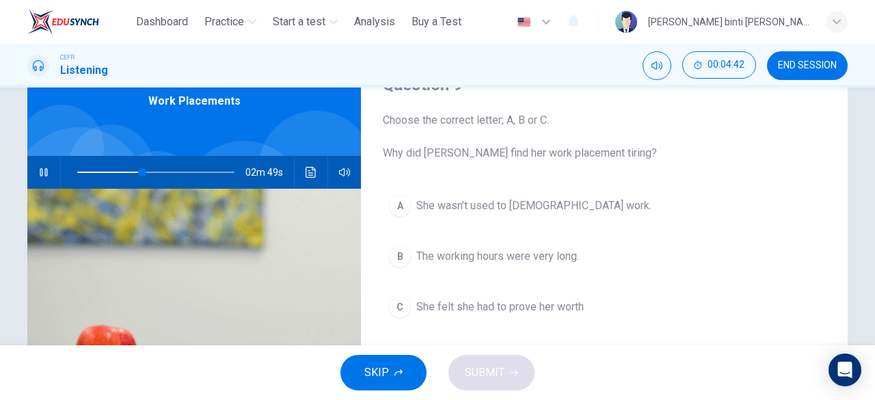
click at [512, 221] on button "A She wasn’t used to full-time work." at bounding box center [604, 206] width 443 height 34
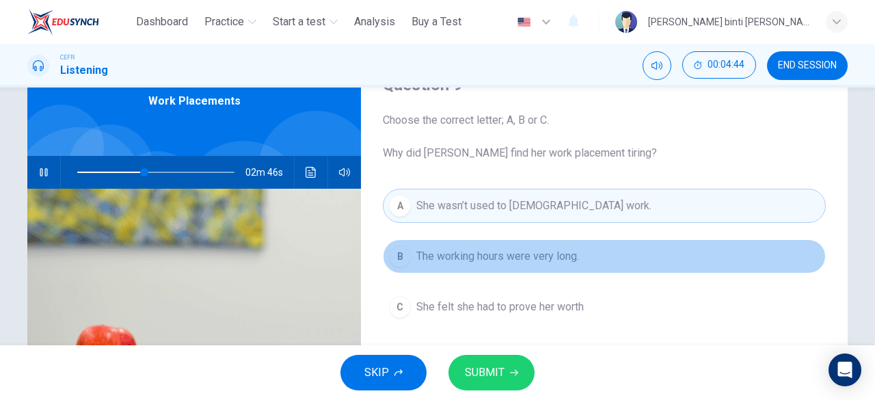
click at [517, 245] on button "B The working hours were very long." at bounding box center [604, 256] width 443 height 34
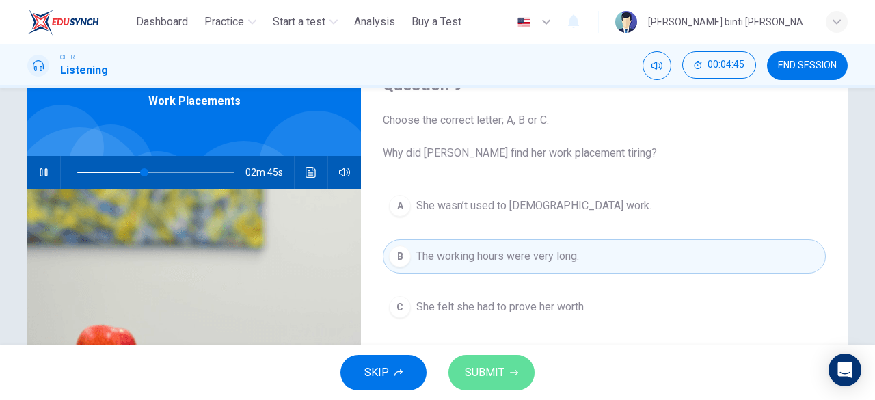
click at [518, 375] on button "SUBMIT" at bounding box center [491, 373] width 86 height 36
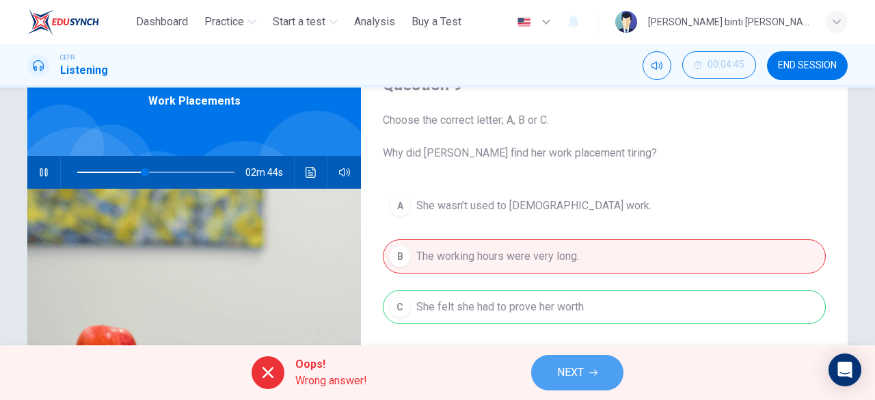
click at [582, 377] on span "NEXT" at bounding box center [570, 372] width 27 height 19
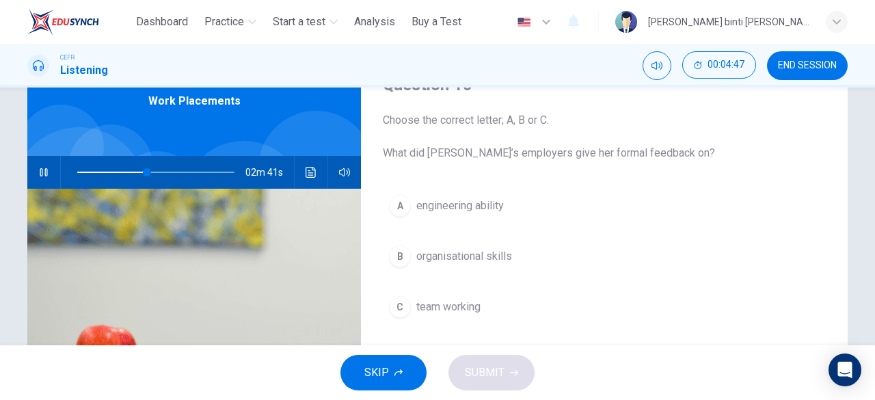
click at [470, 211] on span "engineering ability" at bounding box center [459, 206] width 87 height 16
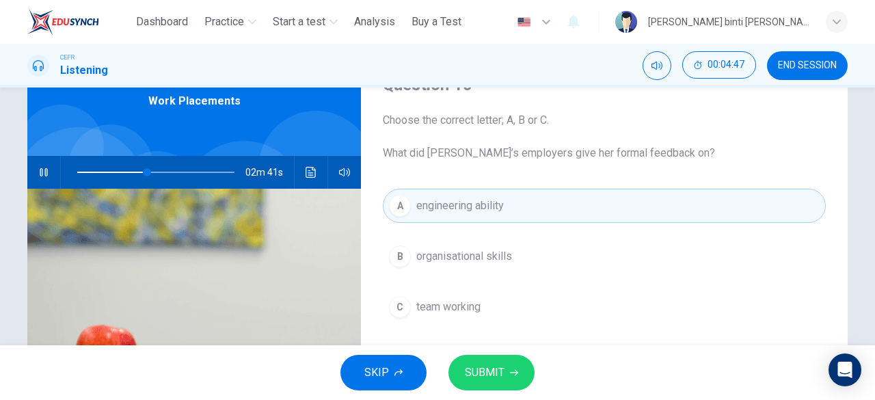
click at [492, 370] on span "SUBMIT" at bounding box center [485, 372] width 40 height 19
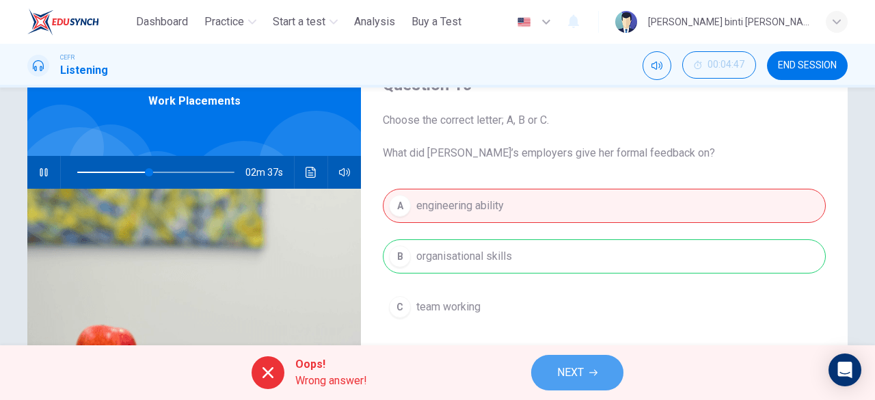
click at [614, 371] on button "NEXT" at bounding box center [577, 373] width 92 height 36
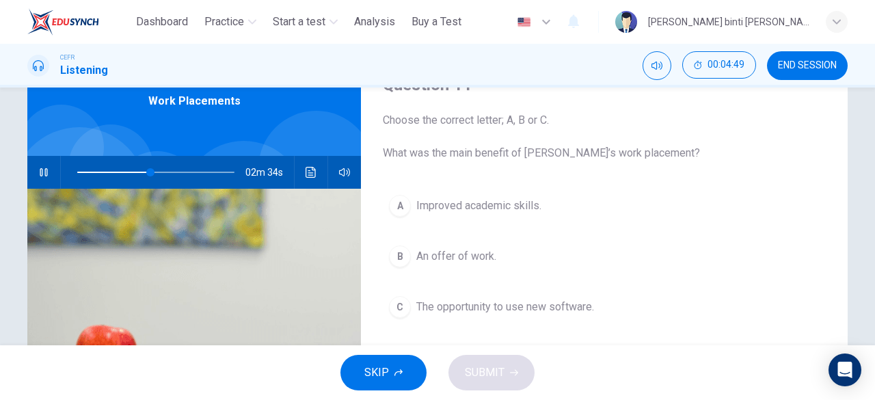
click at [504, 213] on button "A Improved academic skills." at bounding box center [604, 206] width 443 height 34
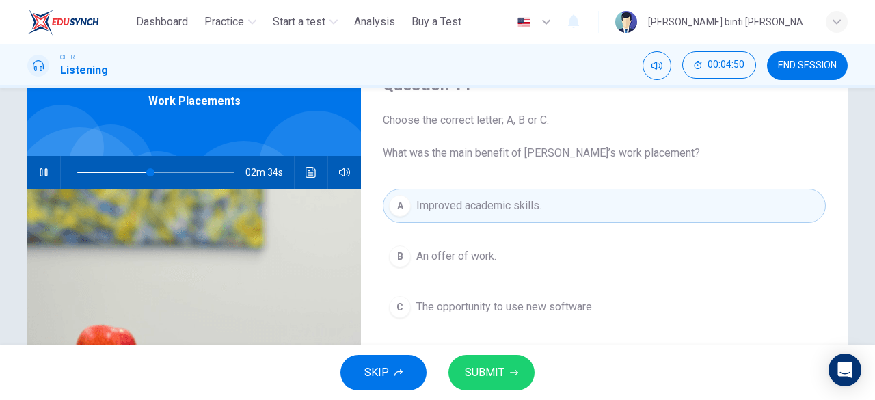
click at [480, 372] on span "SUBMIT" at bounding box center [485, 372] width 40 height 19
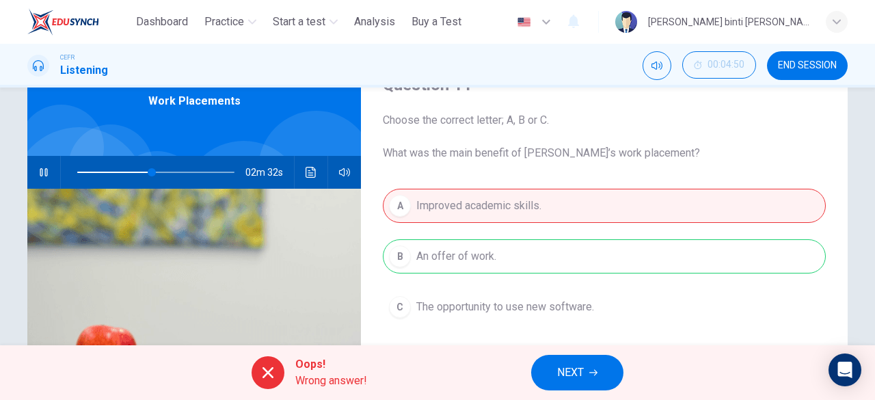
click at [593, 374] on icon "button" at bounding box center [593, 372] width 8 height 8
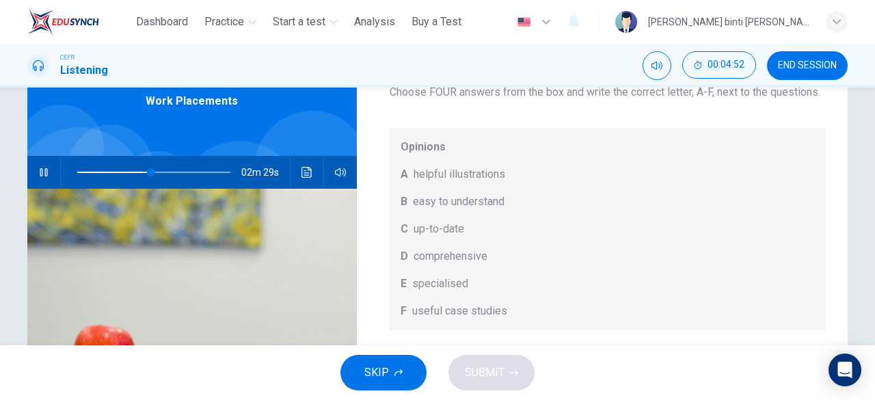
scroll to position [8, 0]
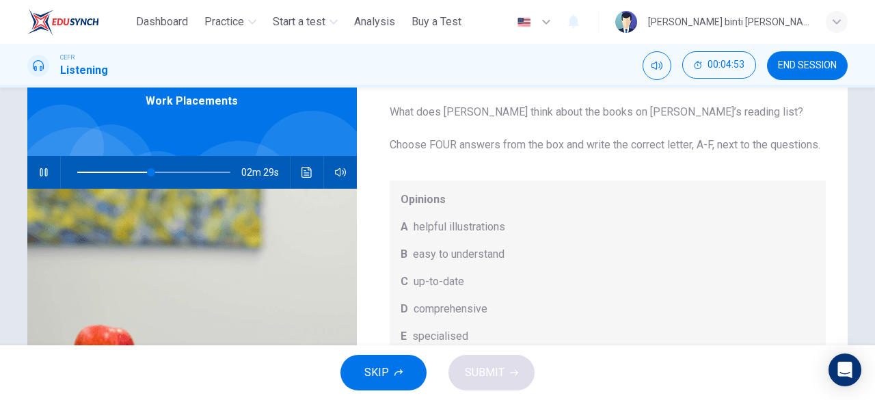
type input "**"
click at [796, 68] on span "END SESSION" at bounding box center [807, 65] width 59 height 11
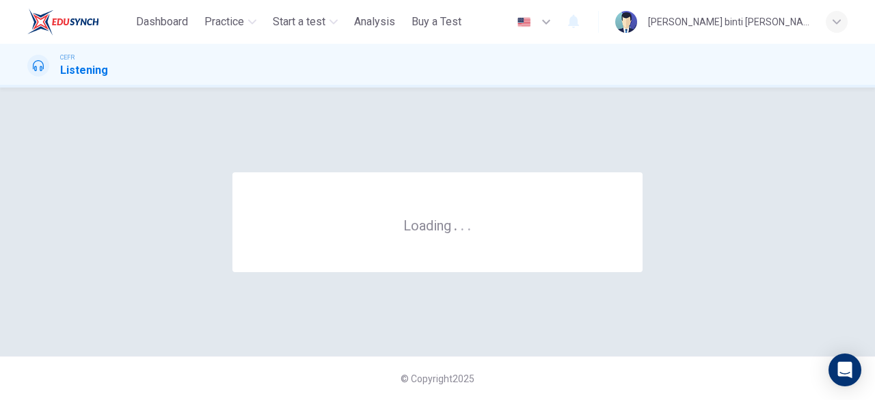
scroll to position [0, 0]
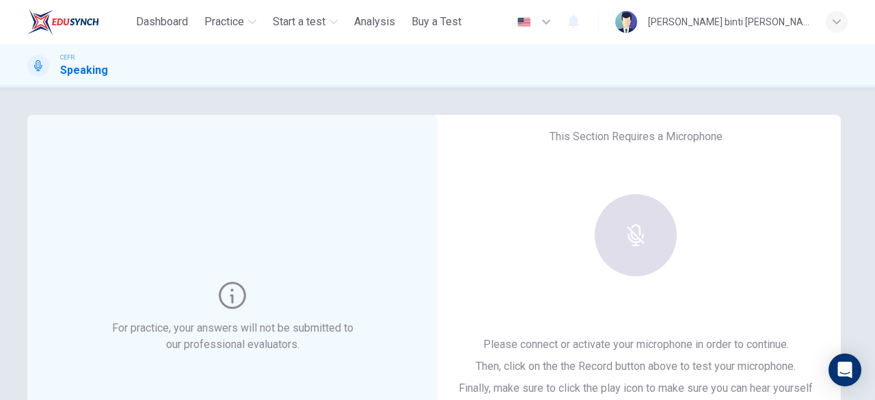
scroll to position [137, 0]
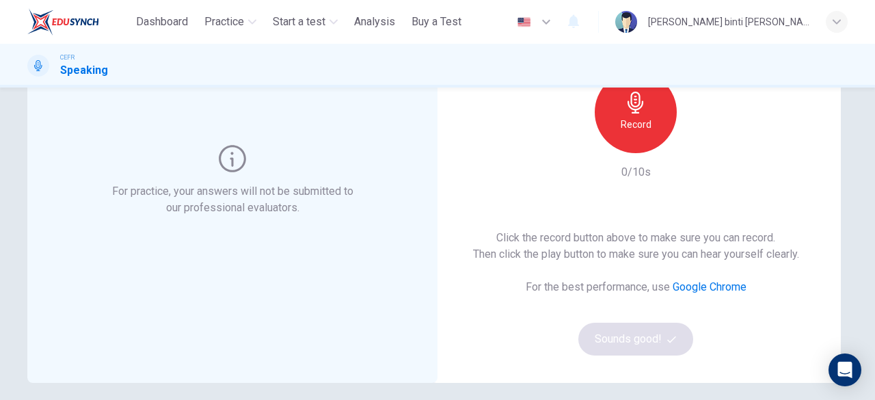
click at [632, 137] on div "Record" at bounding box center [636, 112] width 82 height 82
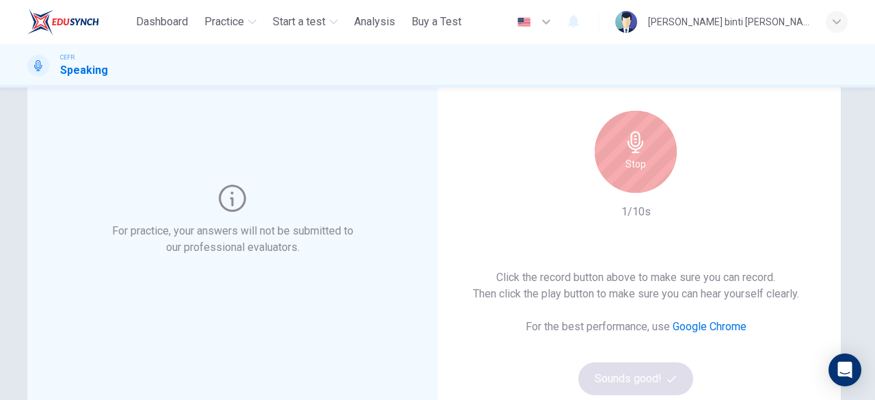
scroll to position [68, 0]
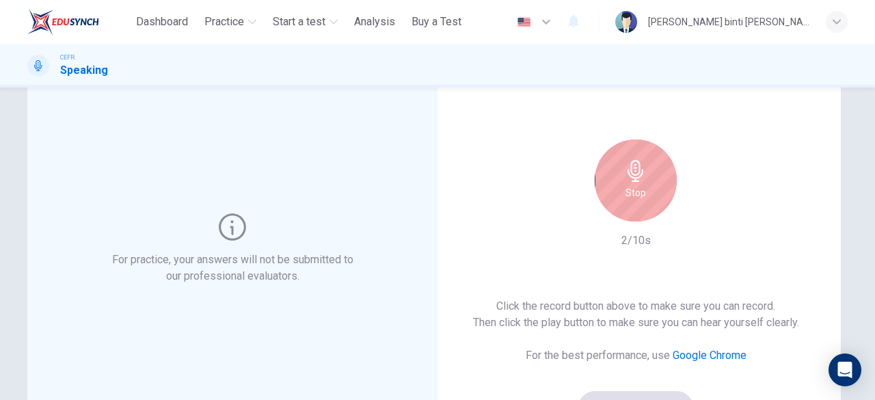
click at [641, 189] on h6 "Stop" at bounding box center [635, 193] width 21 height 16
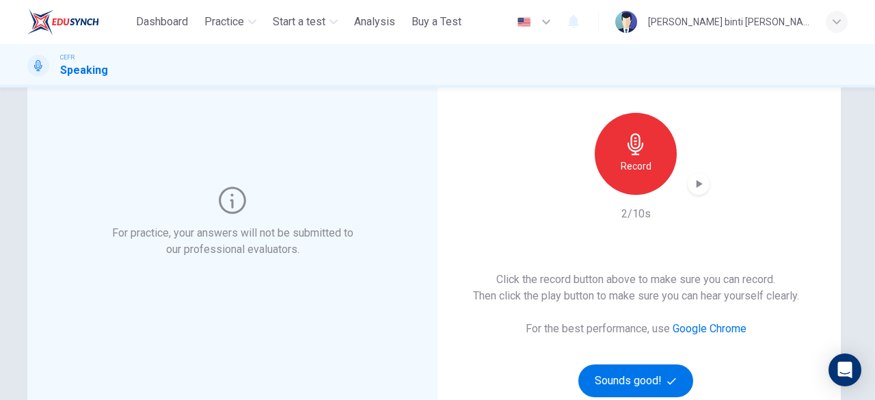
scroll to position [137, 0]
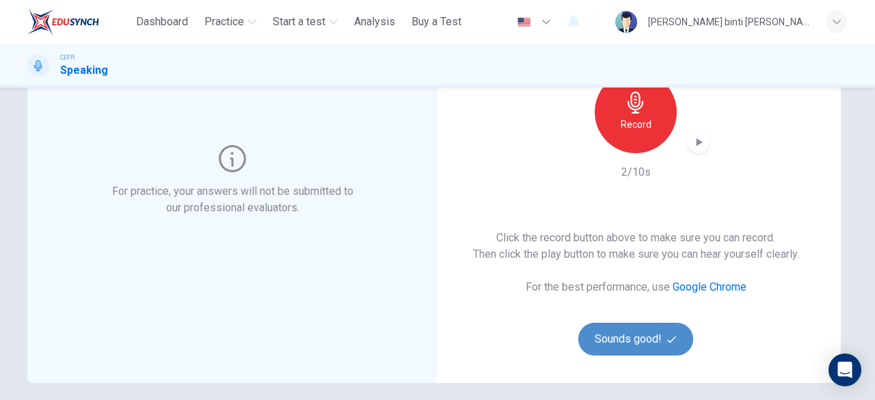
click at [664, 331] on button "Sounds good!" at bounding box center [635, 339] width 115 height 33
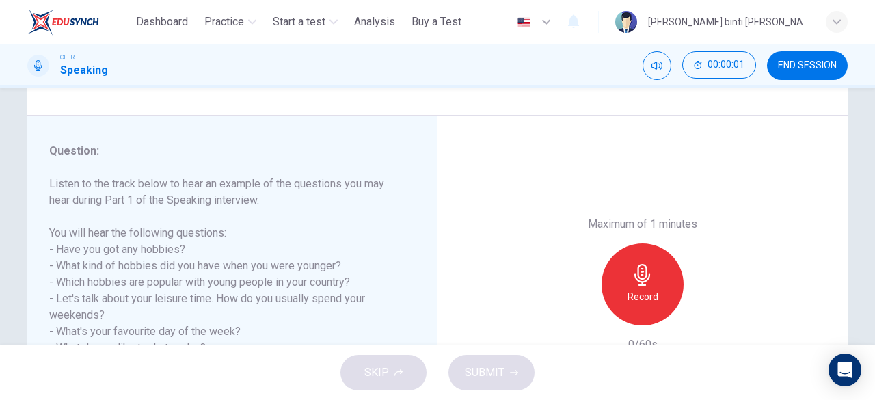
scroll to position [205, 0]
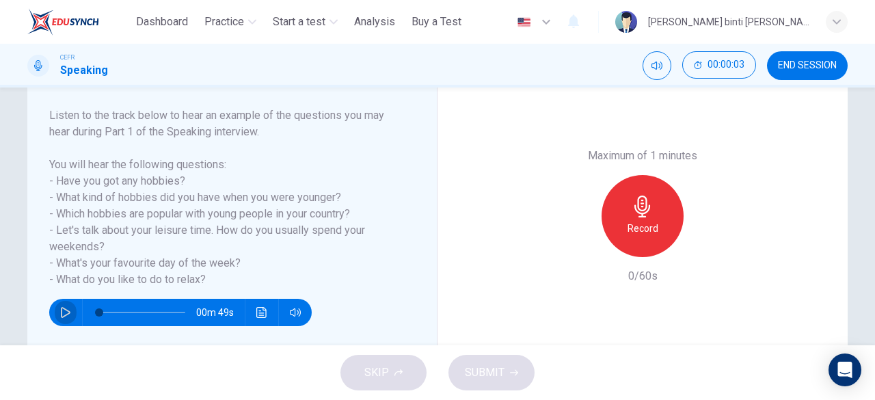
click at [63, 308] on icon "button" at bounding box center [65, 312] width 11 height 11
click at [64, 313] on icon "button" at bounding box center [65, 312] width 11 height 11
click at [619, 202] on div "Record" at bounding box center [642, 216] width 82 height 82
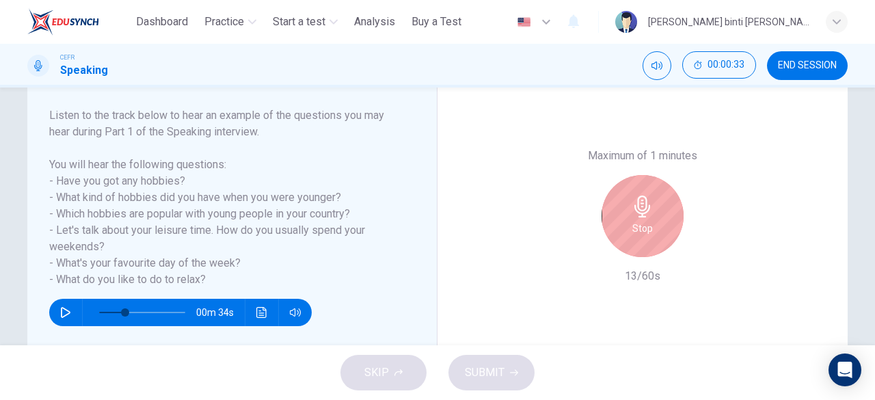
click at [55, 315] on button "button" at bounding box center [66, 312] width 22 height 27
click at [63, 312] on icon "button" at bounding box center [65, 312] width 11 height 11
click at [175, 310] on span at bounding box center [142, 312] width 86 height 19
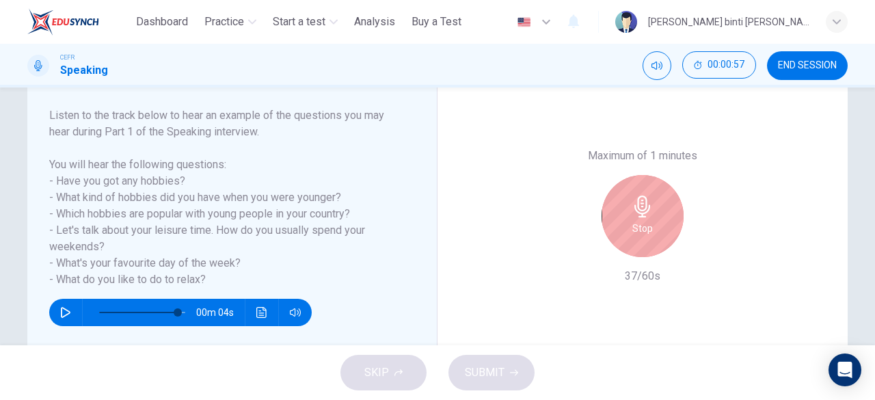
click at [70, 312] on button "button" at bounding box center [66, 312] width 22 height 27
drag, startPoint x: 45, startPoint y: 182, endPoint x: 209, endPoint y: 244, distance: 175.2
click at [209, 244] on div "Question : Listen to the track below to hear an example of the questions you ma…" at bounding box center [232, 216] width 410 height 338
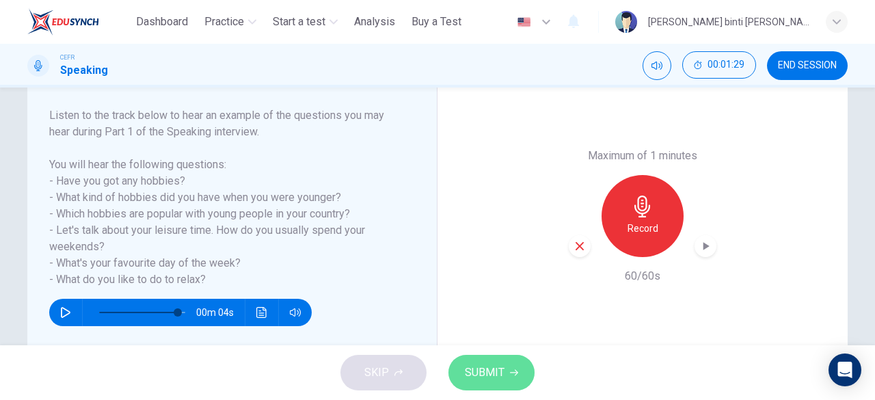
click at [491, 378] on span "SUBMIT" at bounding box center [485, 372] width 40 height 19
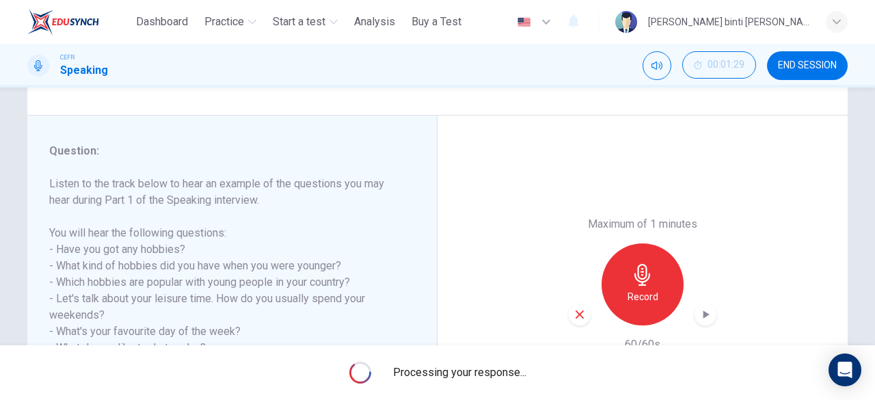
scroll to position [272, 0]
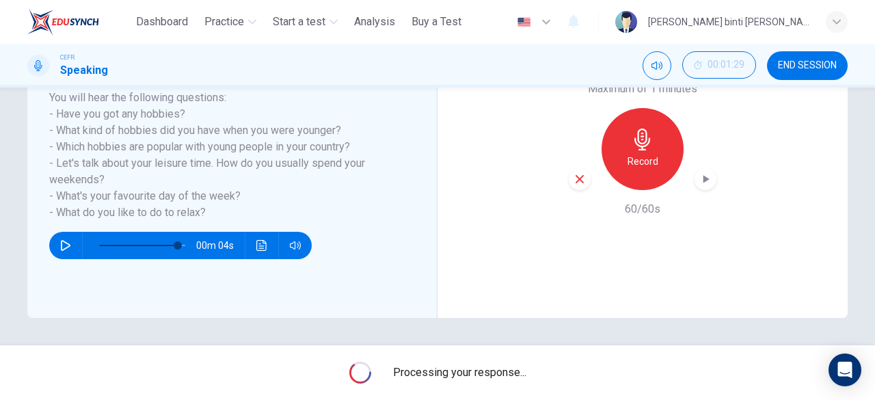
type input "*"
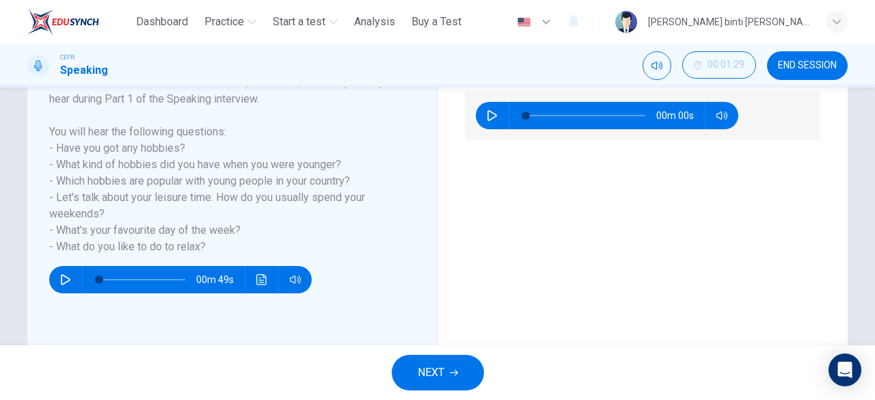
scroll to position [135, 0]
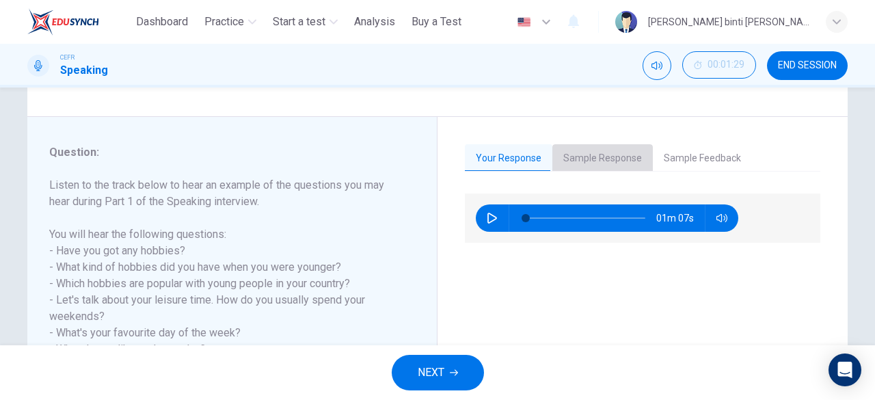
click at [608, 154] on button "Sample Response" at bounding box center [602, 158] width 100 height 29
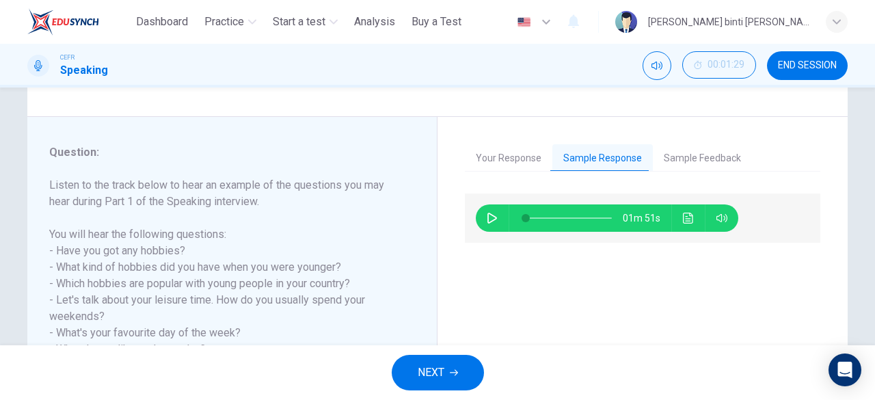
click at [494, 214] on button "button" at bounding box center [492, 217] width 22 height 27
click at [550, 277] on div "01m 36s" at bounding box center [642, 315] width 355 height 245
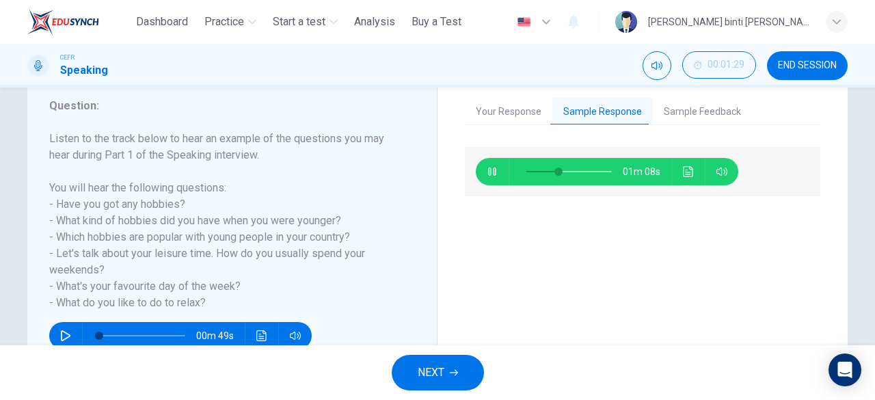
scroll to position [204, 0]
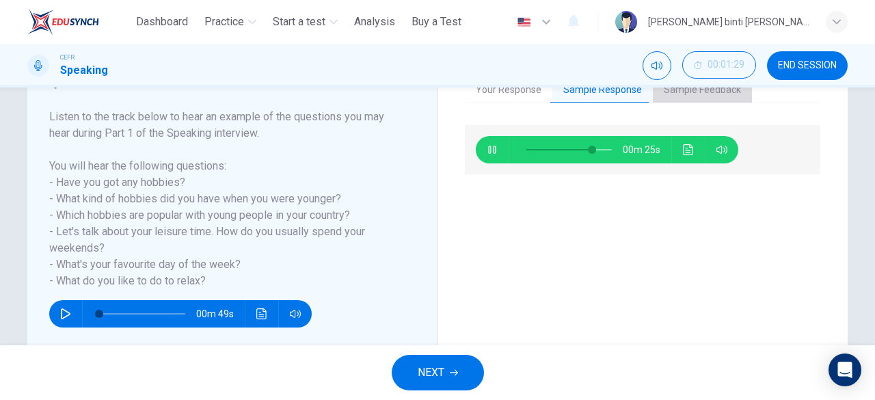
click at [686, 88] on button "Sample Feedback" at bounding box center [702, 90] width 99 height 29
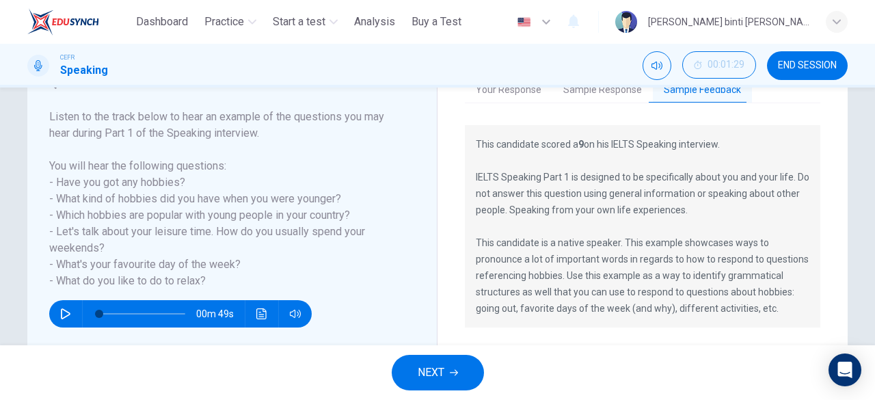
scroll to position [135, 0]
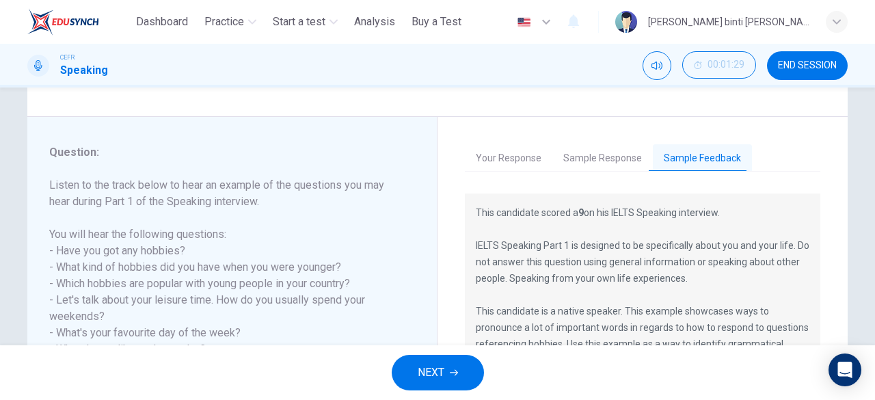
click at [617, 158] on button "Sample Response" at bounding box center [602, 158] width 100 height 29
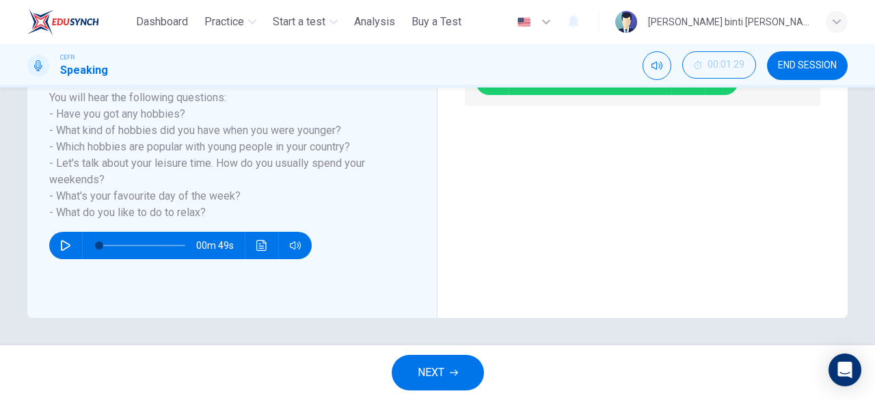
scroll to position [204, 0]
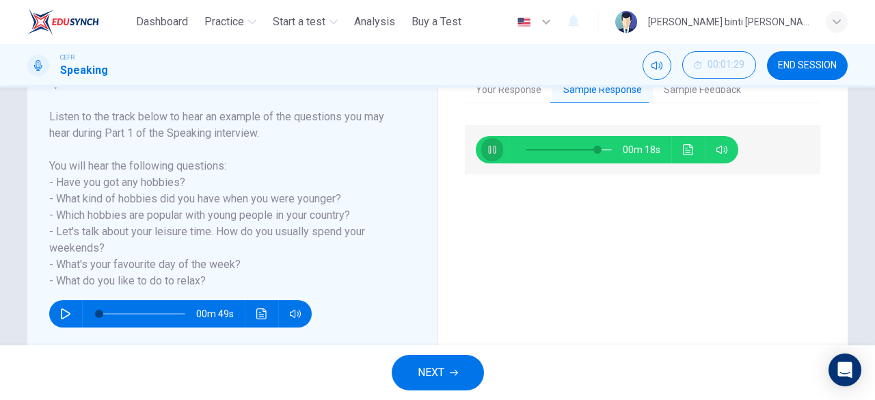
click at [487, 155] on button "button" at bounding box center [492, 149] width 22 height 27
click at [677, 147] on button "Click to see the audio transcription" at bounding box center [688, 149] width 22 height 27
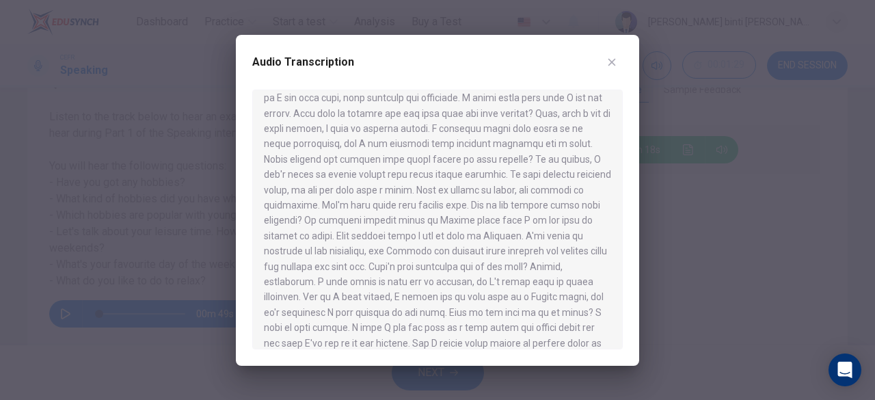
scroll to position [68, 0]
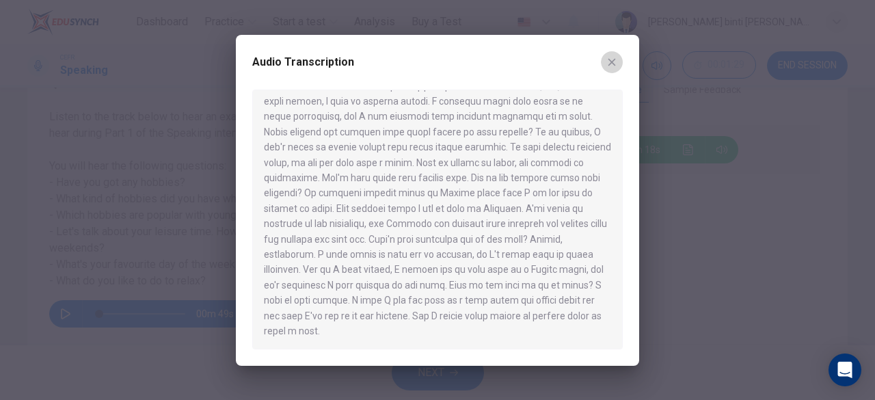
click at [614, 59] on icon "button" at bounding box center [612, 62] width 8 height 8
type input "**"
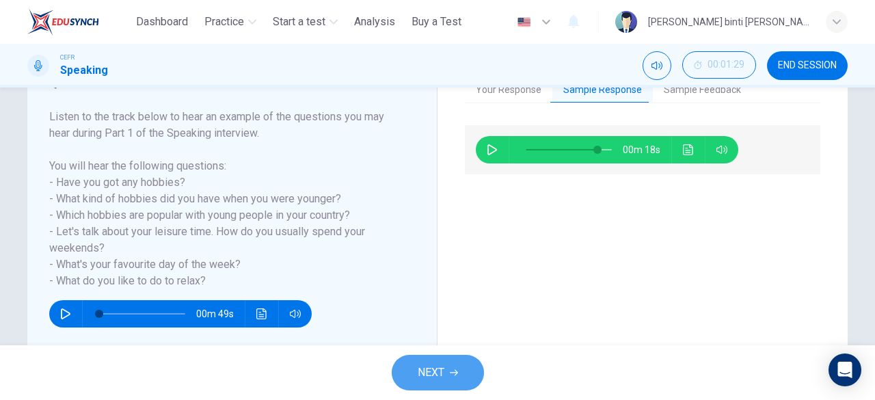
click at [476, 366] on button "NEXT" at bounding box center [438, 373] width 92 height 36
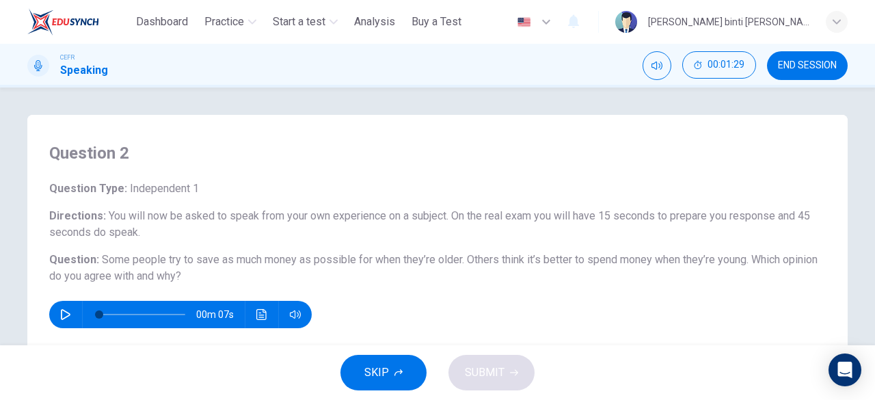
scroll to position [205, 0]
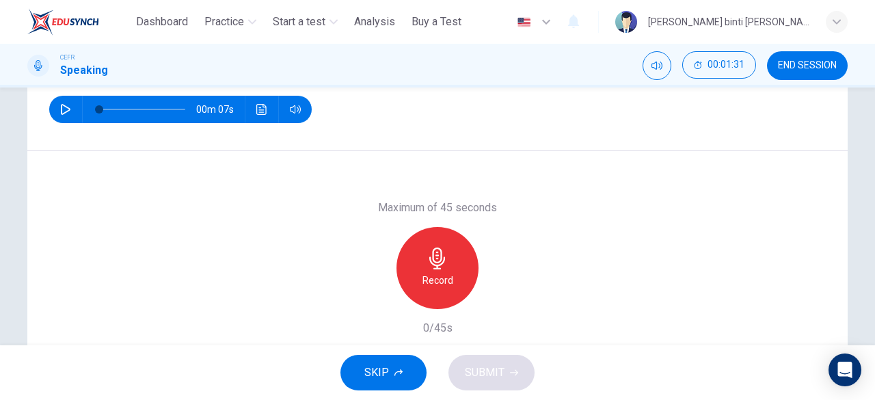
click at [432, 265] on icon "button" at bounding box center [437, 258] width 16 height 22
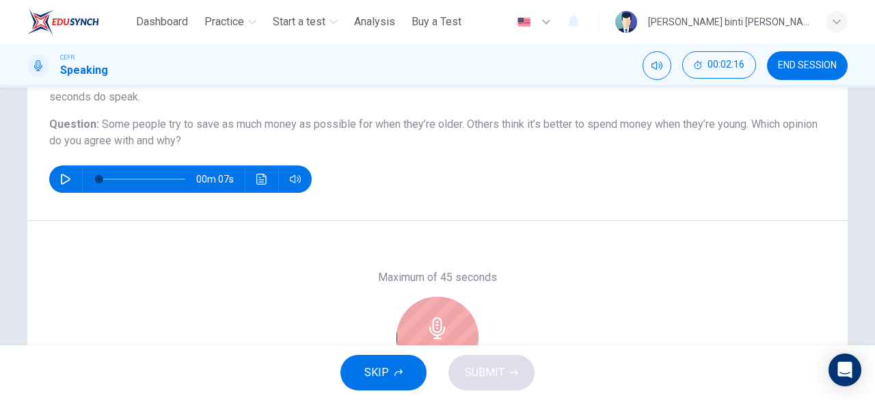
scroll to position [272, 0]
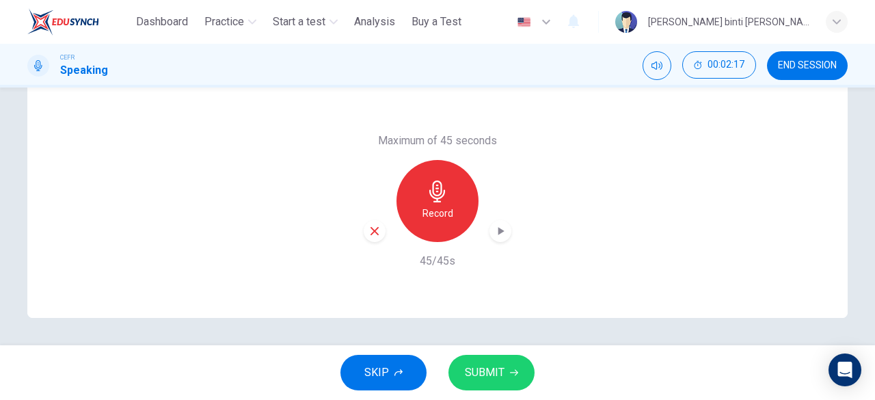
click at [499, 356] on button "SUBMIT" at bounding box center [491, 373] width 86 height 36
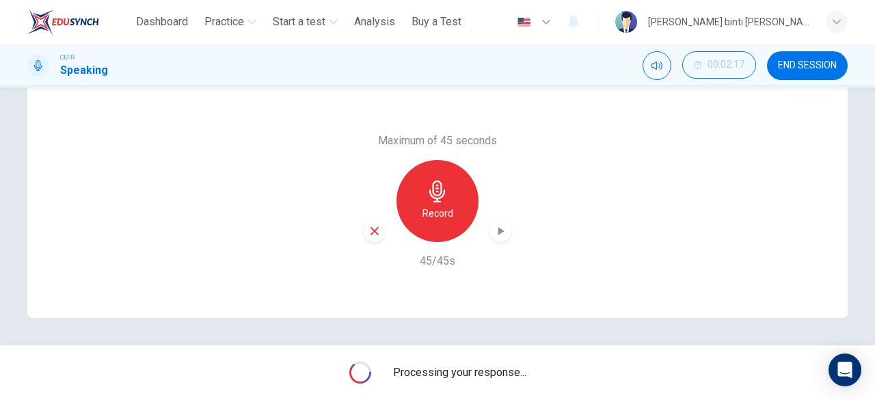
click at [503, 368] on span "Processing your response..." at bounding box center [459, 372] width 133 height 16
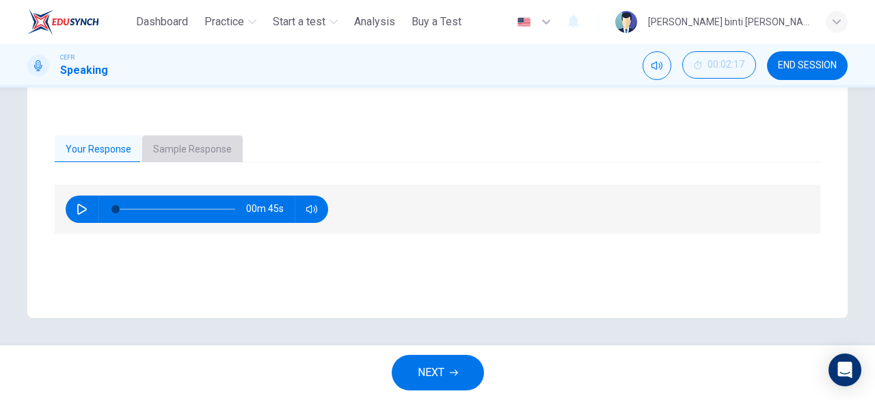
click at [195, 148] on button "Sample Response" at bounding box center [192, 149] width 100 height 29
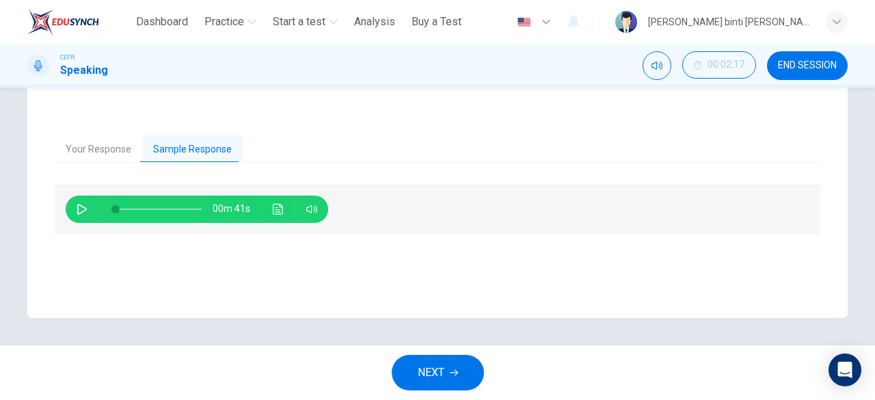
click at [284, 210] on button "Click to see the audio transcription" at bounding box center [278, 208] width 22 height 27
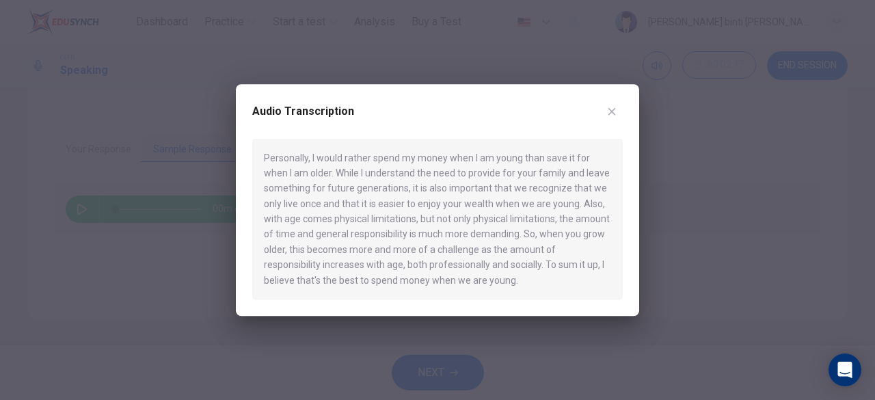
click at [609, 122] on div "Audio Transcription" at bounding box center [437, 119] width 370 height 38
click at [609, 120] on button "button" at bounding box center [612, 111] width 22 height 22
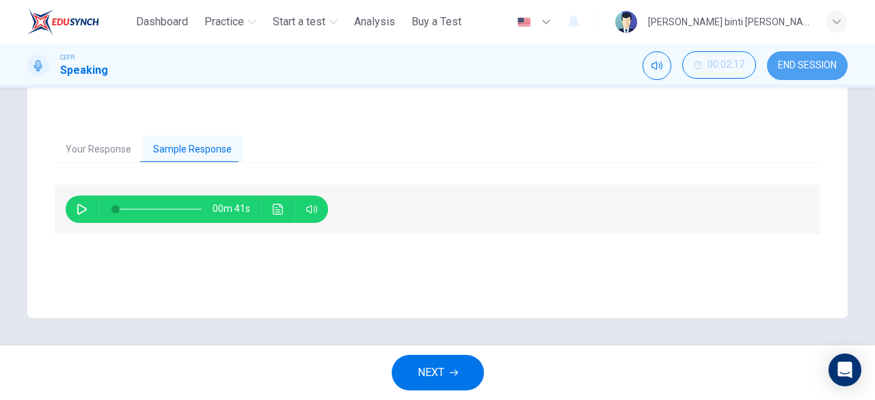
click at [804, 60] on span "END SESSION" at bounding box center [807, 65] width 59 height 11
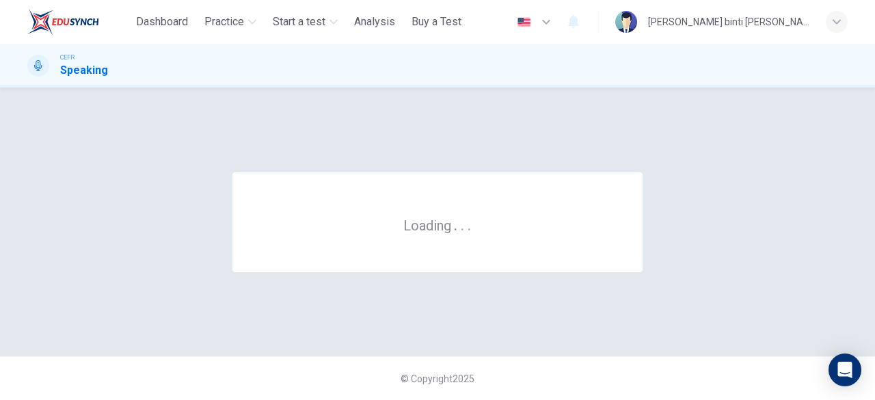
scroll to position [0, 0]
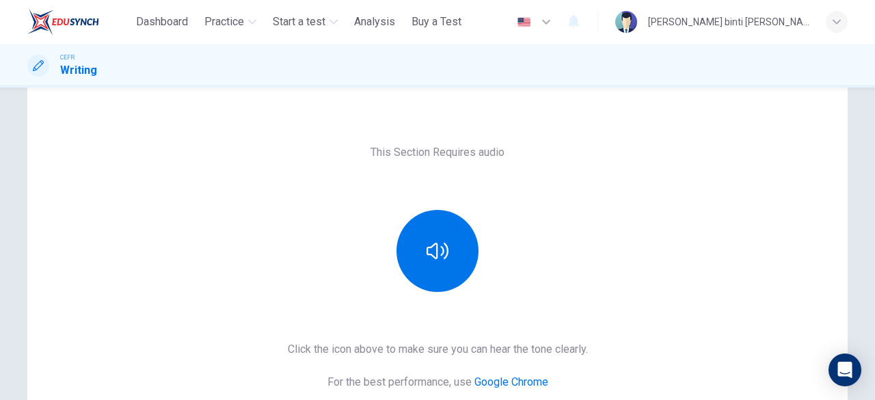
scroll to position [137, 0]
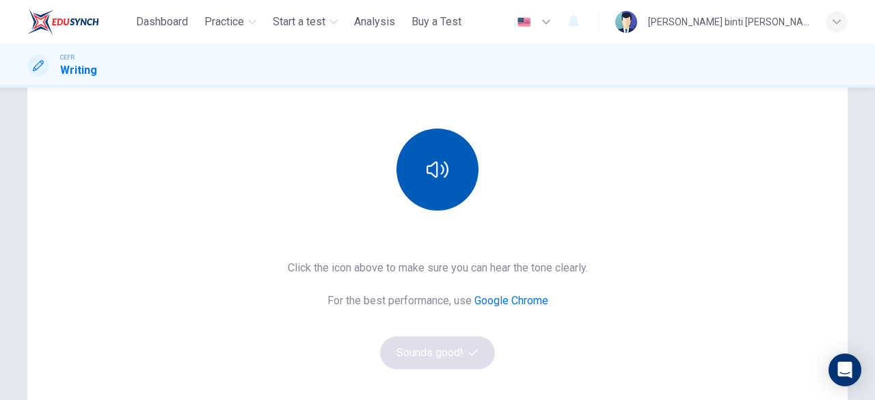
click at [432, 170] on icon "button" at bounding box center [437, 170] width 22 height 22
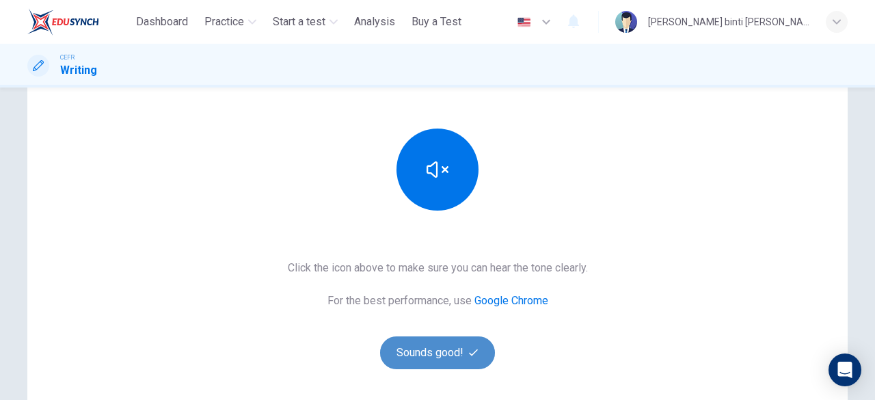
click at [438, 344] on button "Sounds good!" at bounding box center [437, 352] width 115 height 33
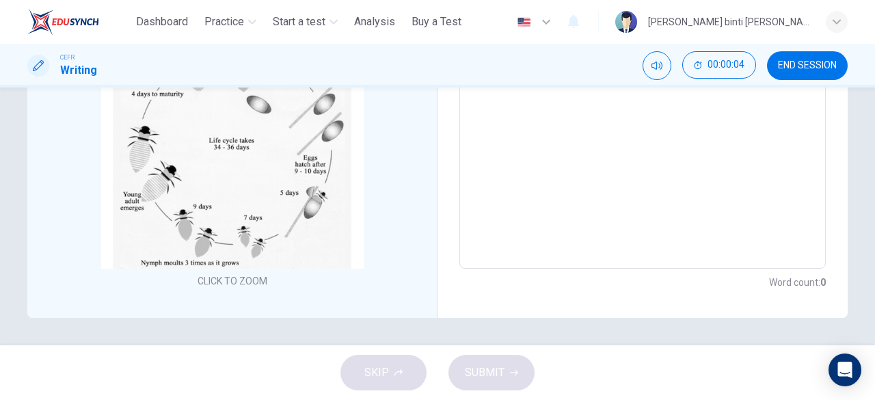
scroll to position [120, 0]
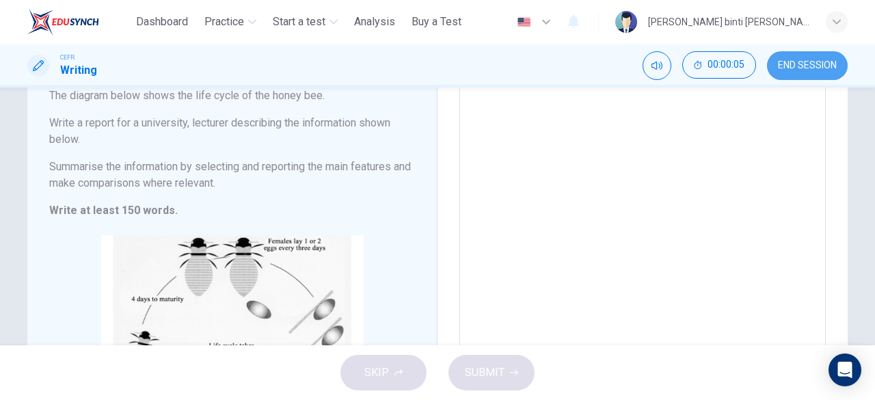
click at [806, 57] on button "END SESSION" at bounding box center [807, 65] width 81 height 29
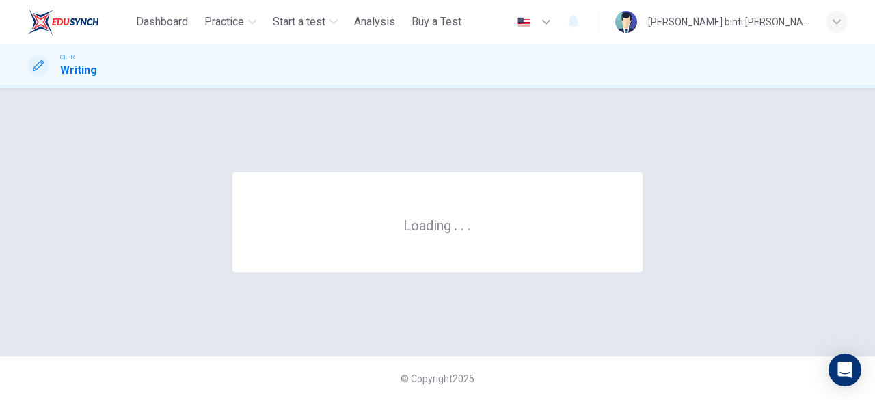
scroll to position [0, 0]
